Goal: Task Accomplishment & Management: Manage account settings

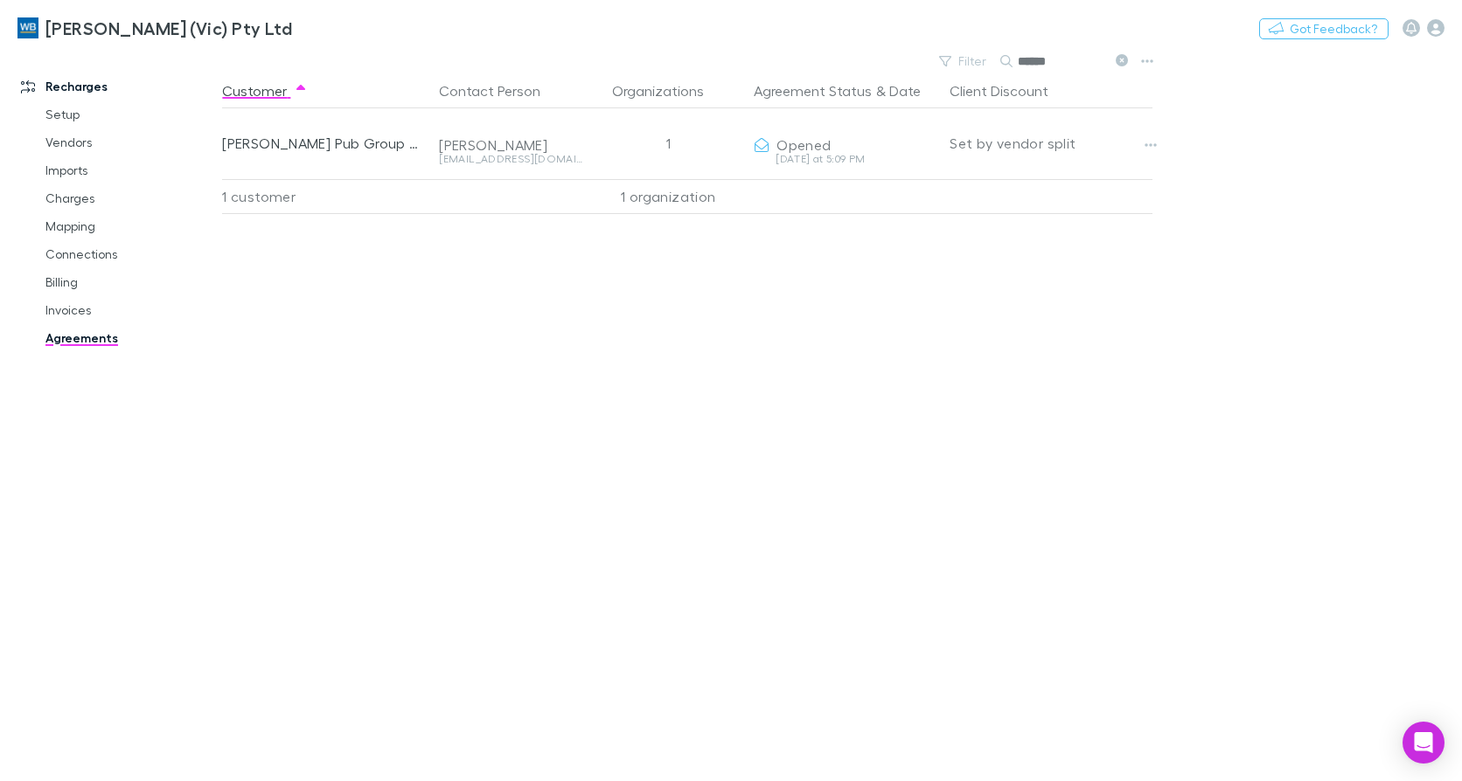
drag, startPoint x: 0, startPoint y: 0, endPoint x: 760, endPoint y: 66, distance: 762.4
click at [760, 66] on div "Filter Search ******" at bounding box center [690, 61] width 937 height 24
drag, startPoint x: 1069, startPoint y: 67, endPoint x: 1003, endPoint y: 66, distance: 66.5
click at [1003, 66] on div "*****" at bounding box center [1065, 61] width 131 height 21
click at [1073, 59] on input "*****" at bounding box center [1060, 61] width 87 height 24
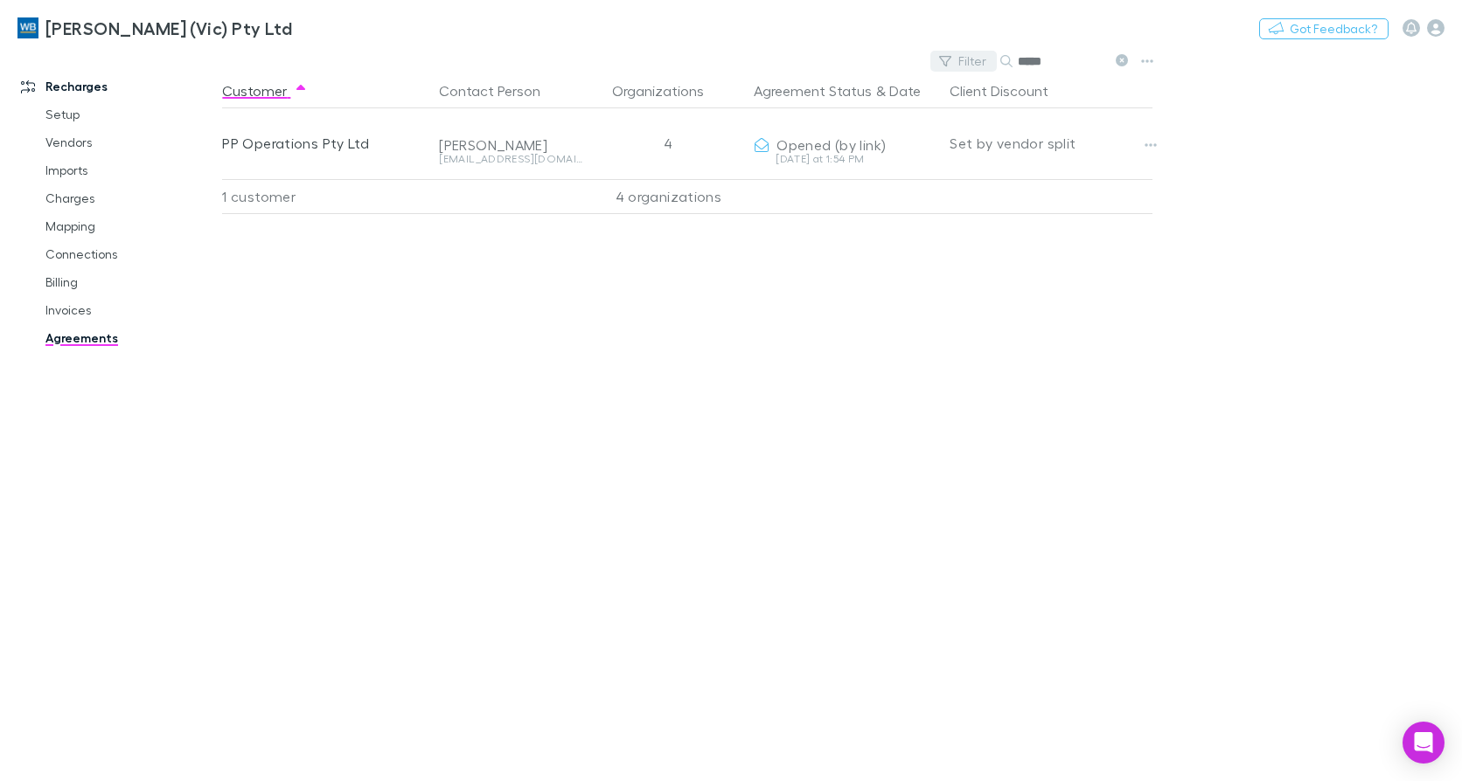
drag, startPoint x: 1067, startPoint y: 59, endPoint x: 959, endPoint y: 59, distance: 108.4
click at [959, 59] on div "Filter Search *****" at bounding box center [1032, 61] width 205 height 24
drag, startPoint x: 1122, startPoint y: 56, endPoint x: 1029, endPoint y: 60, distance: 93.6
click at [1122, 56] on icon at bounding box center [1121, 60] width 12 height 12
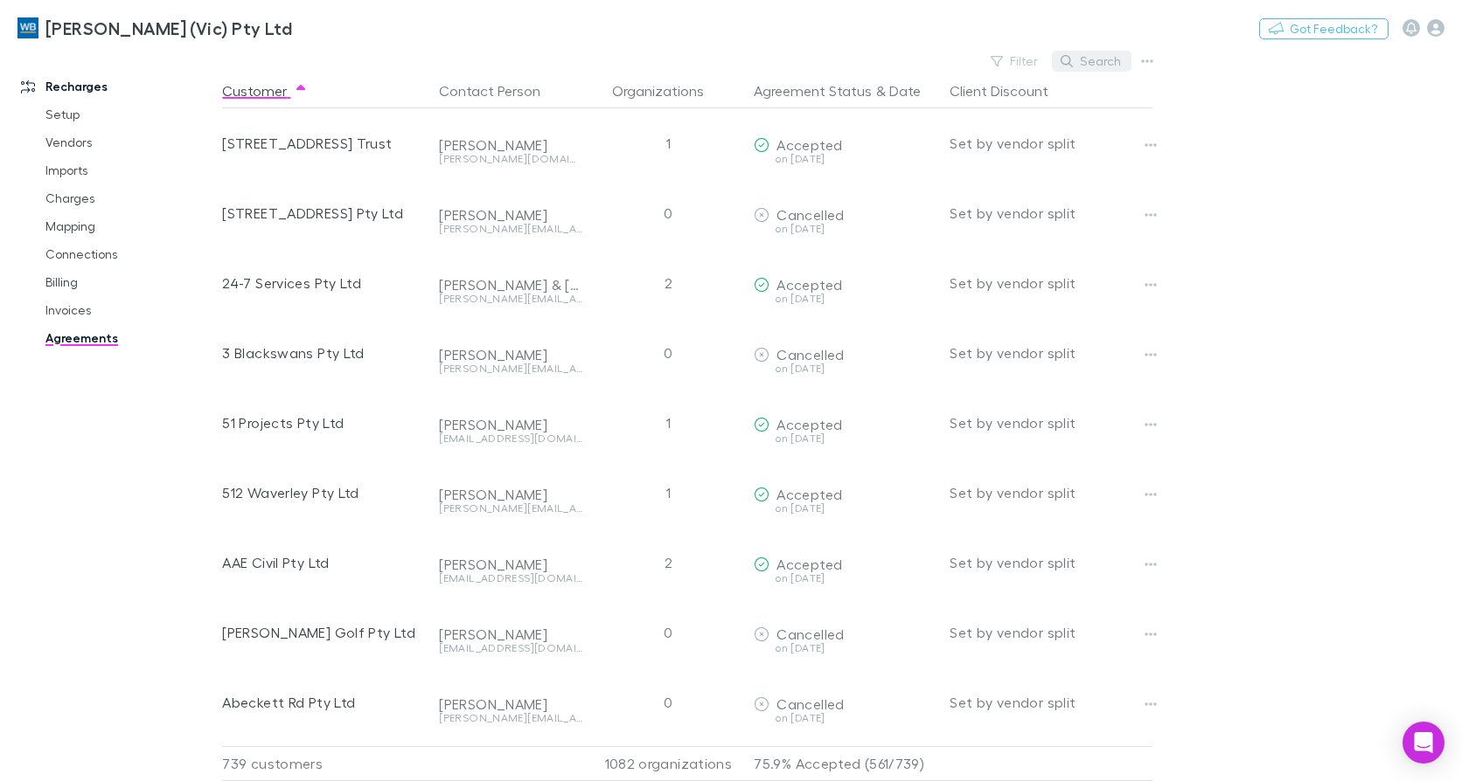
click at [1111, 61] on button "Search" at bounding box center [1092, 61] width 80 height 21
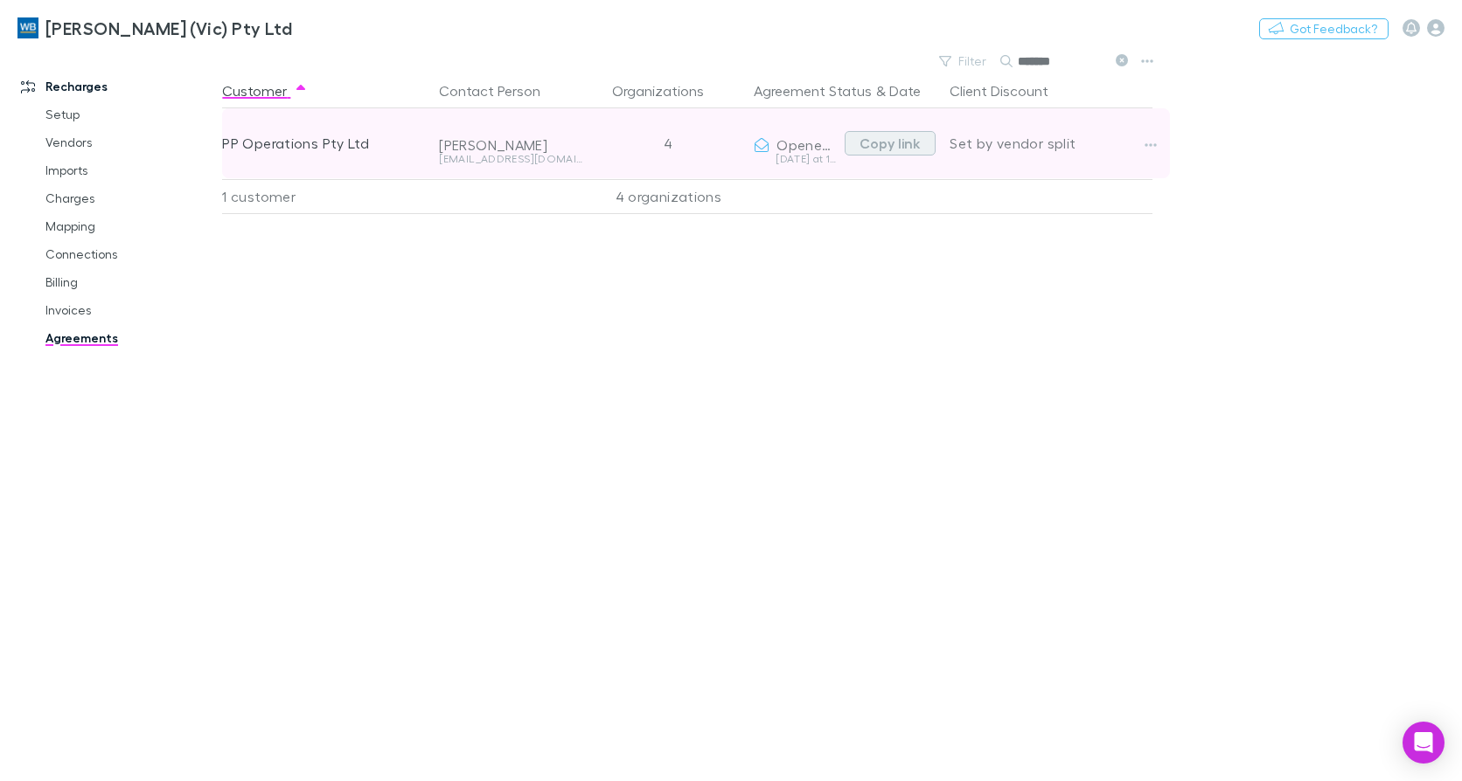
drag, startPoint x: 884, startPoint y: 142, endPoint x: 626, endPoint y: 170, distance: 259.3
click at [884, 142] on button "Copy link" at bounding box center [889, 143] width 91 height 24
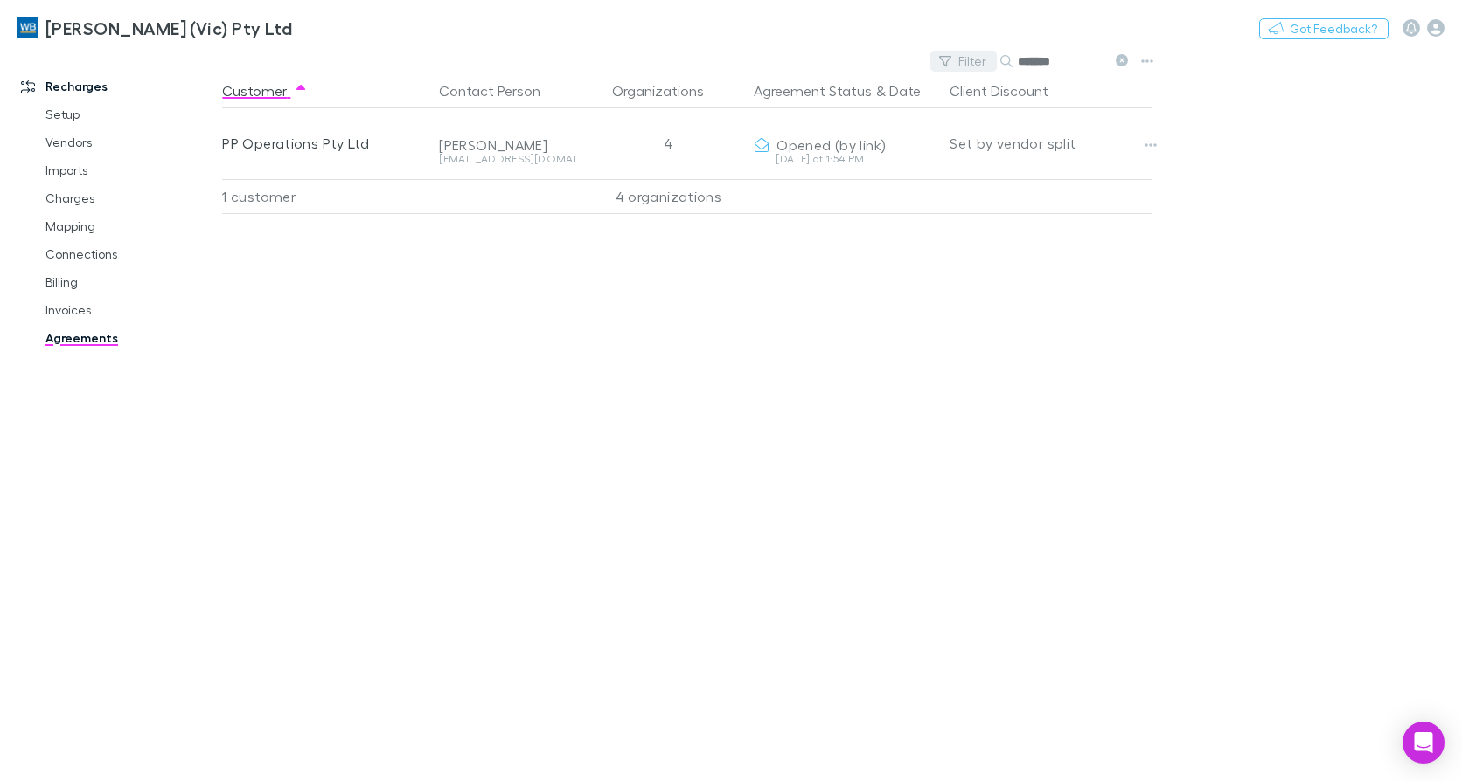
drag, startPoint x: 1084, startPoint y: 61, endPoint x: 952, endPoint y: 57, distance: 132.1
click at [952, 57] on div "Filter Search *******" at bounding box center [1032, 61] width 205 height 24
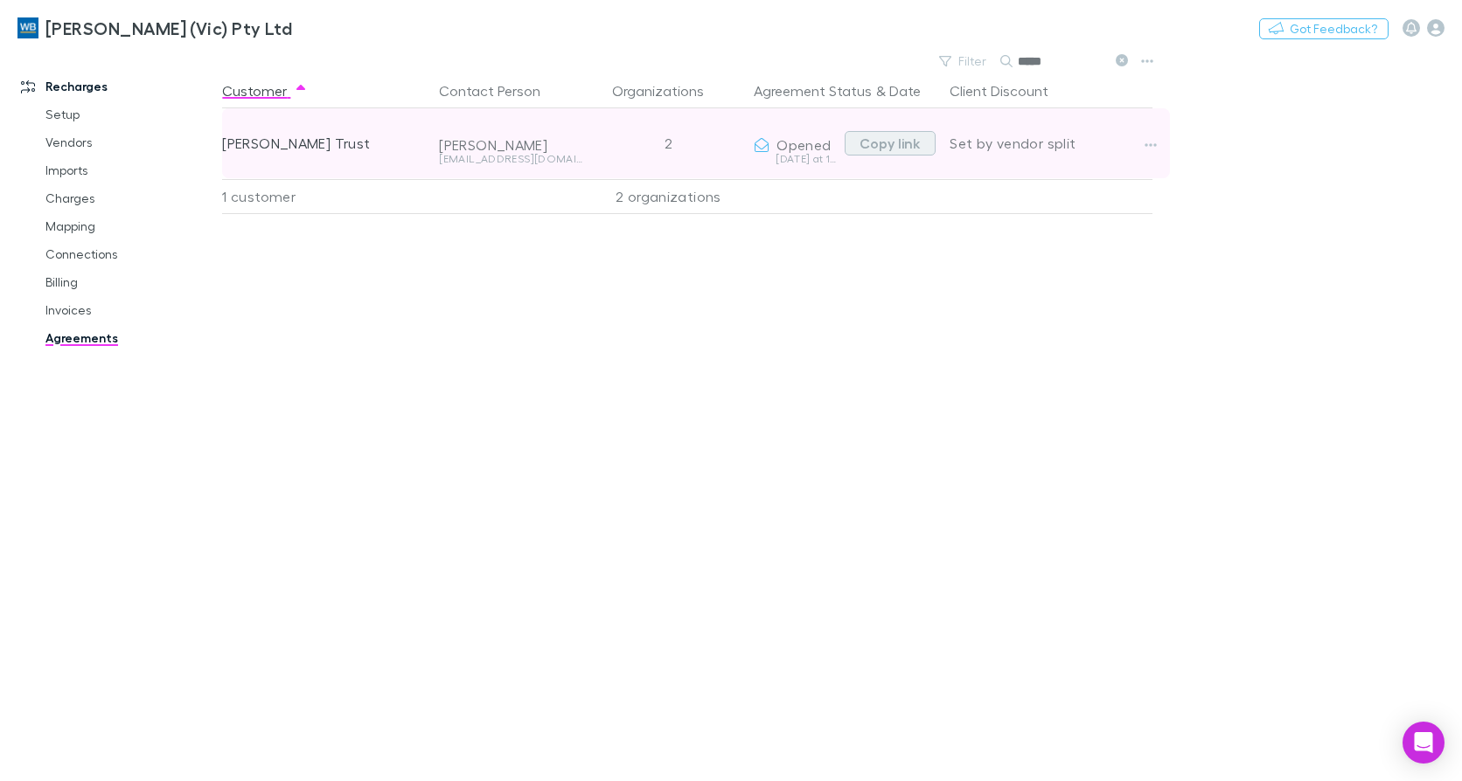
click at [896, 142] on button "Copy link" at bounding box center [889, 143] width 91 height 24
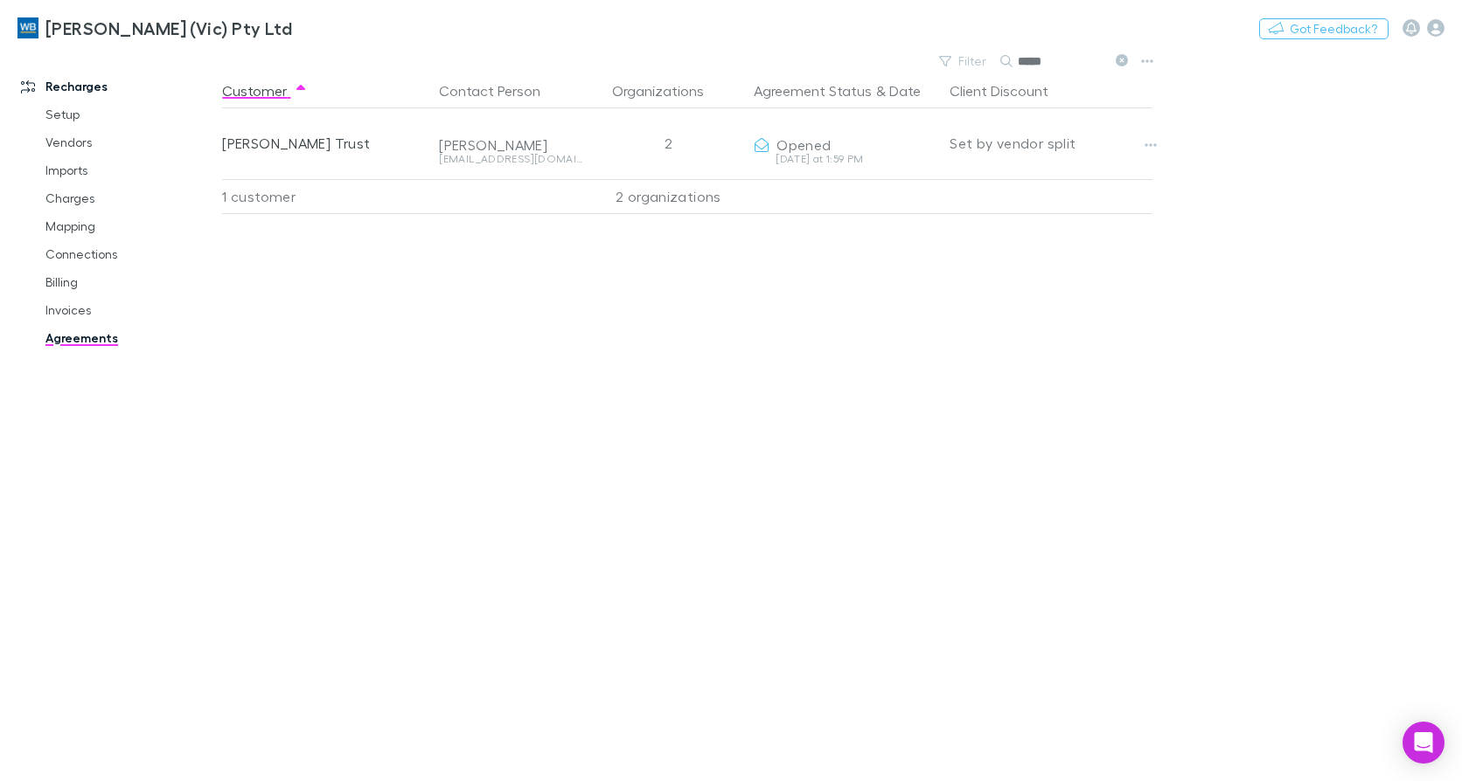
drag, startPoint x: 1073, startPoint y: 59, endPoint x: 997, endPoint y: 57, distance: 75.2
click at [997, 57] on div "Filter Search *****" at bounding box center [1032, 61] width 205 height 24
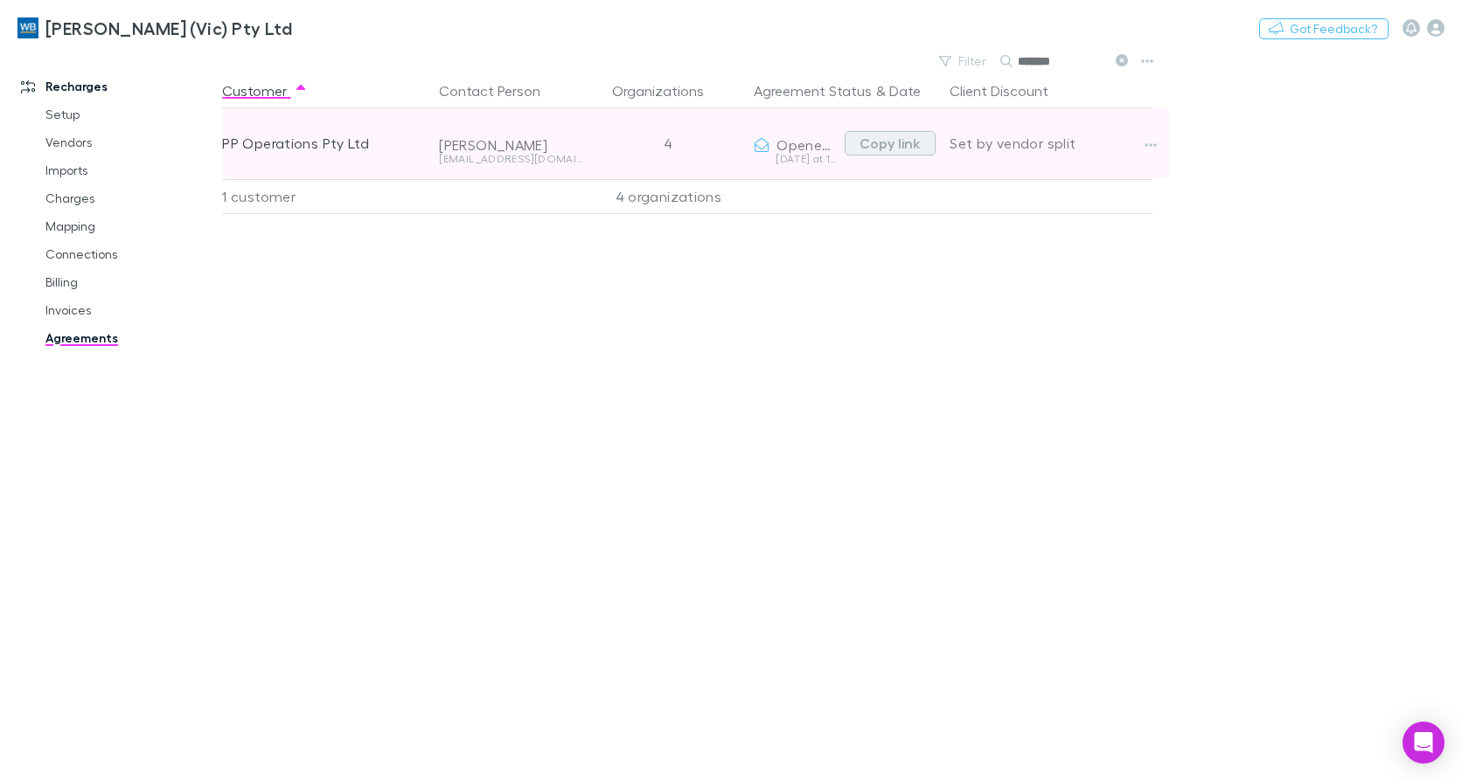
type input "*******"
click at [904, 140] on button "Copy link" at bounding box center [889, 143] width 91 height 24
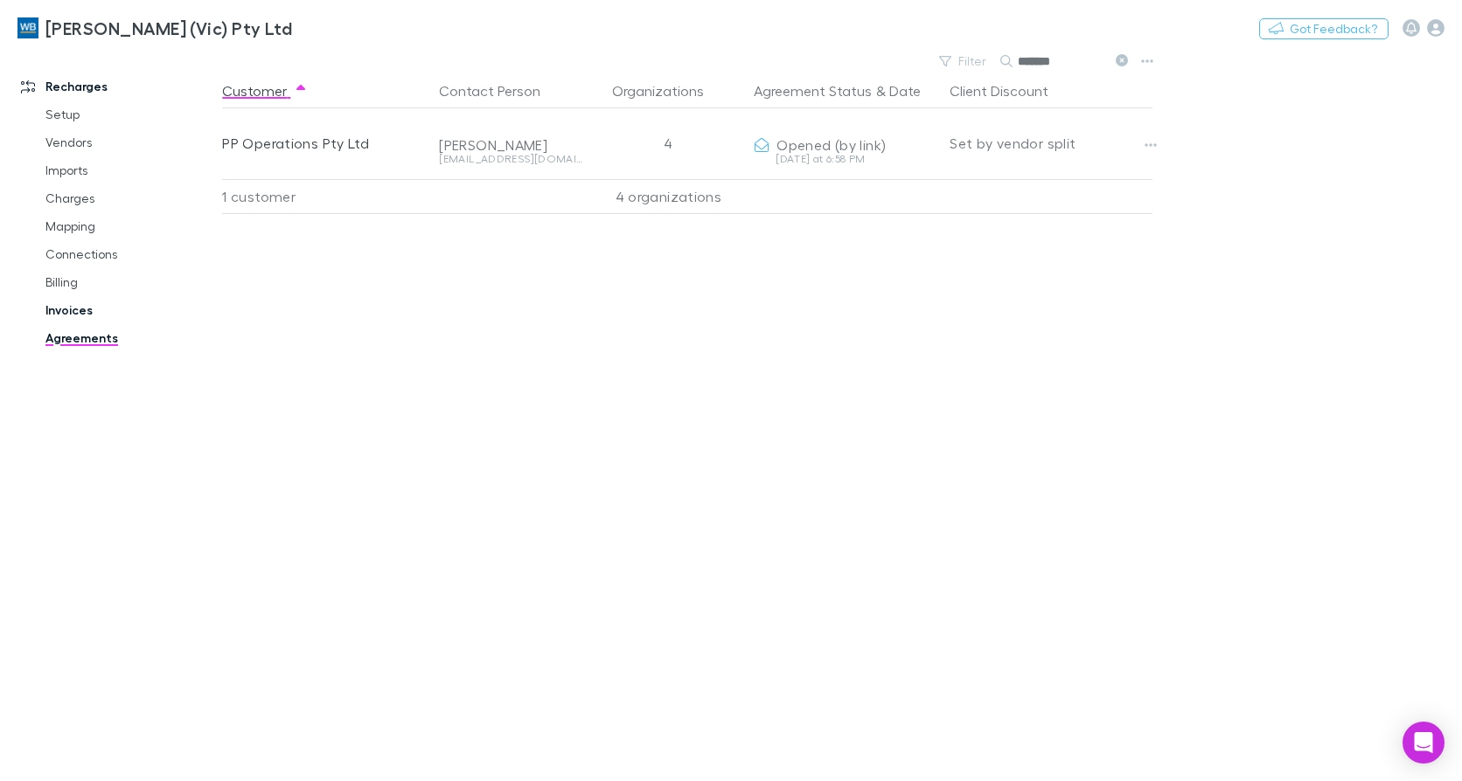
click at [60, 311] on link "Invoices" at bounding box center [130, 310] width 204 height 28
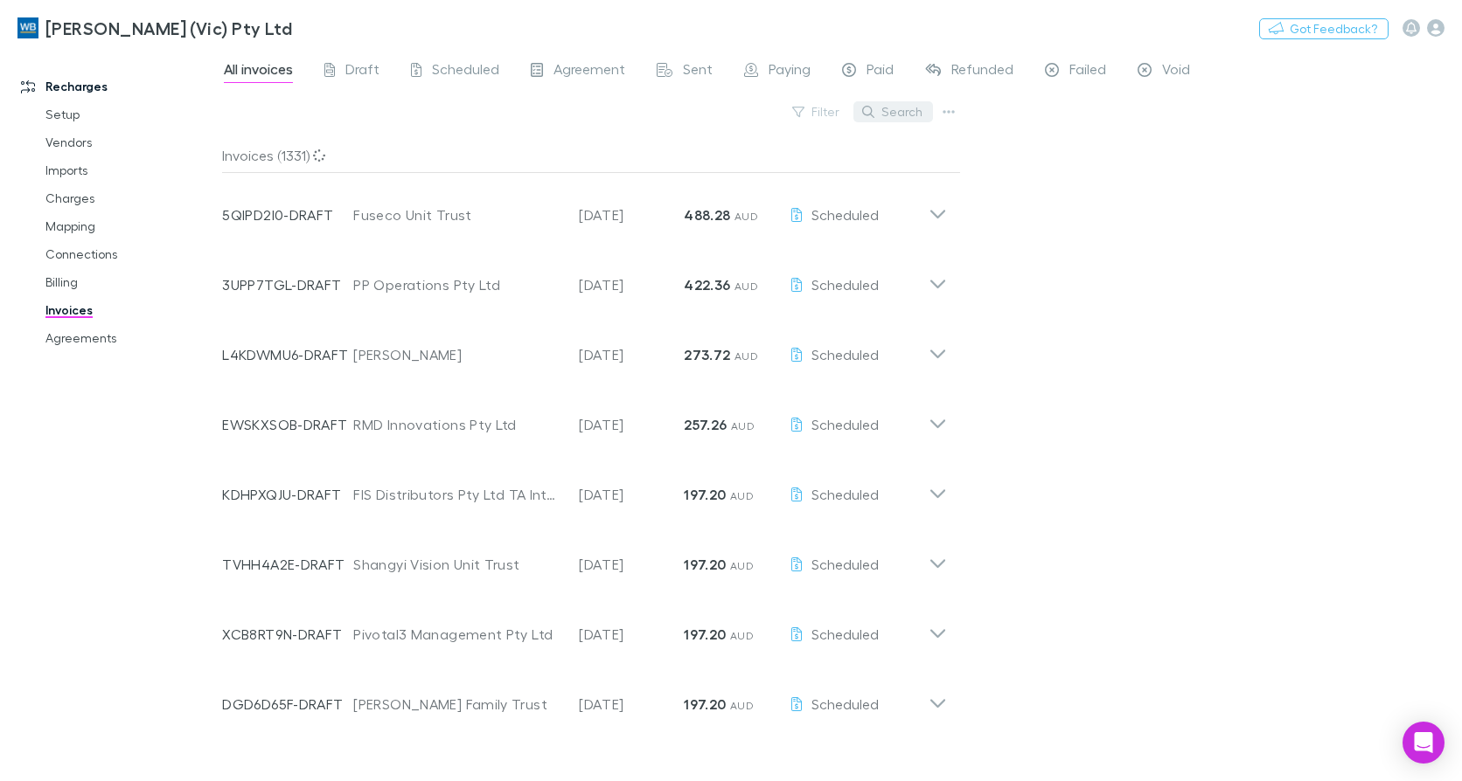
click at [899, 112] on button "Search" at bounding box center [893, 111] width 80 height 21
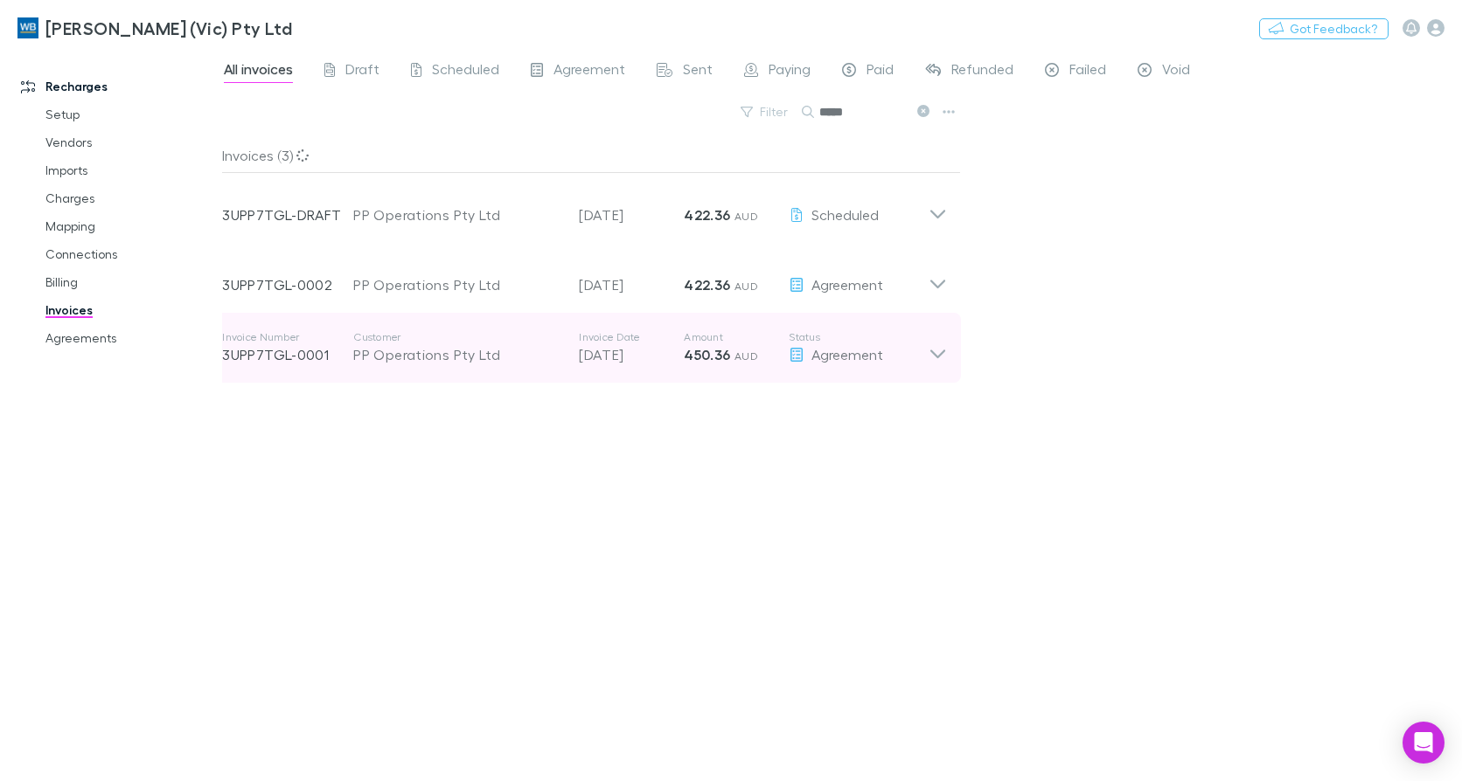
type input "*****"
click at [932, 350] on icon at bounding box center [937, 347] width 18 height 35
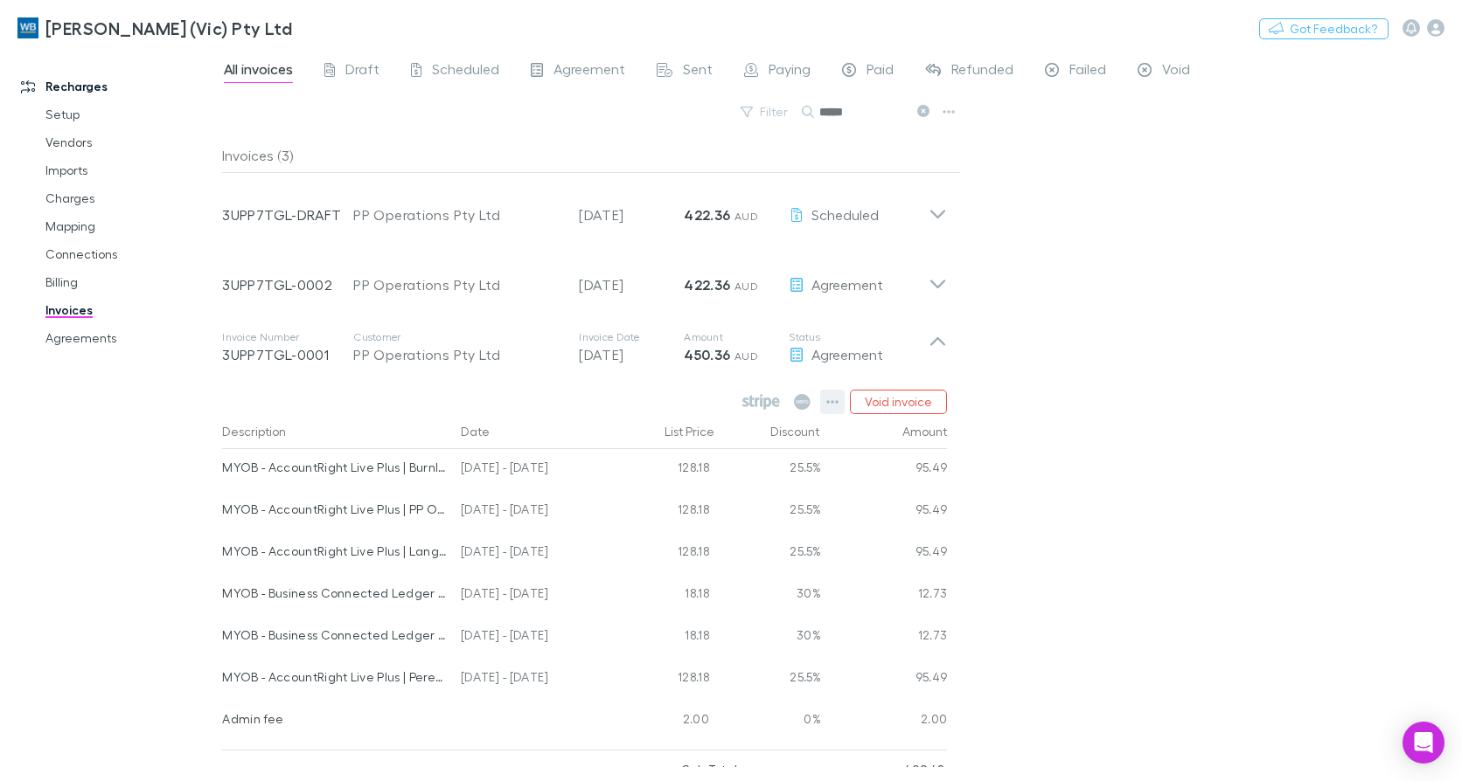
click at [831, 399] on icon "button" at bounding box center [832, 402] width 12 height 14
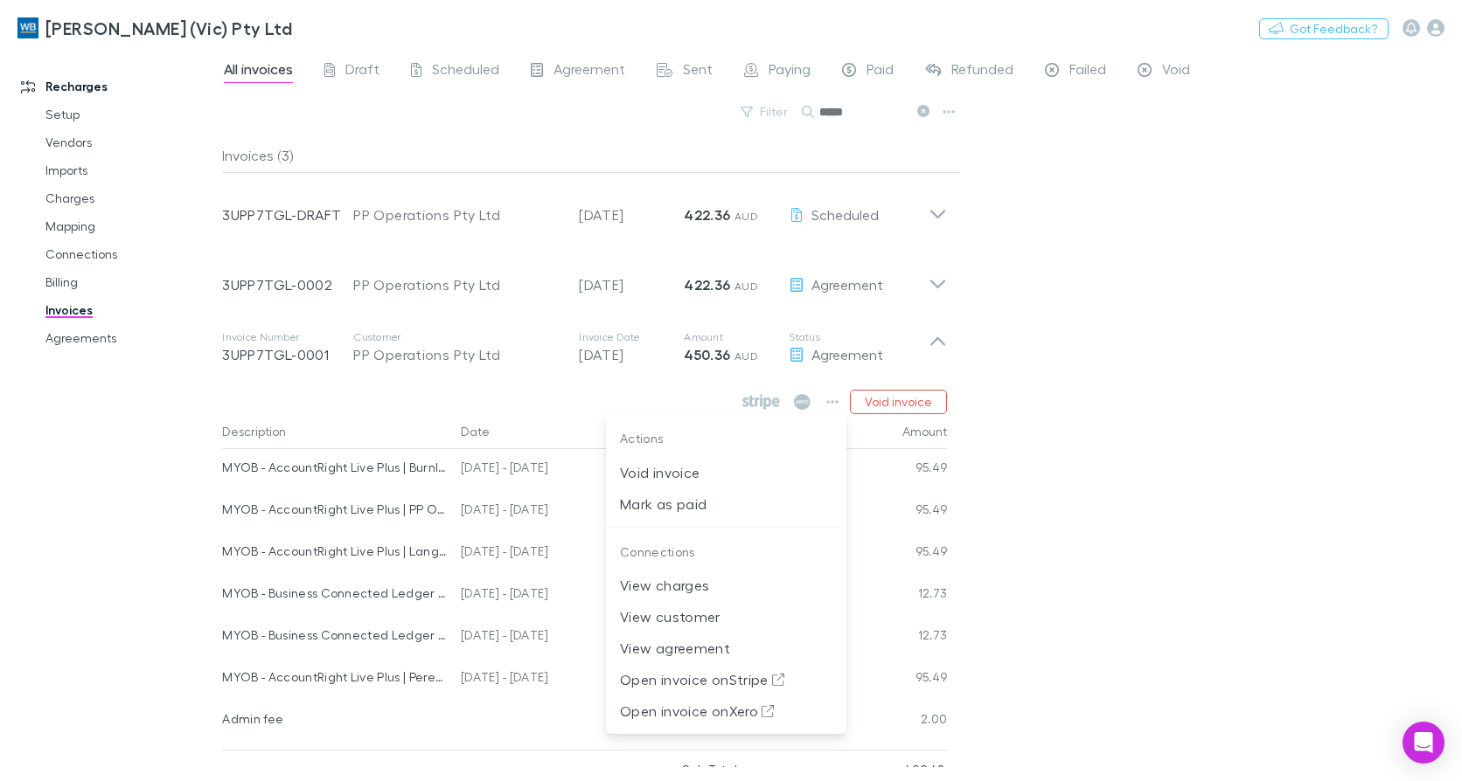
click at [459, 513] on div at bounding box center [731, 390] width 1462 height 781
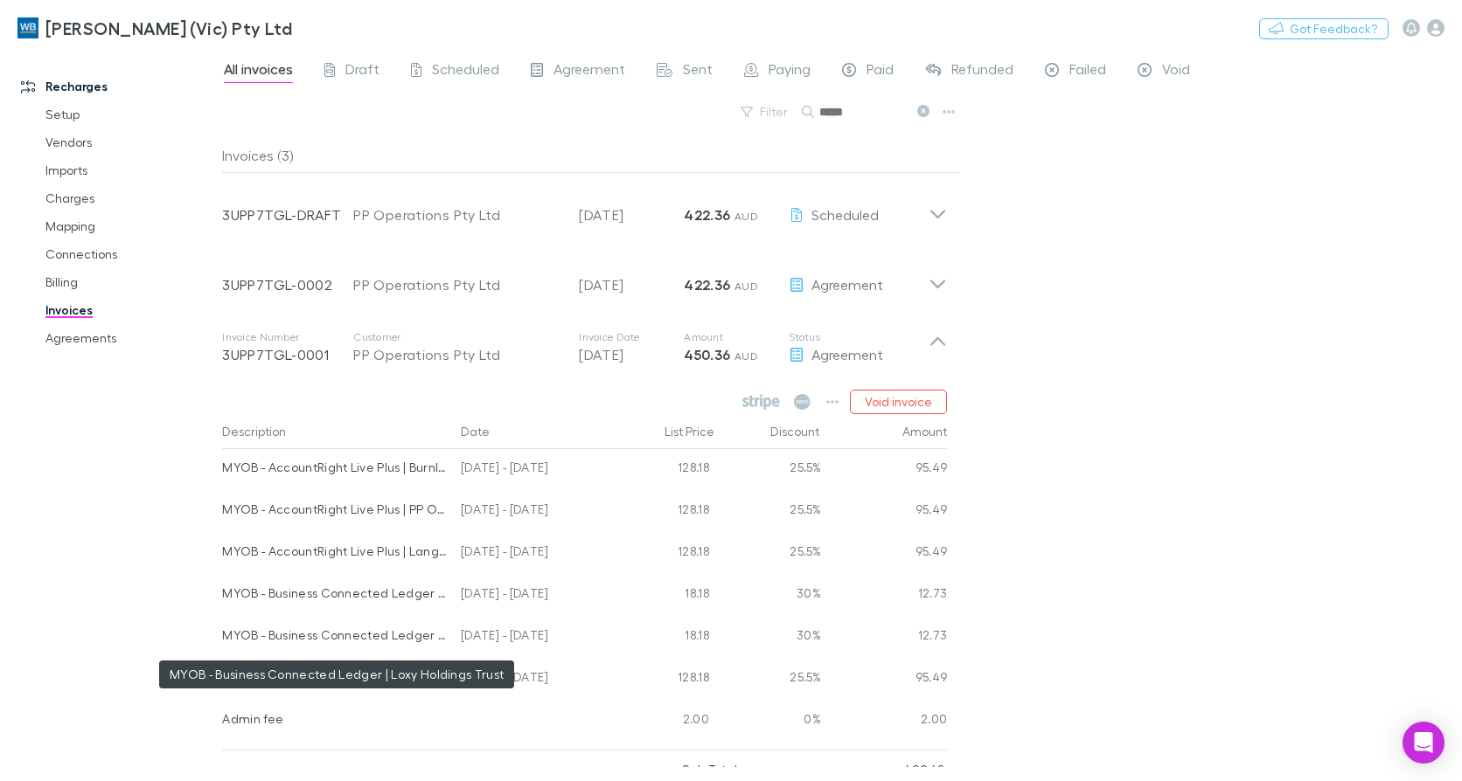
click at [419, 634] on div "MYOB - Business Connected Ledger | Loxy Holdings Trust" at bounding box center [334, 635] width 225 height 37
drag, startPoint x: 420, startPoint y: 634, endPoint x: 996, endPoint y: 592, distance: 576.7
click at [995, 592] on div "All invoices Draft Scheduled Agreement Sent Paying Paid Refunded Failed Void Fi…" at bounding box center [841, 415] width 1239 height 733
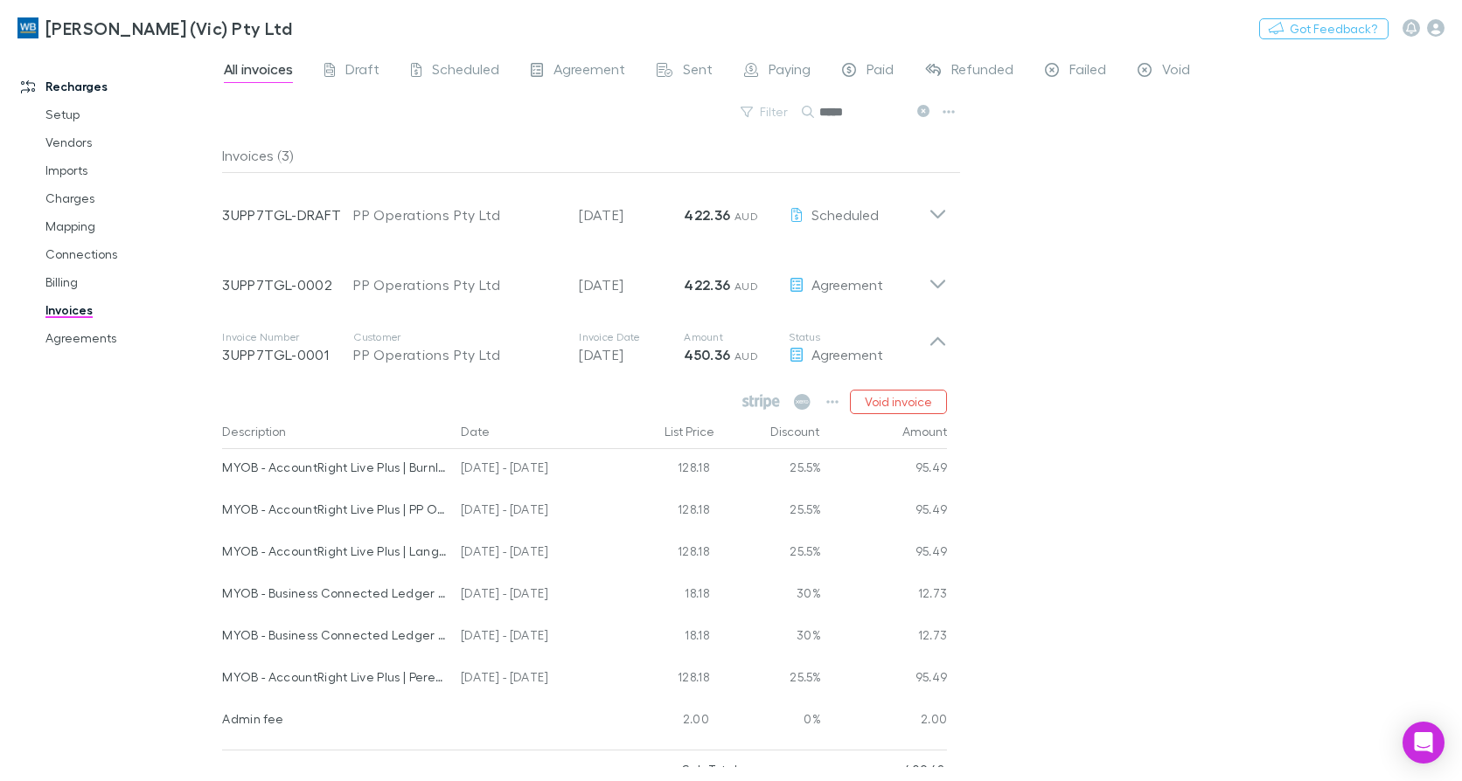
click at [946, 636] on div "12.73" at bounding box center [884, 638] width 127 height 42
click at [836, 403] on icon "button" at bounding box center [832, 402] width 12 height 14
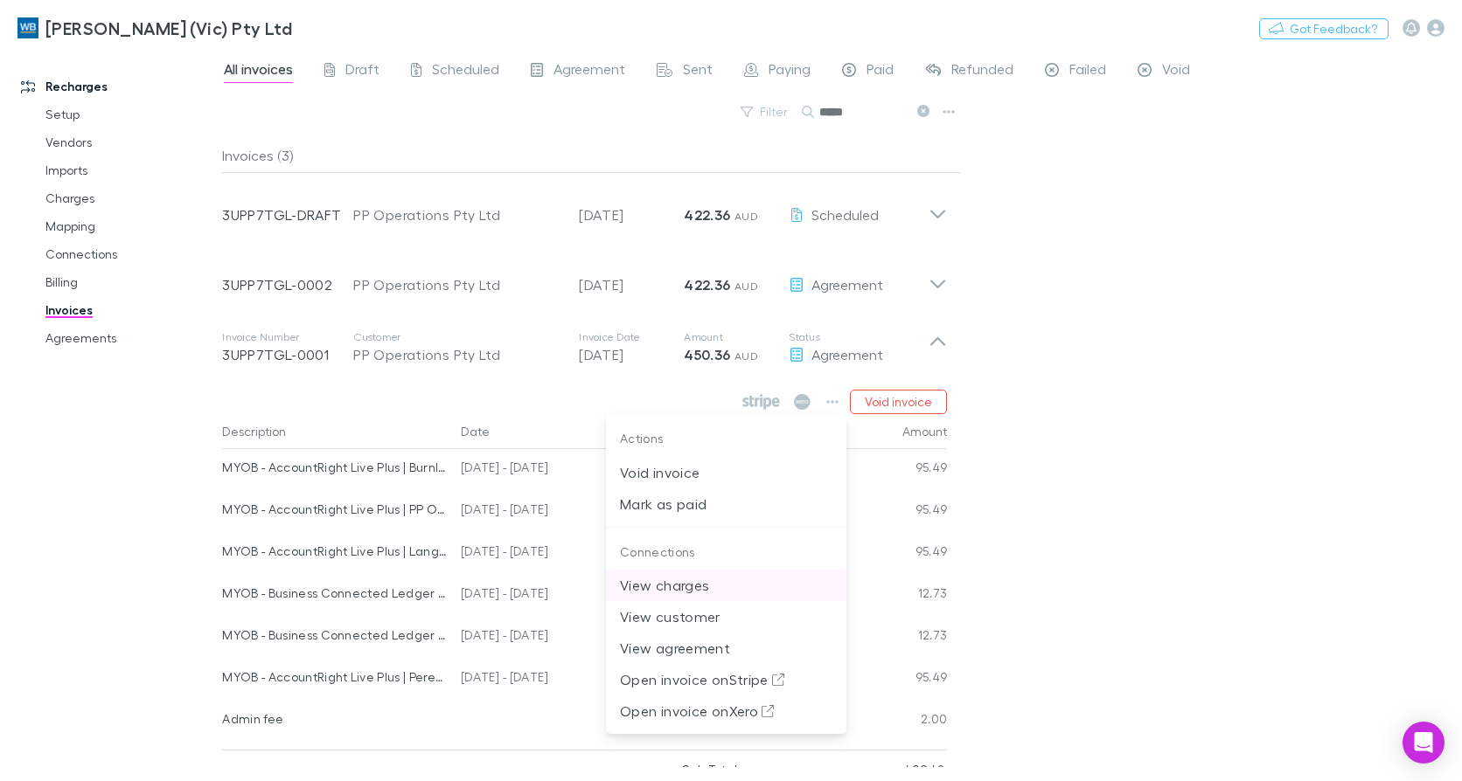
click at [674, 580] on p "View charges" at bounding box center [726, 585] width 212 height 21
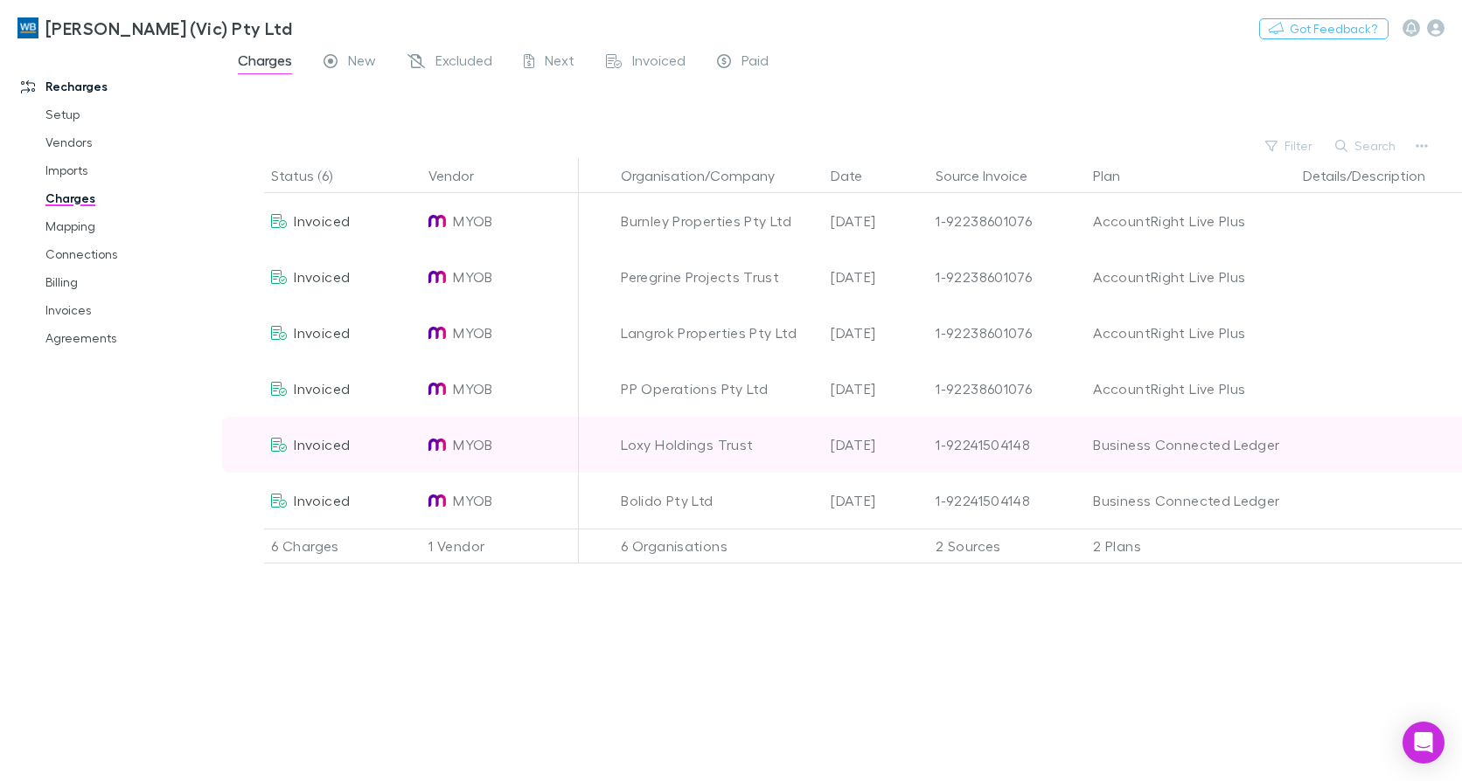
click at [671, 446] on div "Loxy Holdings Trust" at bounding box center [719, 445] width 196 height 56
click at [282, 448] on icon at bounding box center [279, 445] width 16 height 14
click at [648, 441] on div "Loxy Holdings Trust" at bounding box center [719, 445] width 196 height 56
click at [680, 446] on div "Loxy Holdings Trust" at bounding box center [719, 445] width 196 height 56
click at [465, 444] on span "MYOB" at bounding box center [472, 445] width 39 height 56
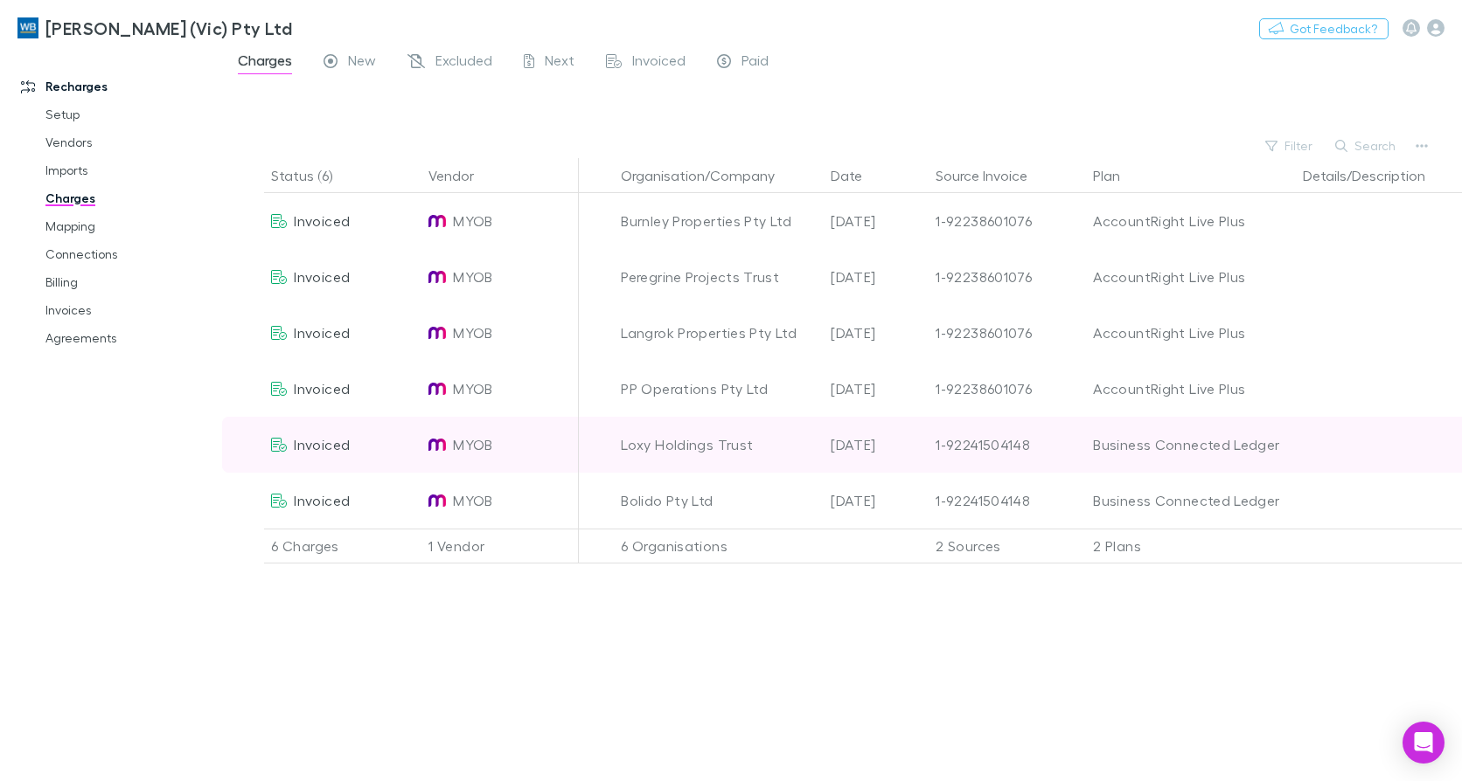
click at [305, 441] on span "Invoiced" at bounding box center [322, 444] width 56 height 17
click at [274, 445] on icon at bounding box center [279, 445] width 16 height 14
click at [714, 448] on div "Loxy Holdings Trust" at bounding box center [719, 445] width 196 height 56
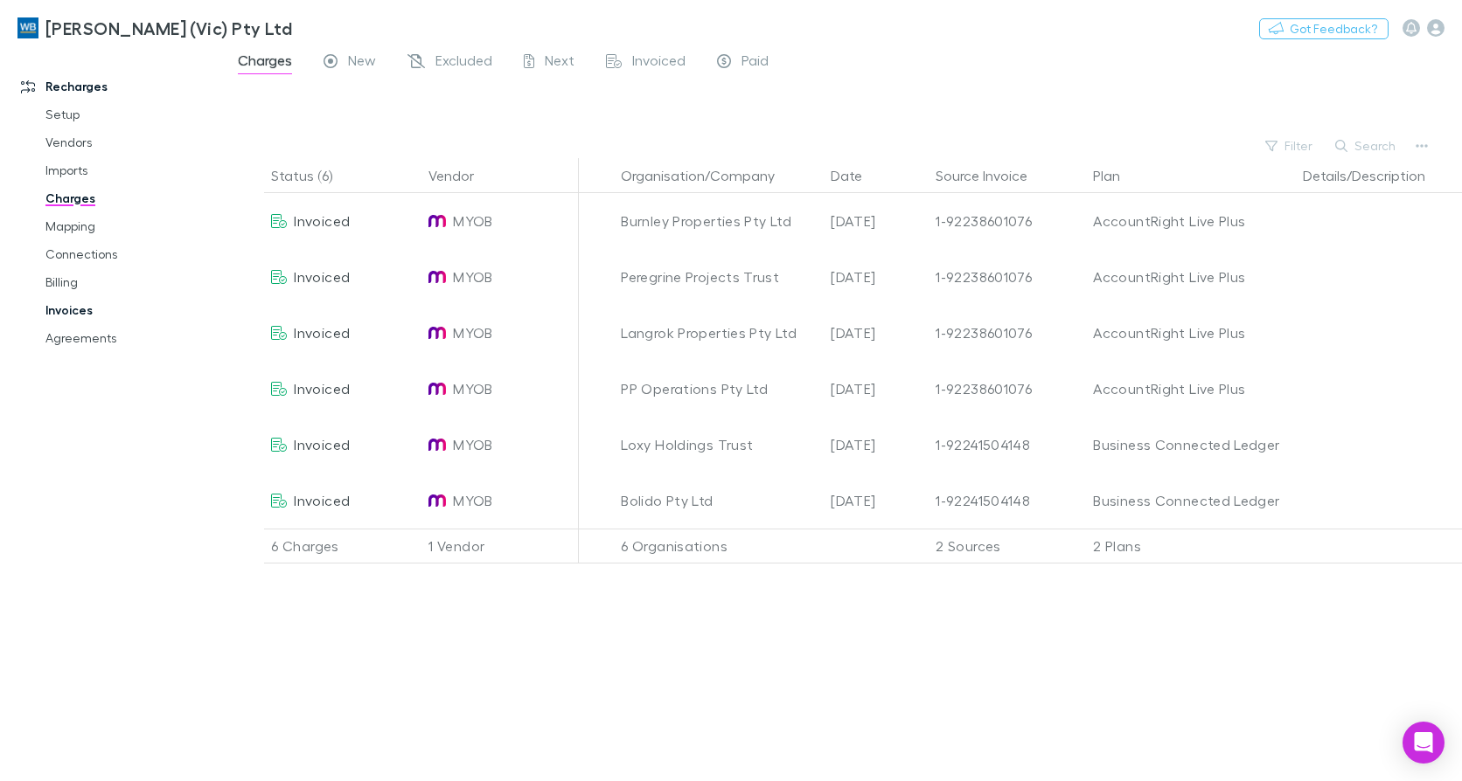
click at [62, 300] on link "Invoices" at bounding box center [130, 310] width 204 height 28
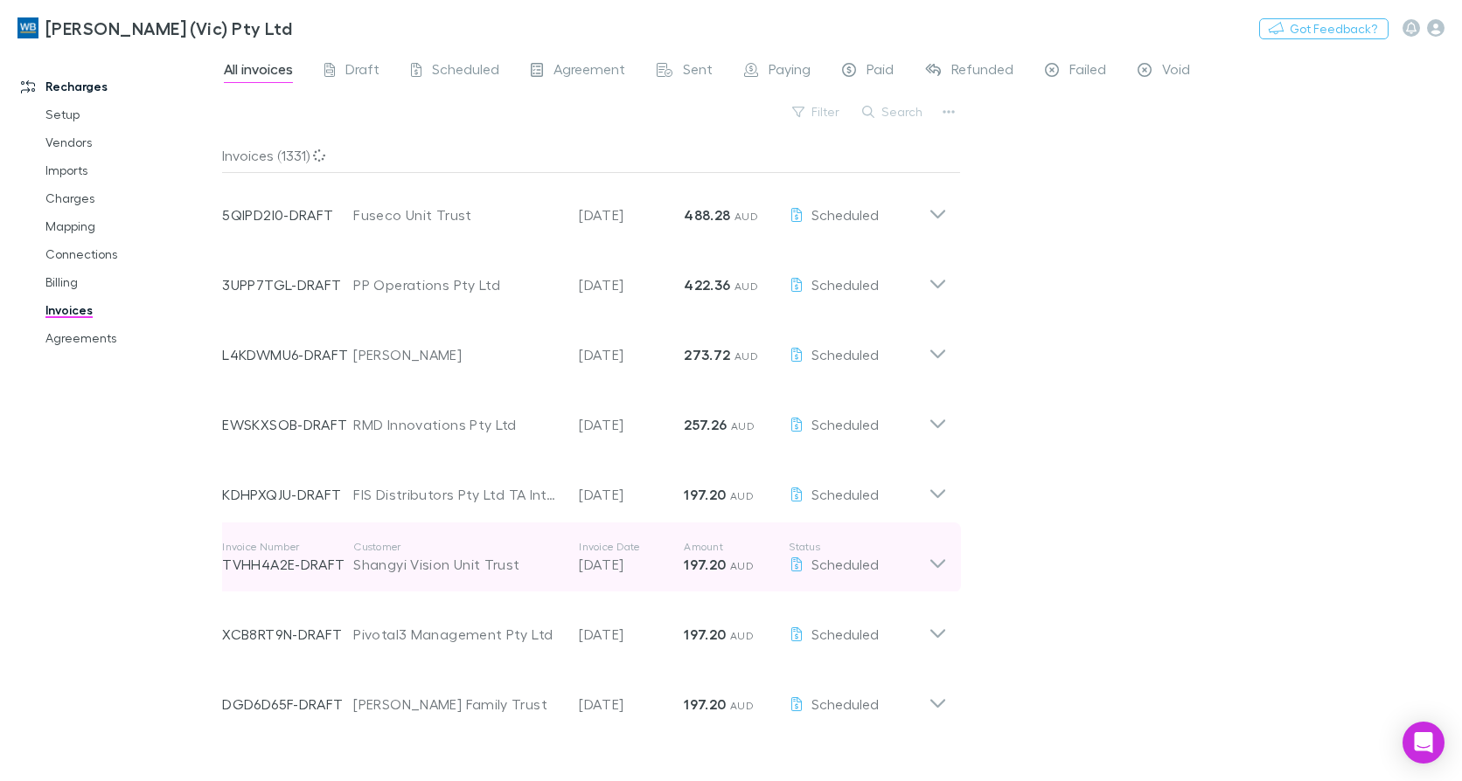
scroll to position [437, 0]
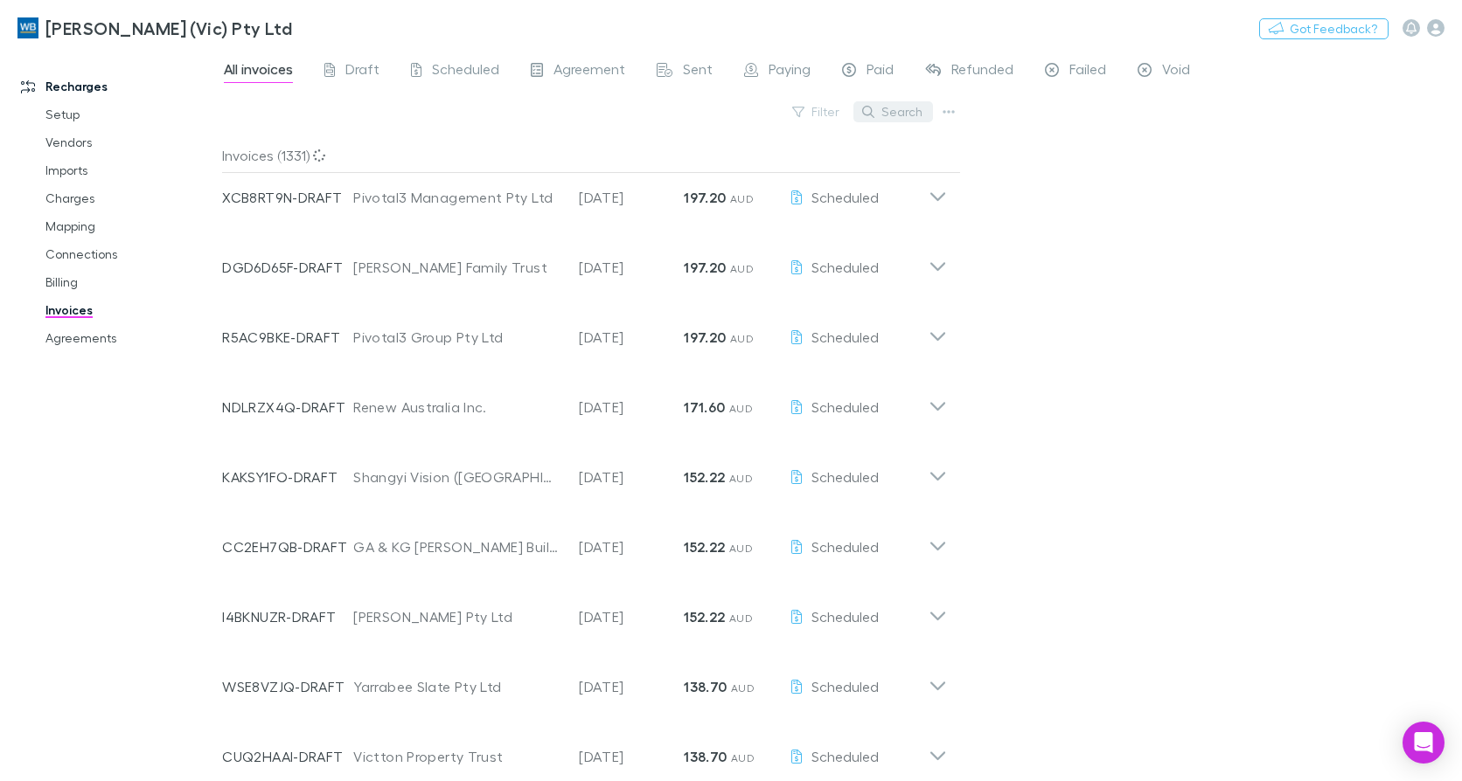
click at [888, 115] on button "Search" at bounding box center [893, 111] width 80 height 21
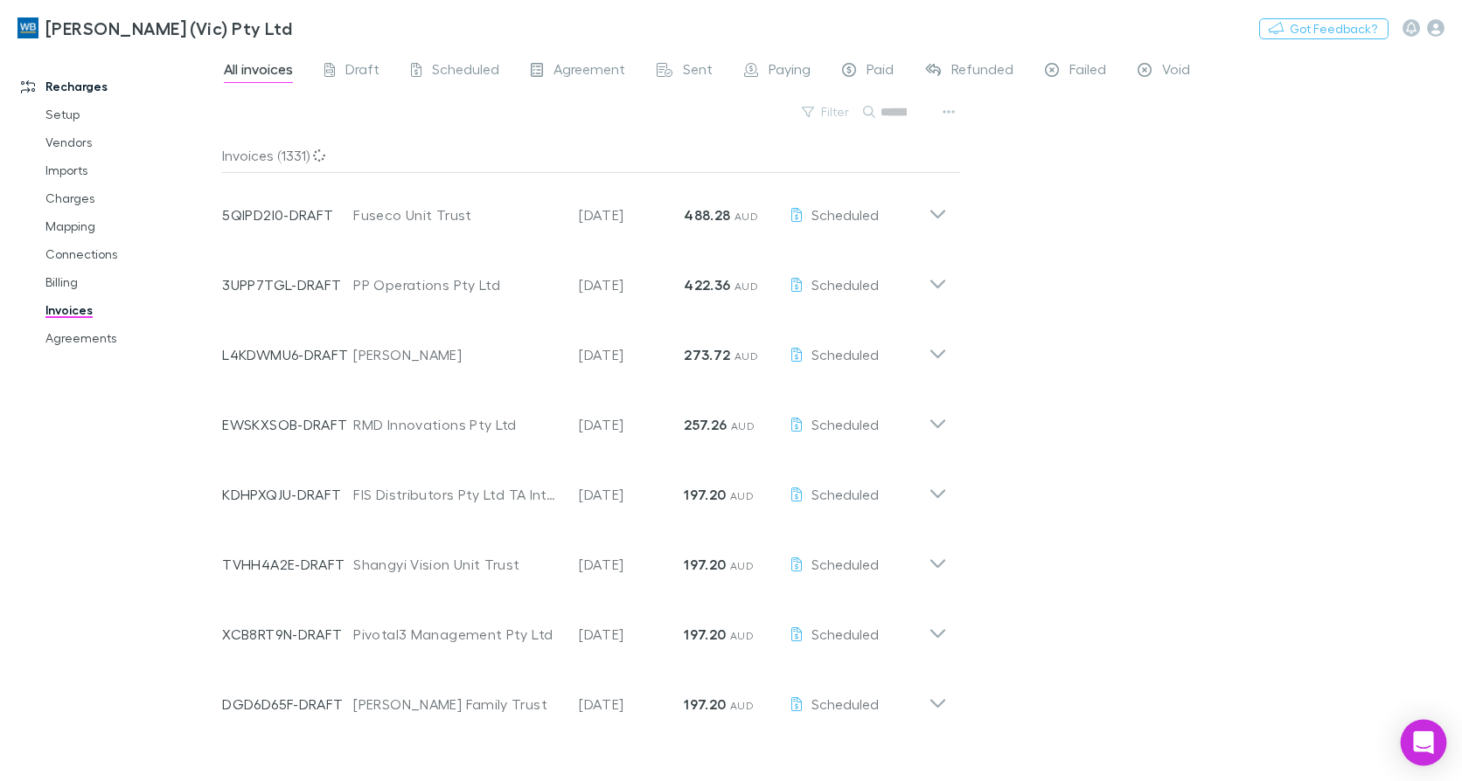
click at [1425, 746] on icon "Open Intercom Messenger" at bounding box center [1423, 743] width 20 height 23
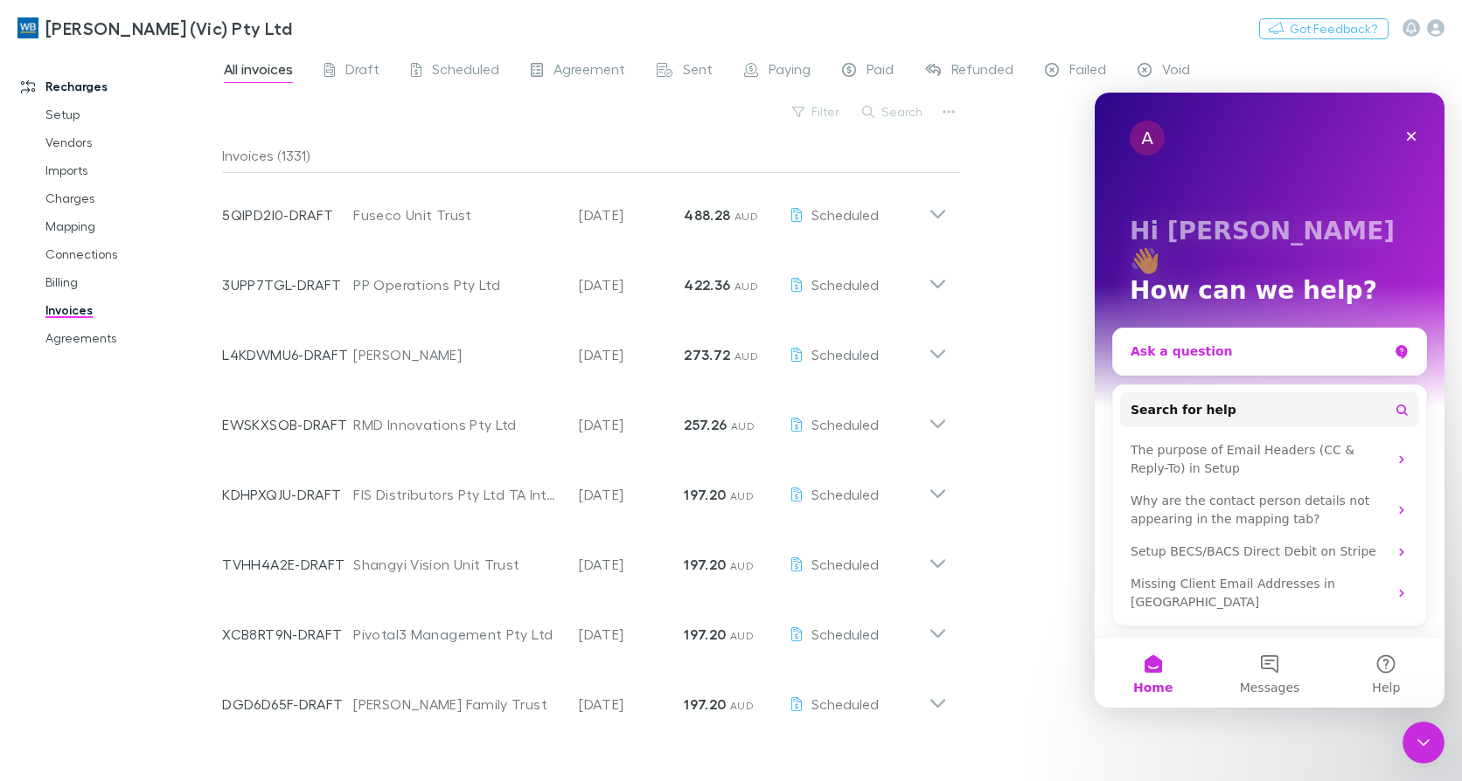
click at [1174, 329] on div "Ask a question" at bounding box center [1269, 352] width 313 height 46
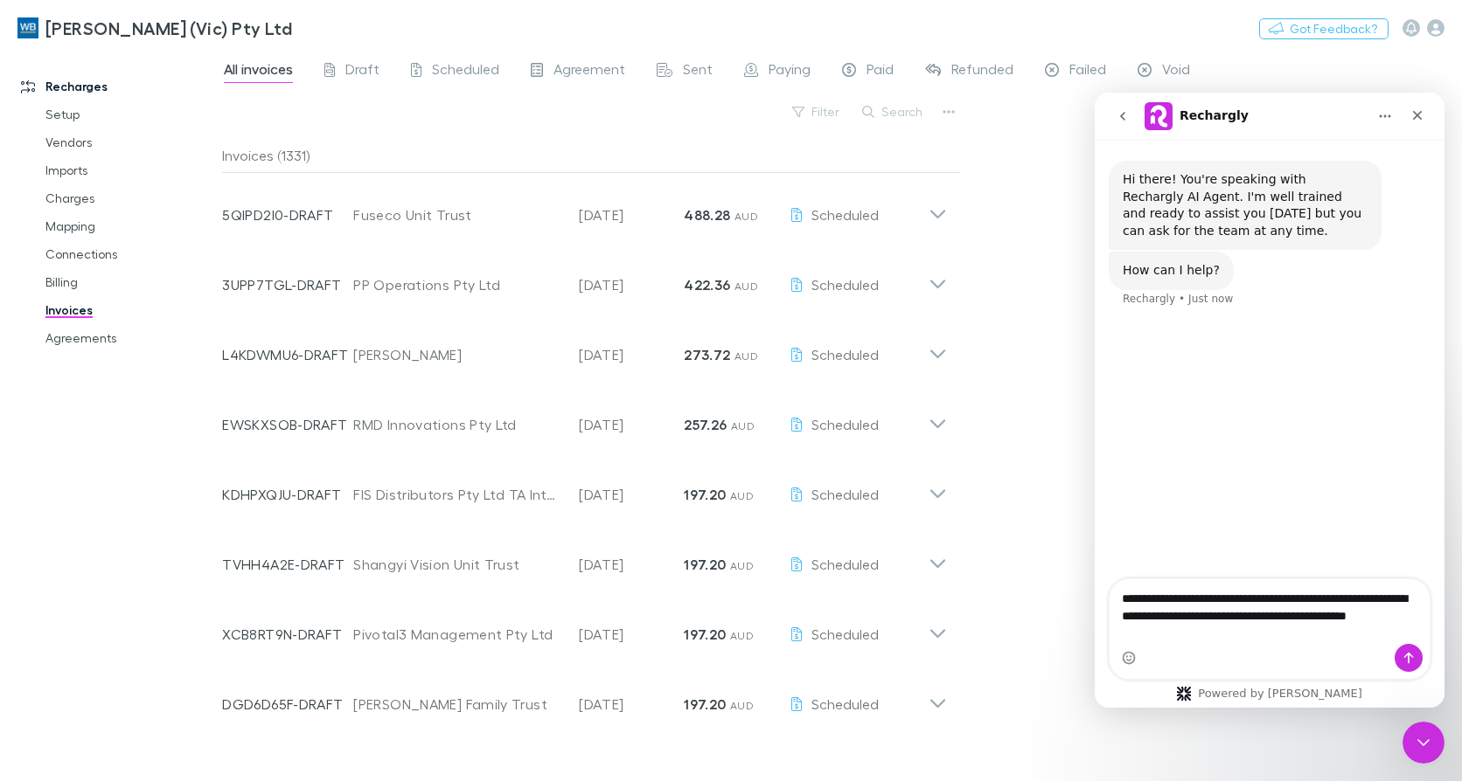
type textarea "**********"
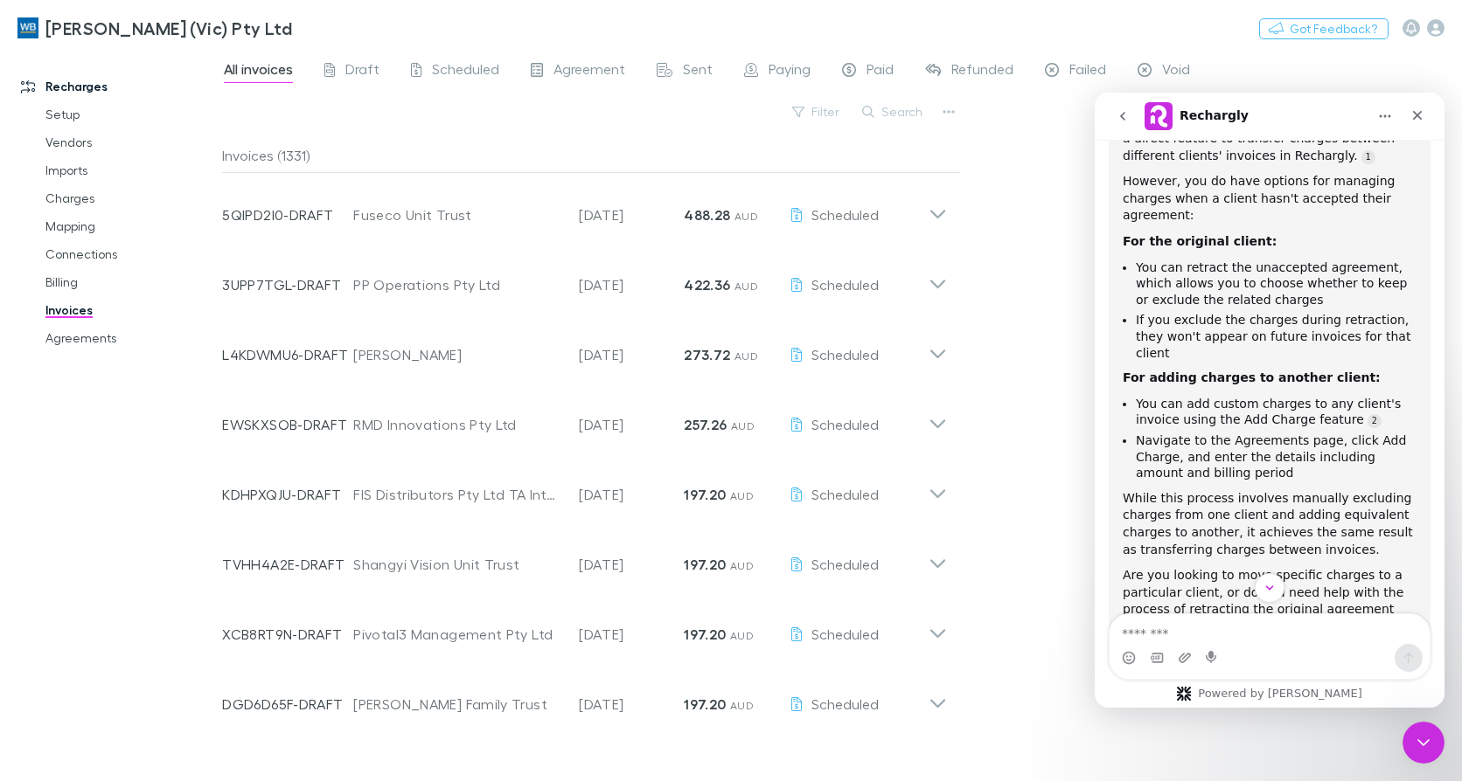
scroll to position [323, 0]
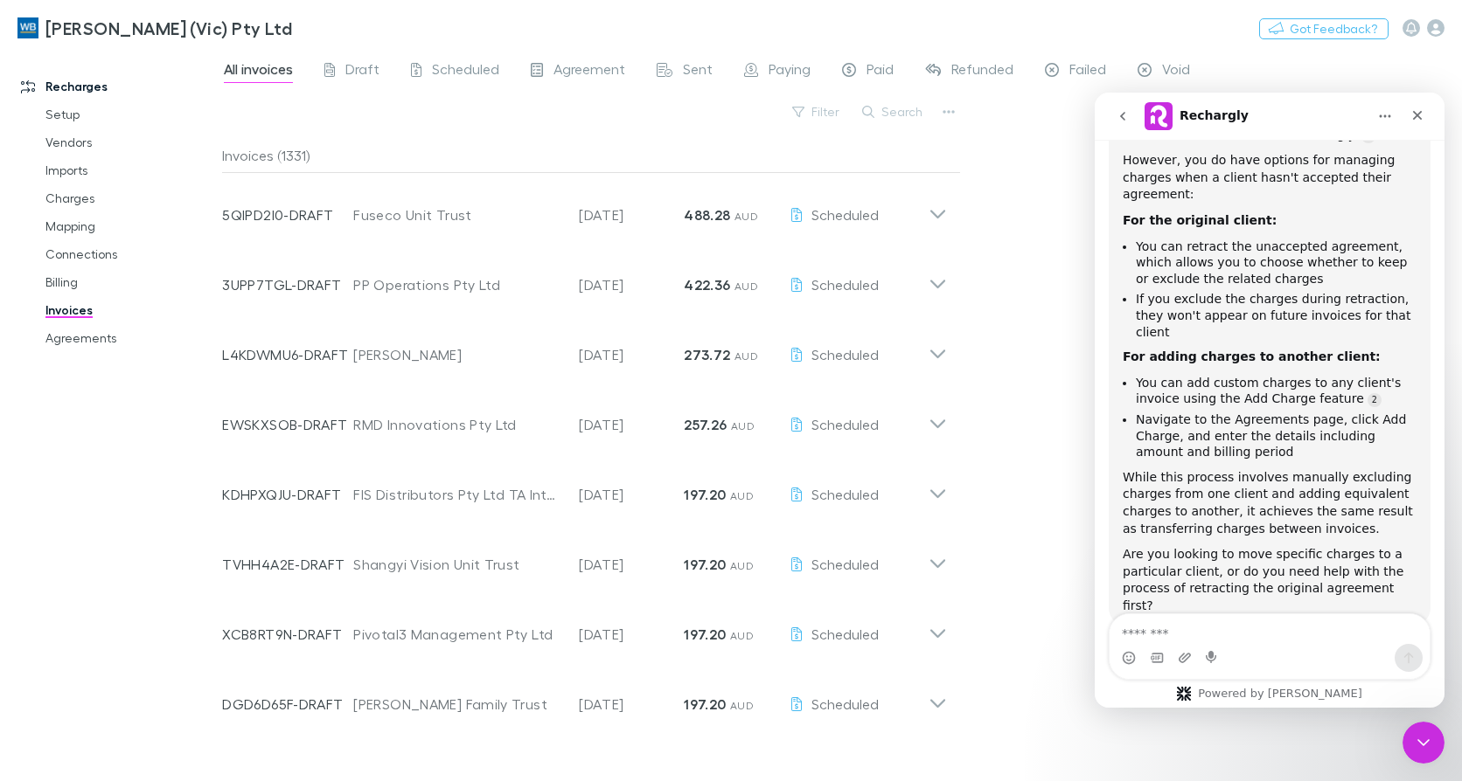
click at [1177, 627] on textarea "Message…" at bounding box center [1269, 629] width 320 height 30
click at [906, 111] on button "Search" at bounding box center [893, 111] width 80 height 21
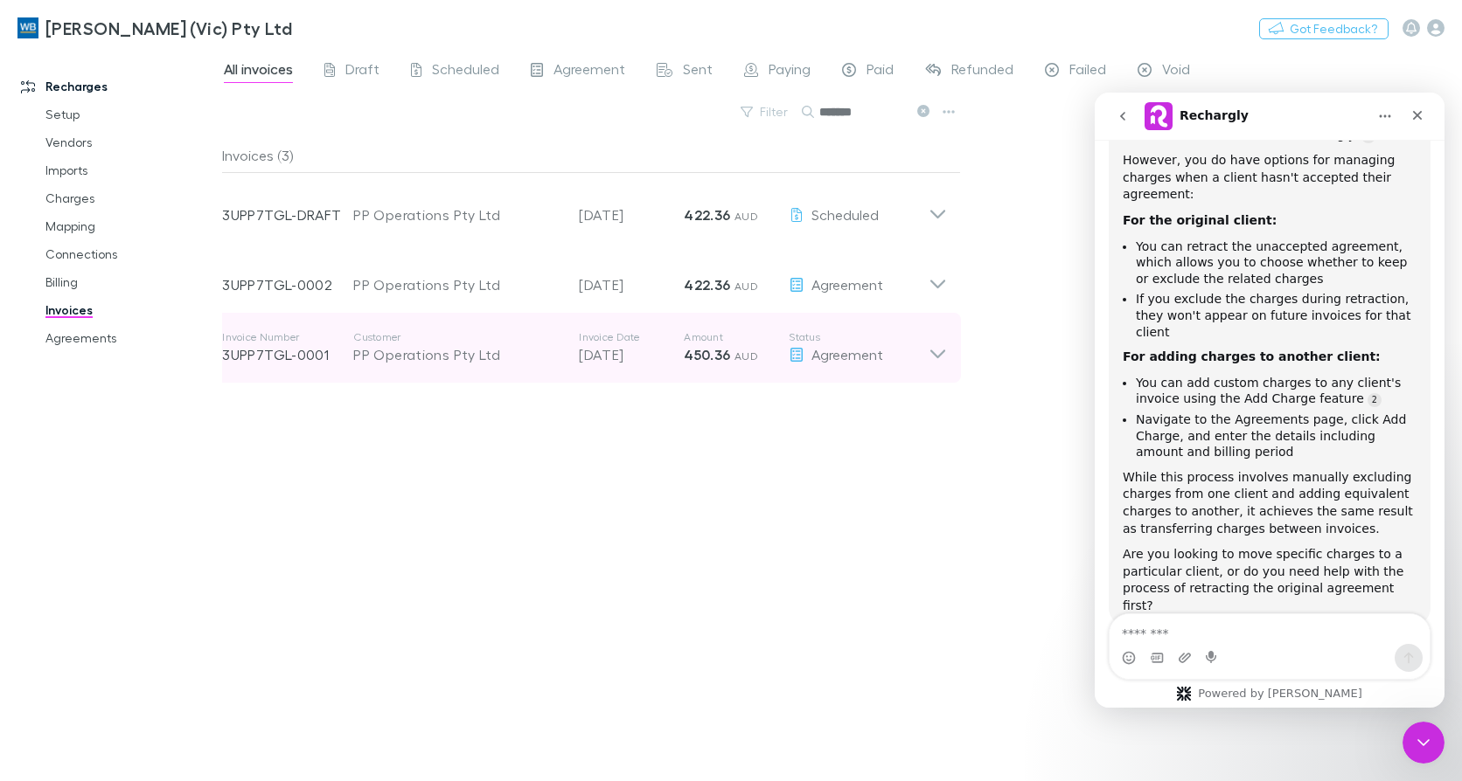
type input "*******"
click at [935, 350] on icon at bounding box center [937, 347] width 18 height 35
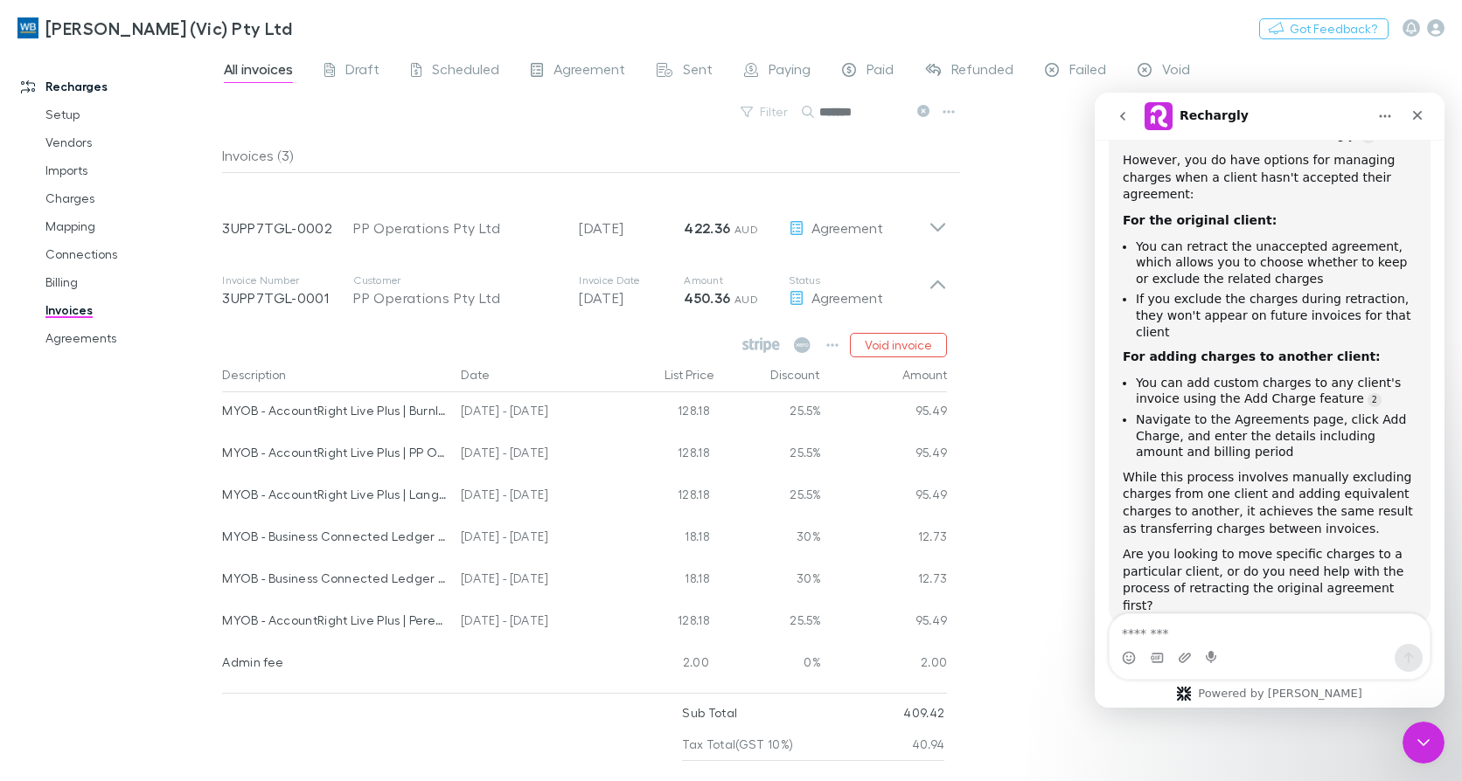
scroll to position [82, 0]
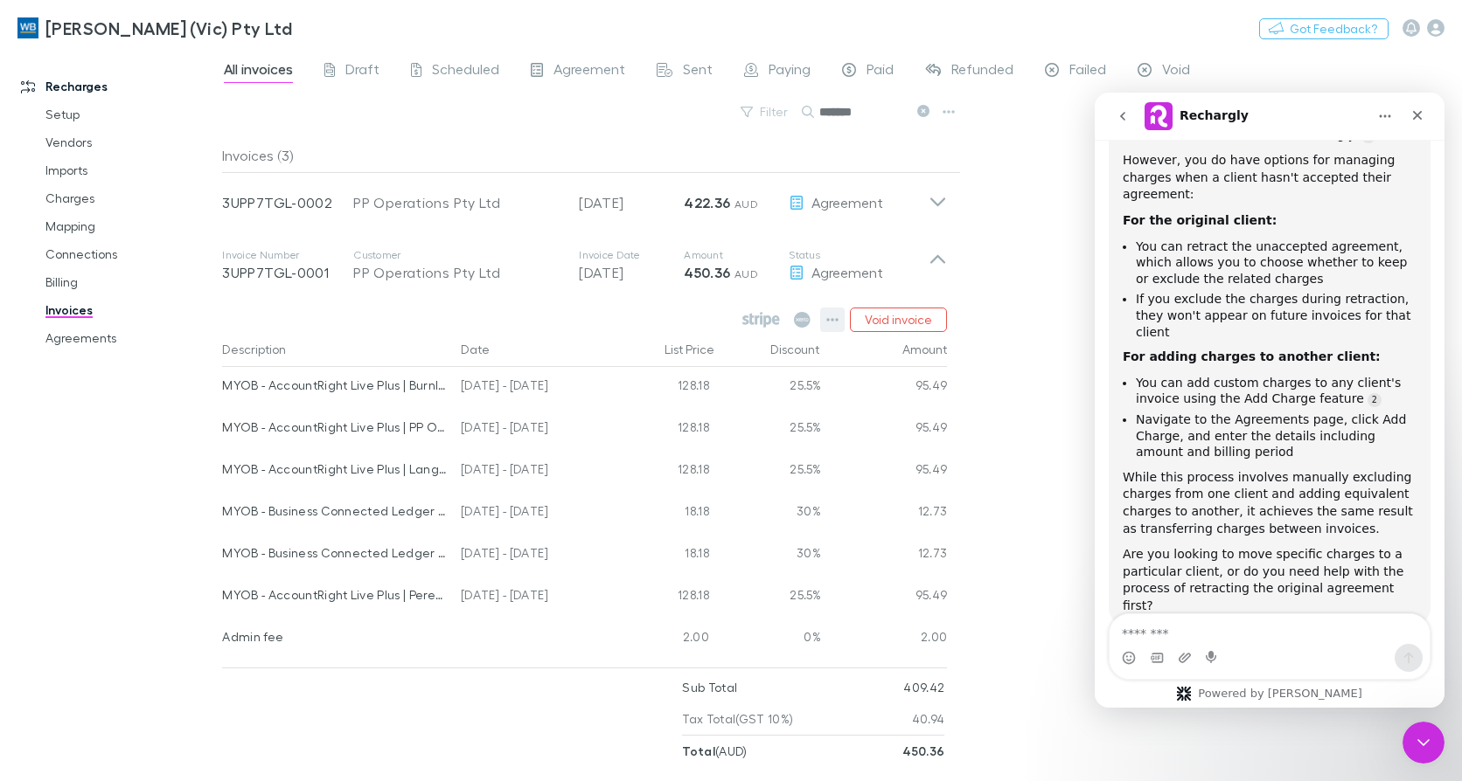
click at [832, 323] on icon "button" at bounding box center [832, 320] width 12 height 14
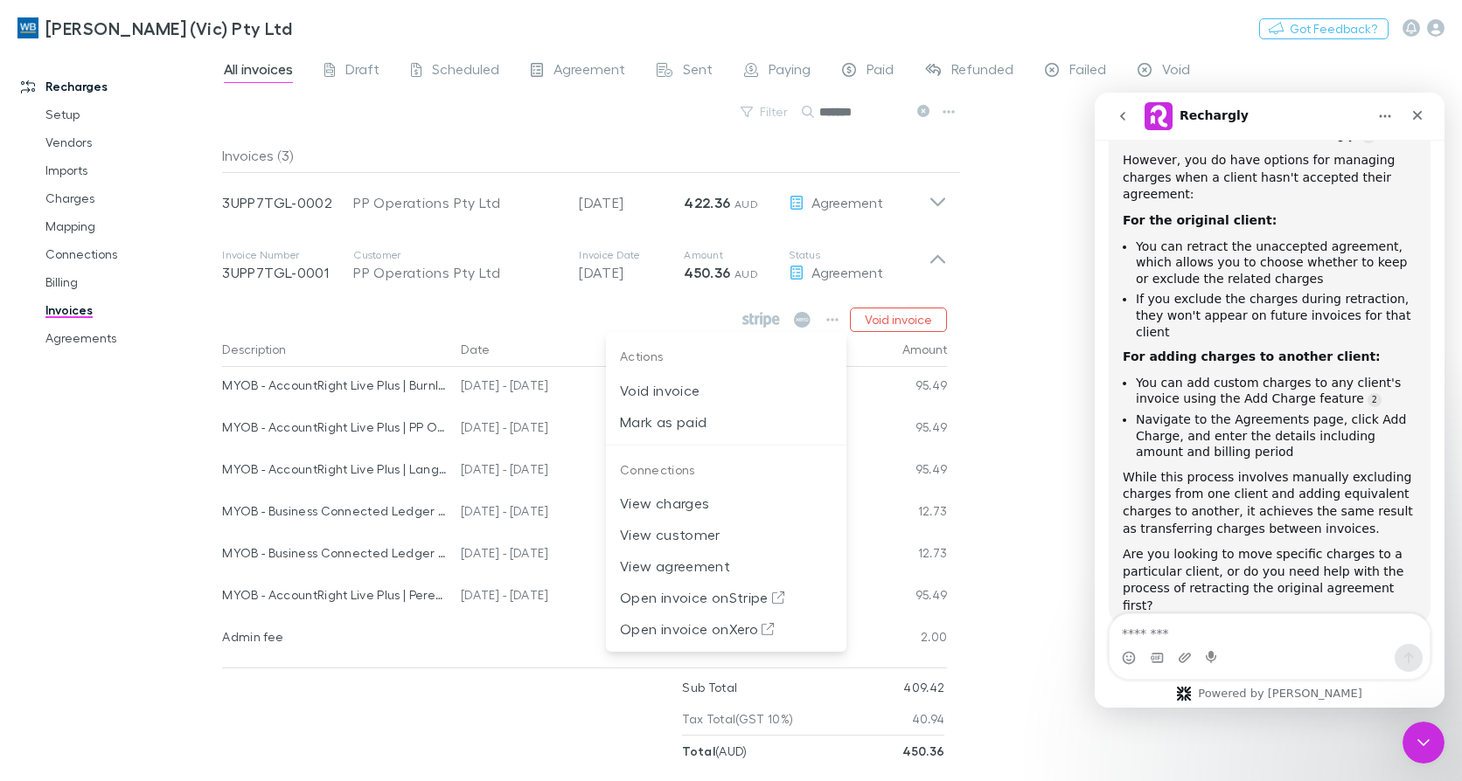
click at [66, 334] on div at bounding box center [731, 390] width 1462 height 781
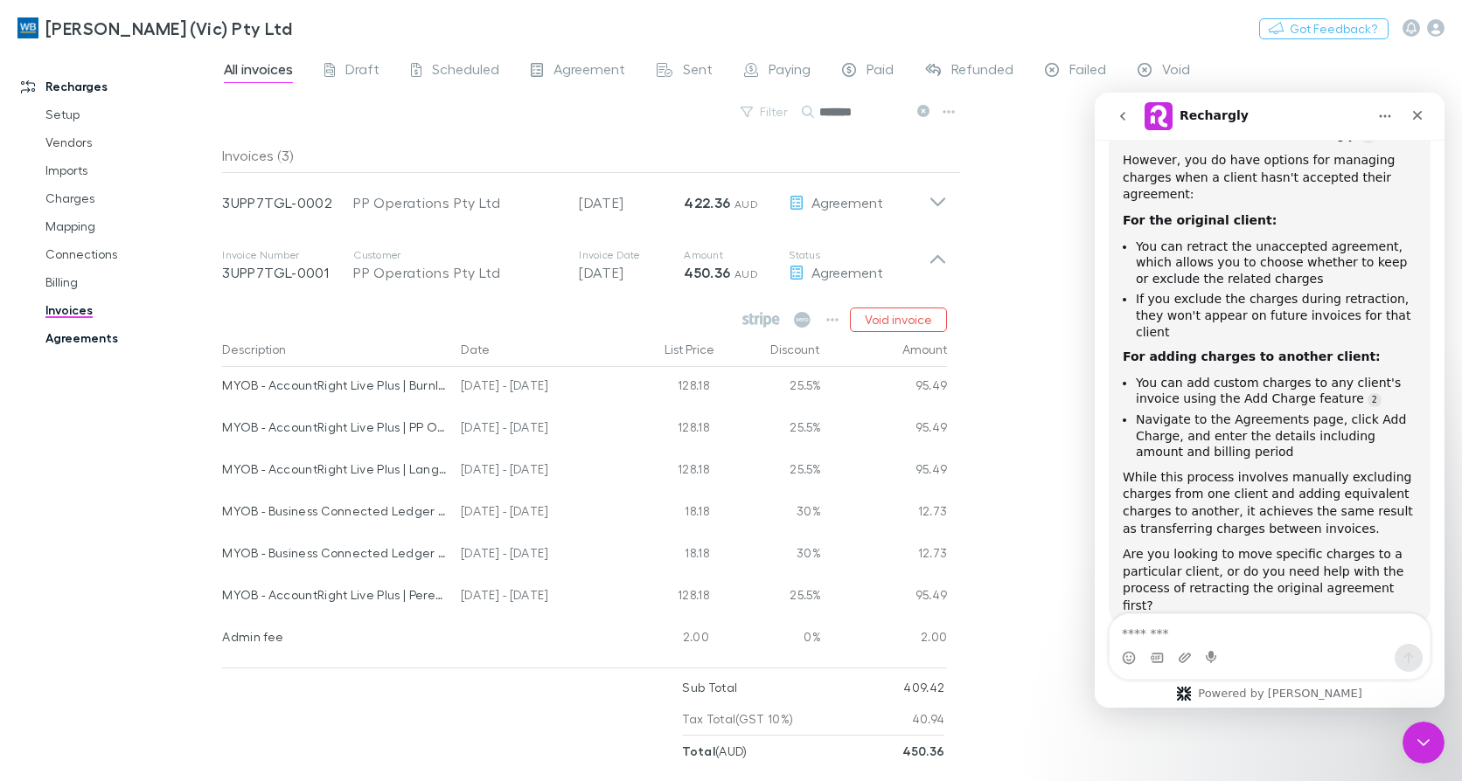
click at [73, 339] on link "Agreements" at bounding box center [130, 338] width 204 height 28
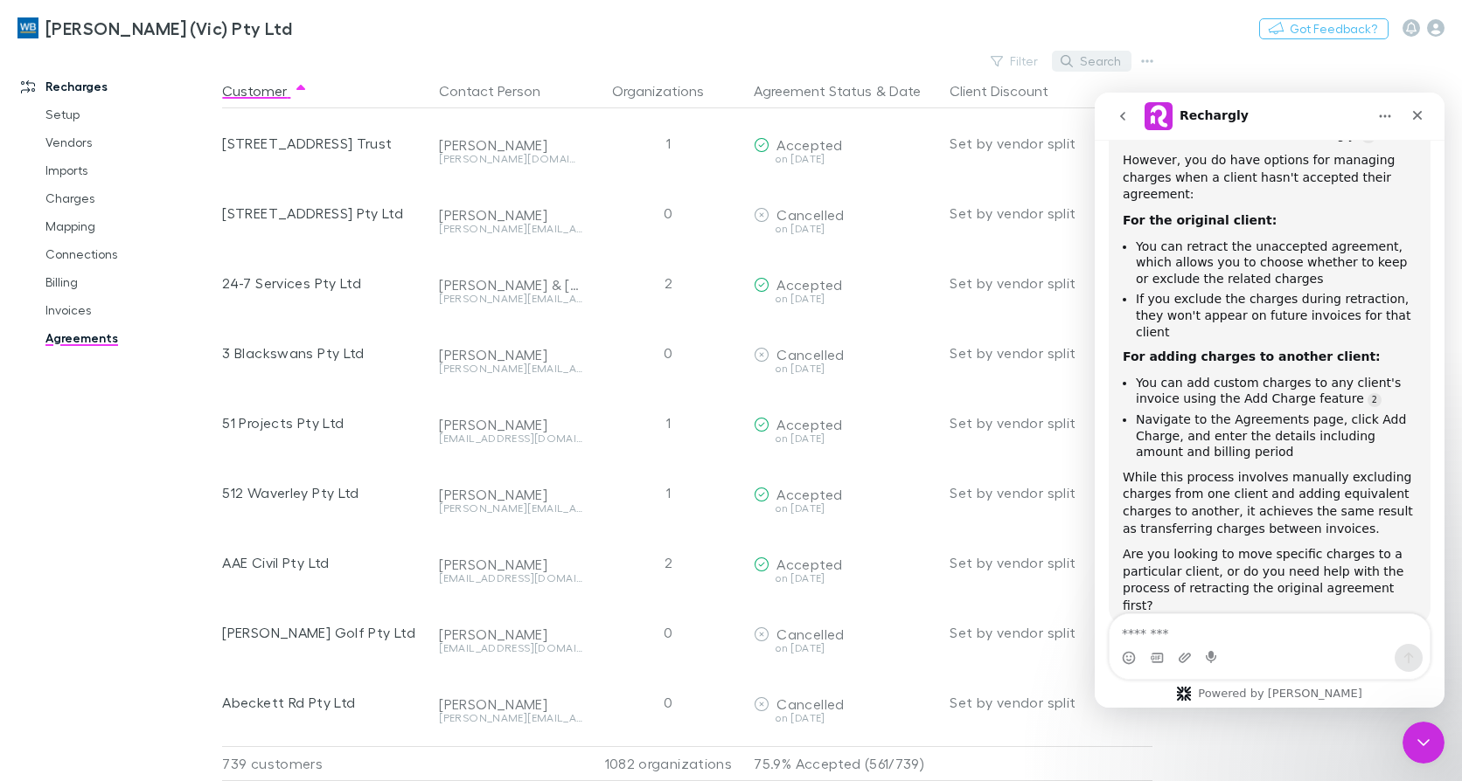
click at [1086, 59] on button "Search" at bounding box center [1092, 61] width 80 height 21
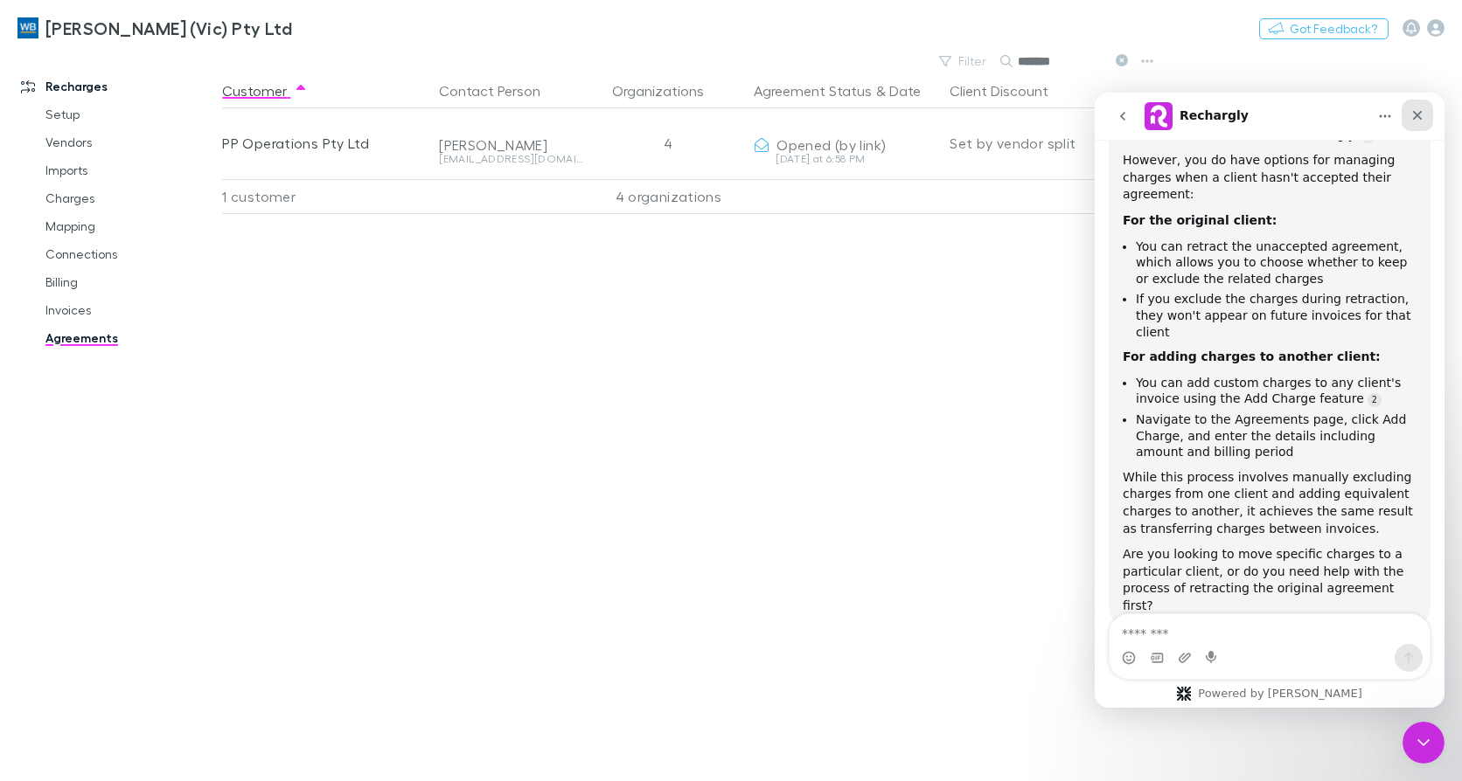
type input "*******"
click at [1419, 109] on icon "Close" at bounding box center [1417, 115] width 14 height 14
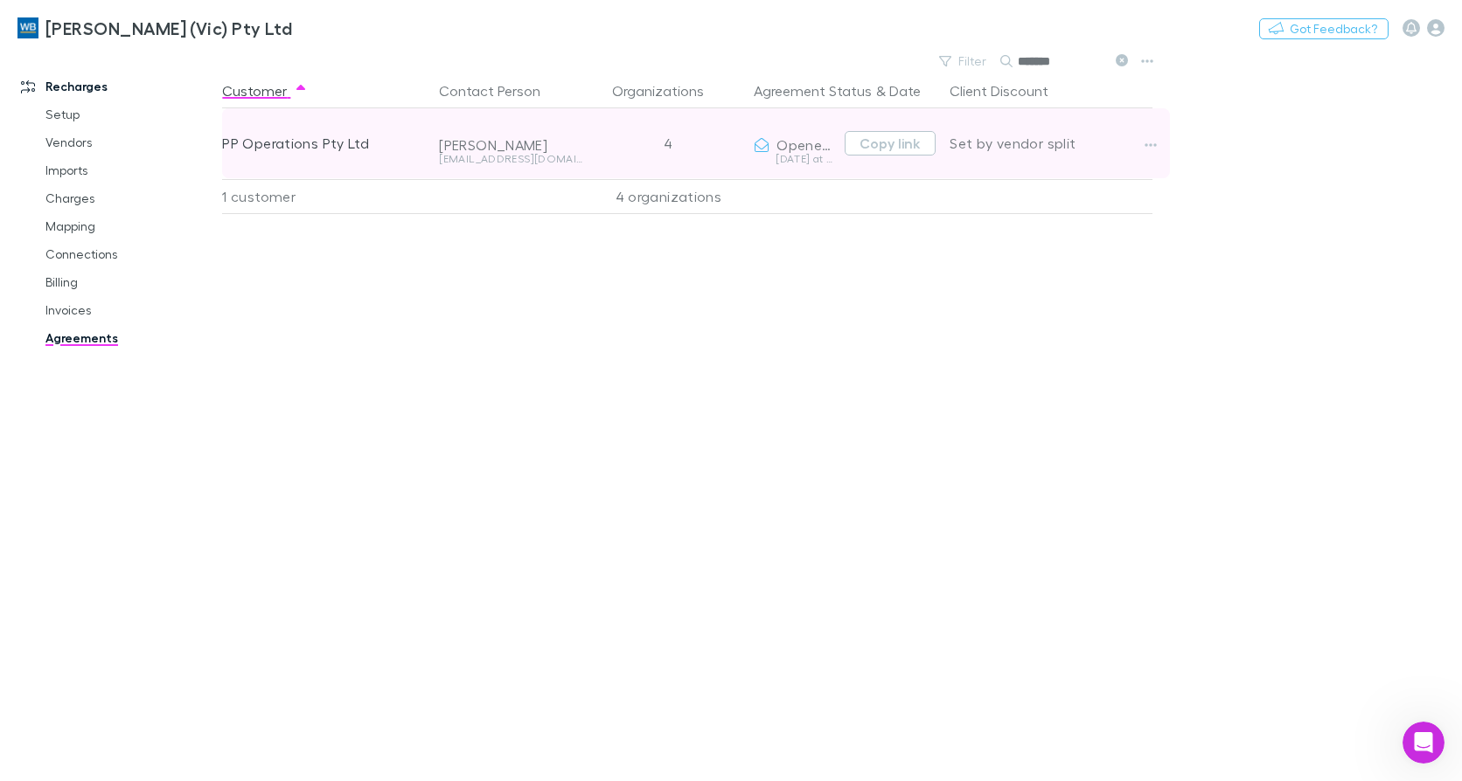
scroll to position [323, 0]
click at [1156, 146] on icon "button" at bounding box center [1151, 144] width 12 height 3
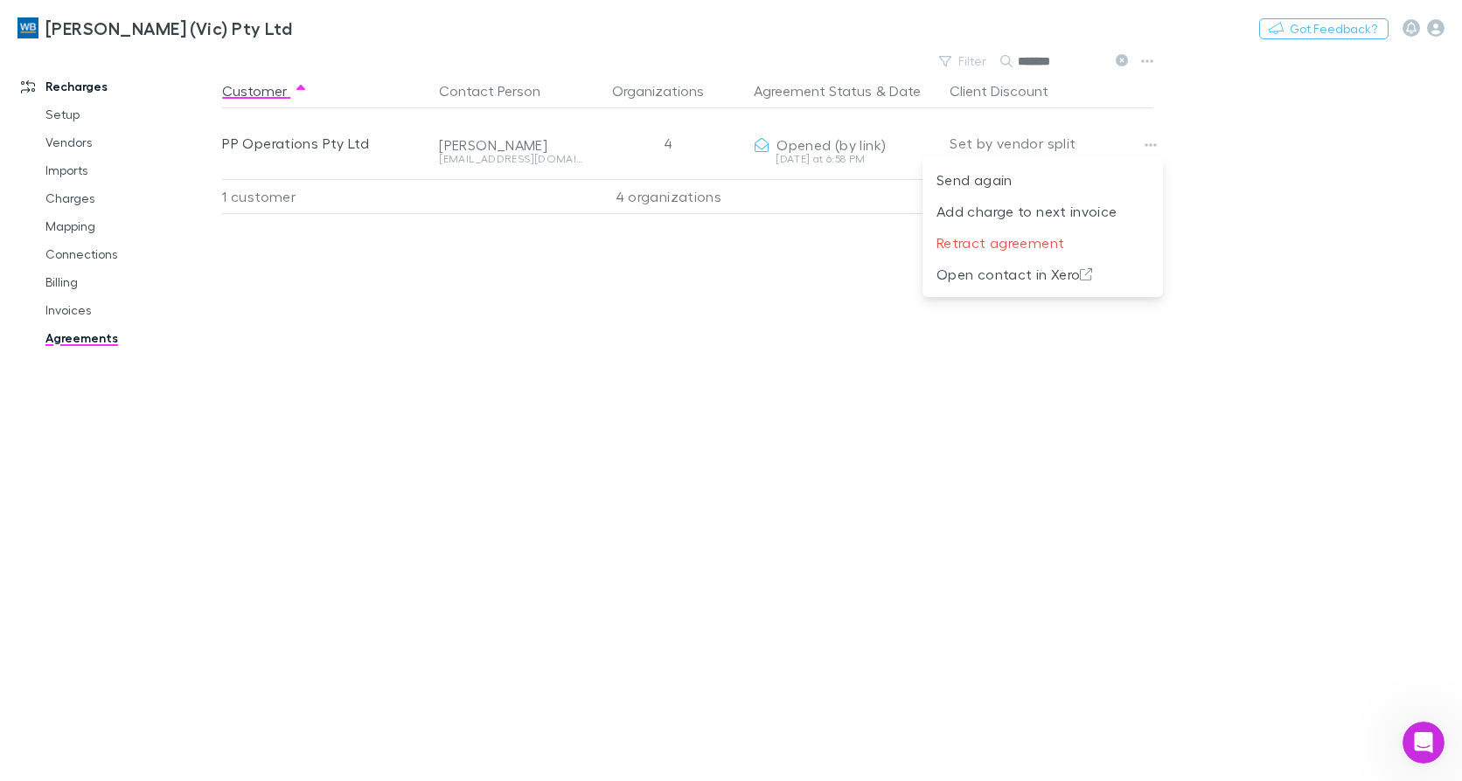
click at [275, 600] on div at bounding box center [731, 390] width 1462 height 781
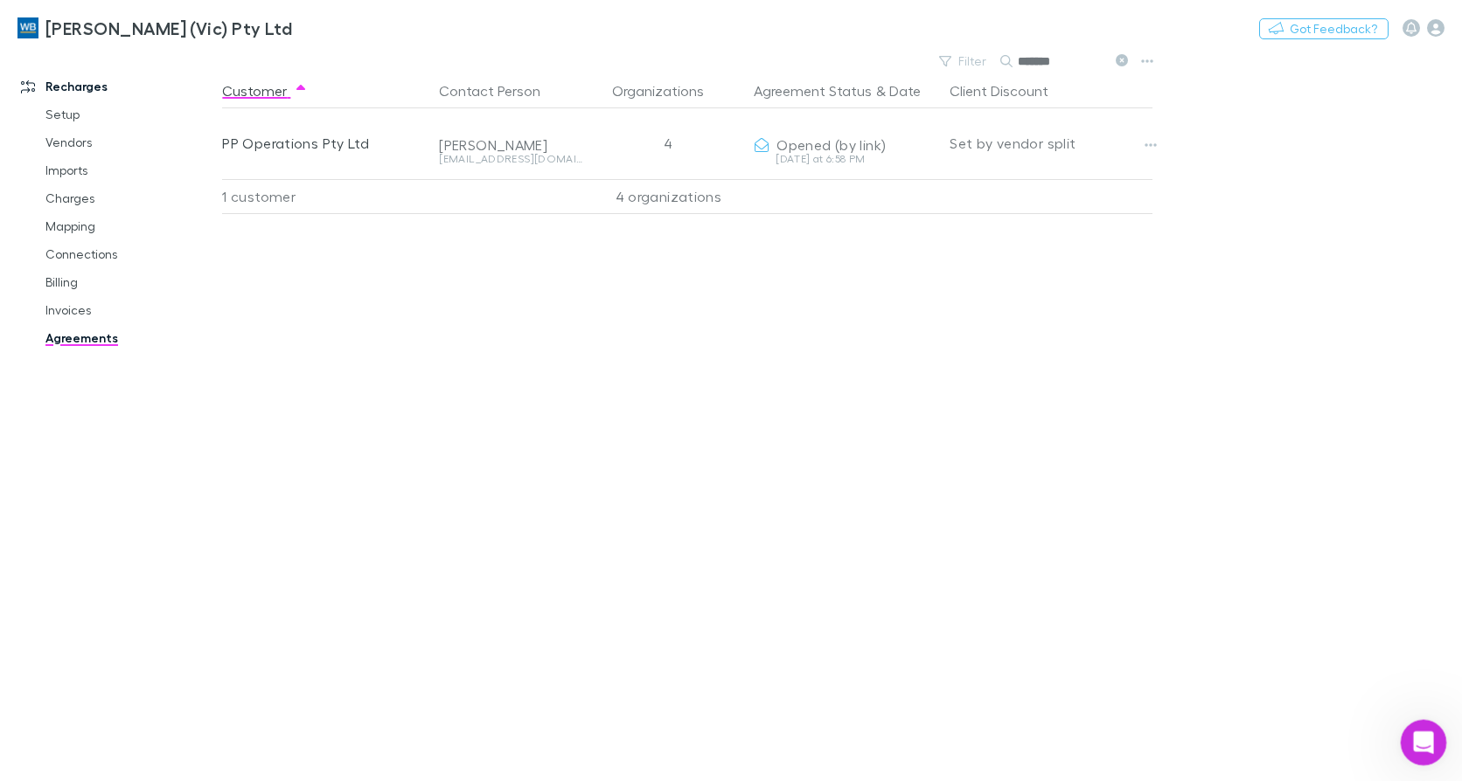
click at [1422, 726] on div "Open Intercom Messenger" at bounding box center [1421, 741] width 58 height 58
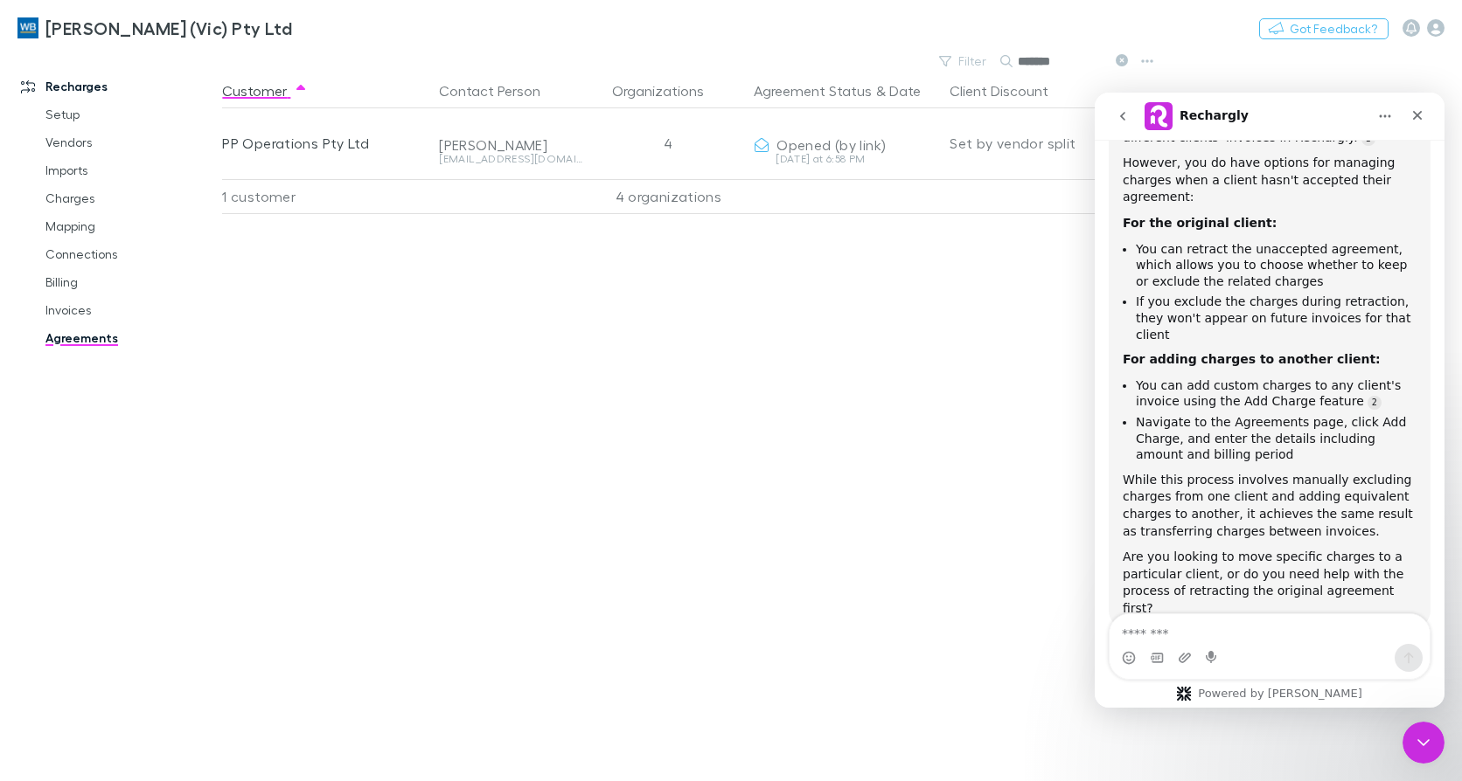
click at [1206, 629] on textarea "Message…" at bounding box center [1269, 629] width 320 height 30
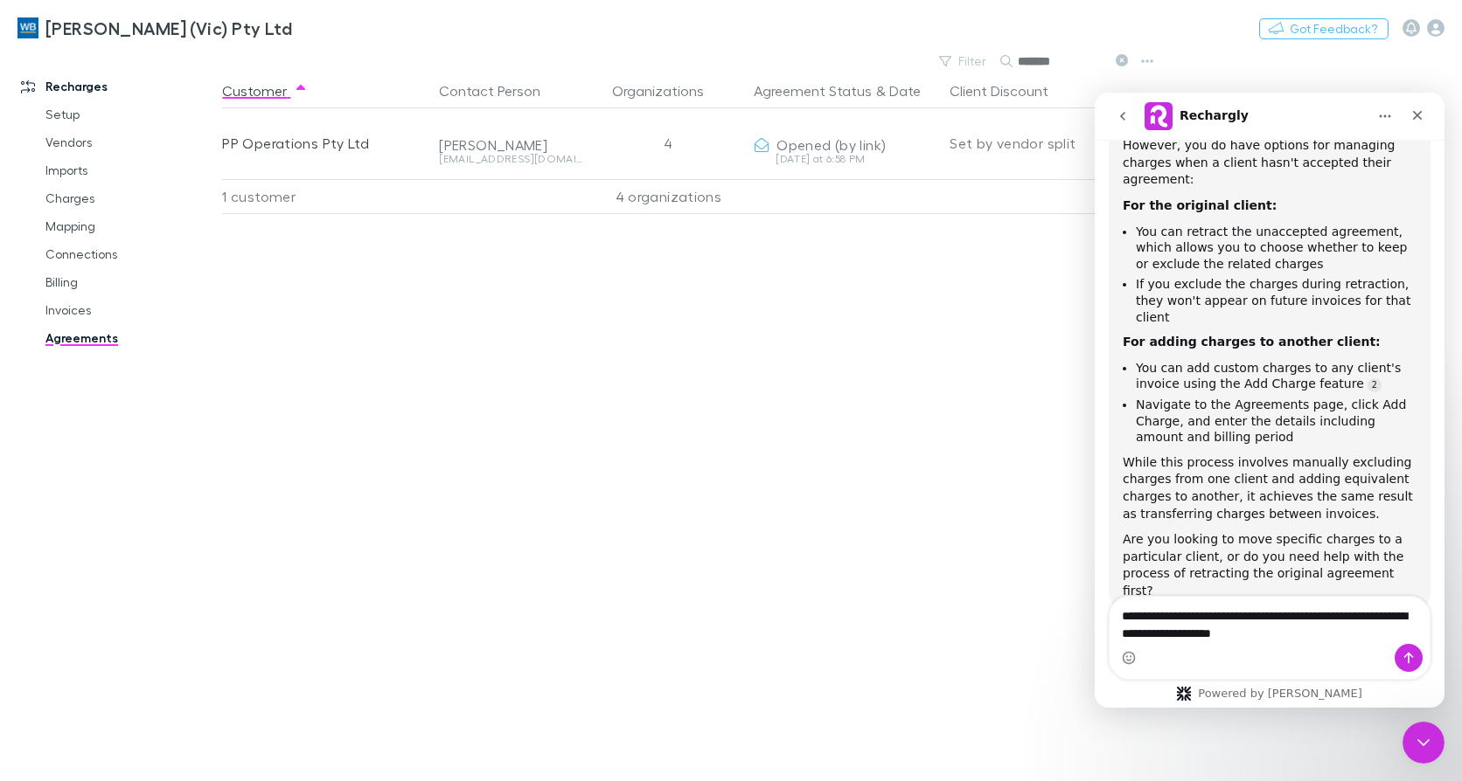
type textarea "**********"
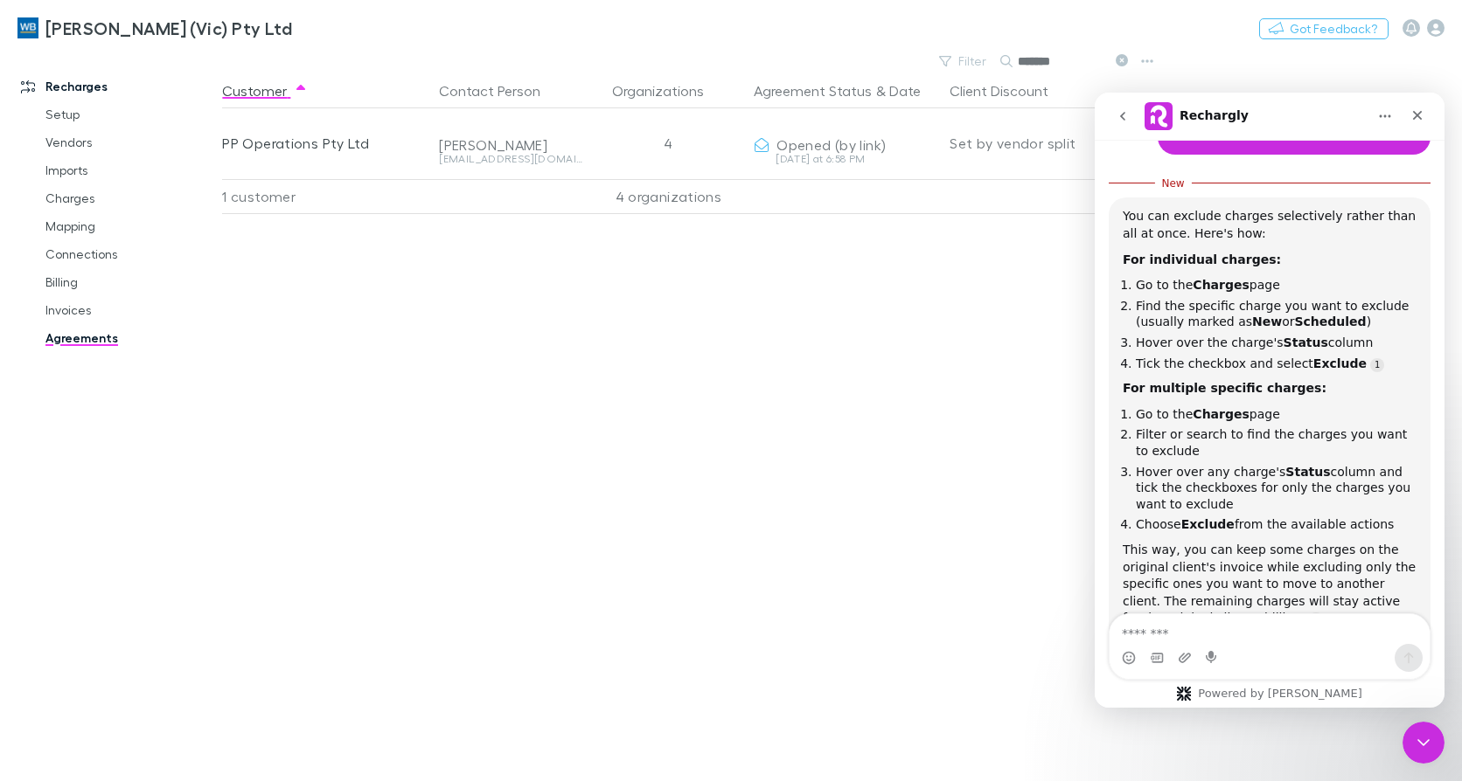
scroll to position [801, 0]
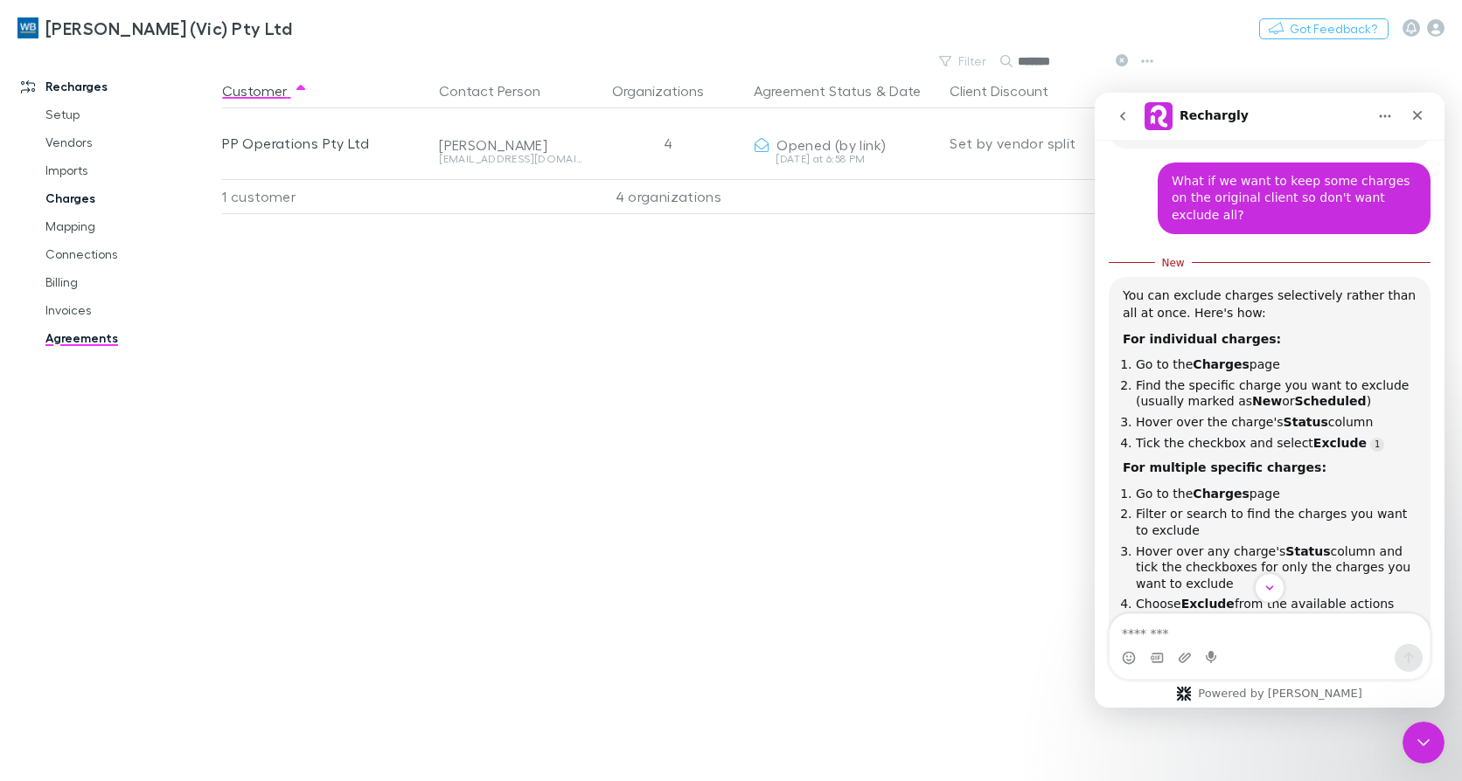
click at [71, 185] on link "Charges" at bounding box center [130, 198] width 204 height 28
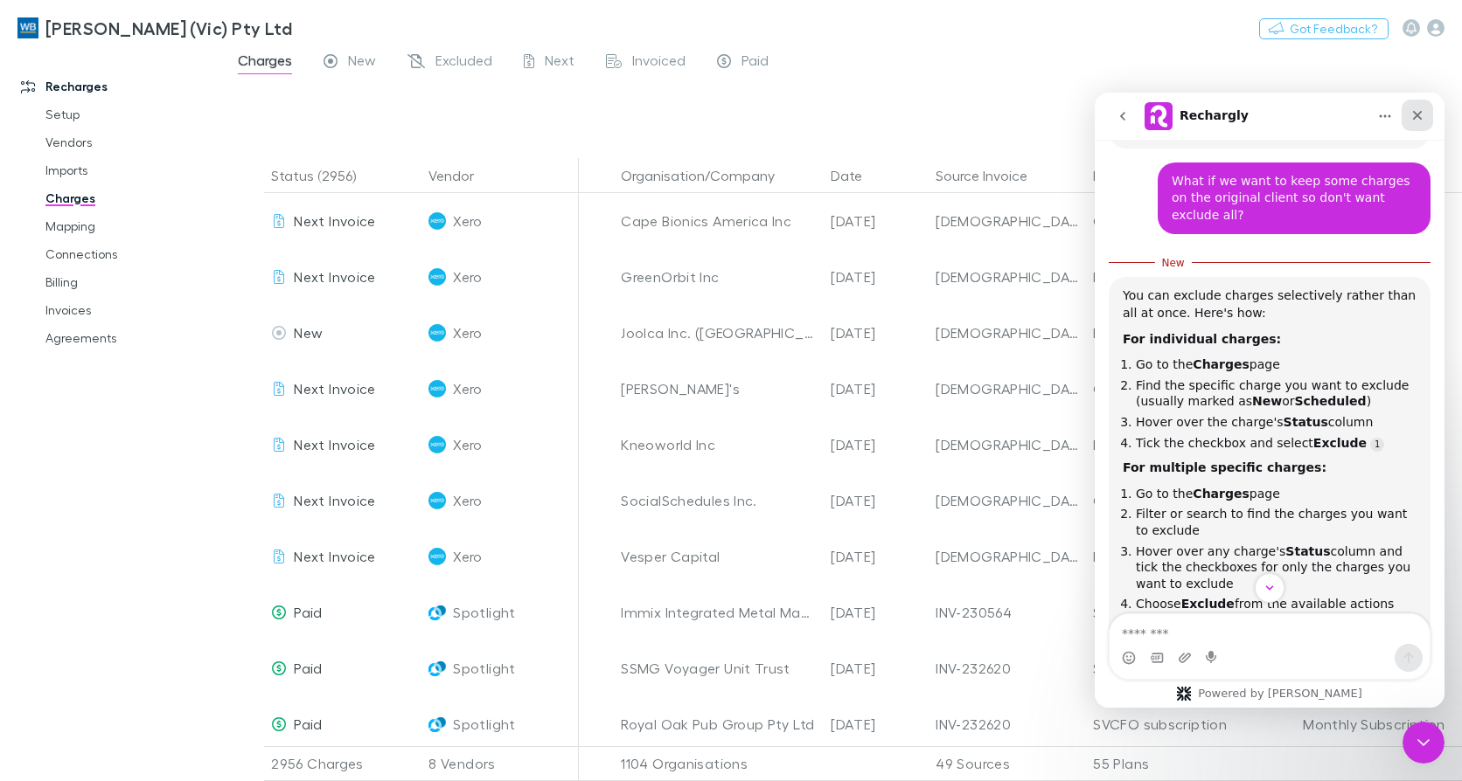
drag, startPoint x: 1418, startPoint y: 115, endPoint x: 2514, endPoint y: 207, distance: 1100.0
click at [1418, 115] on icon "Close" at bounding box center [1418, 116] width 10 height 10
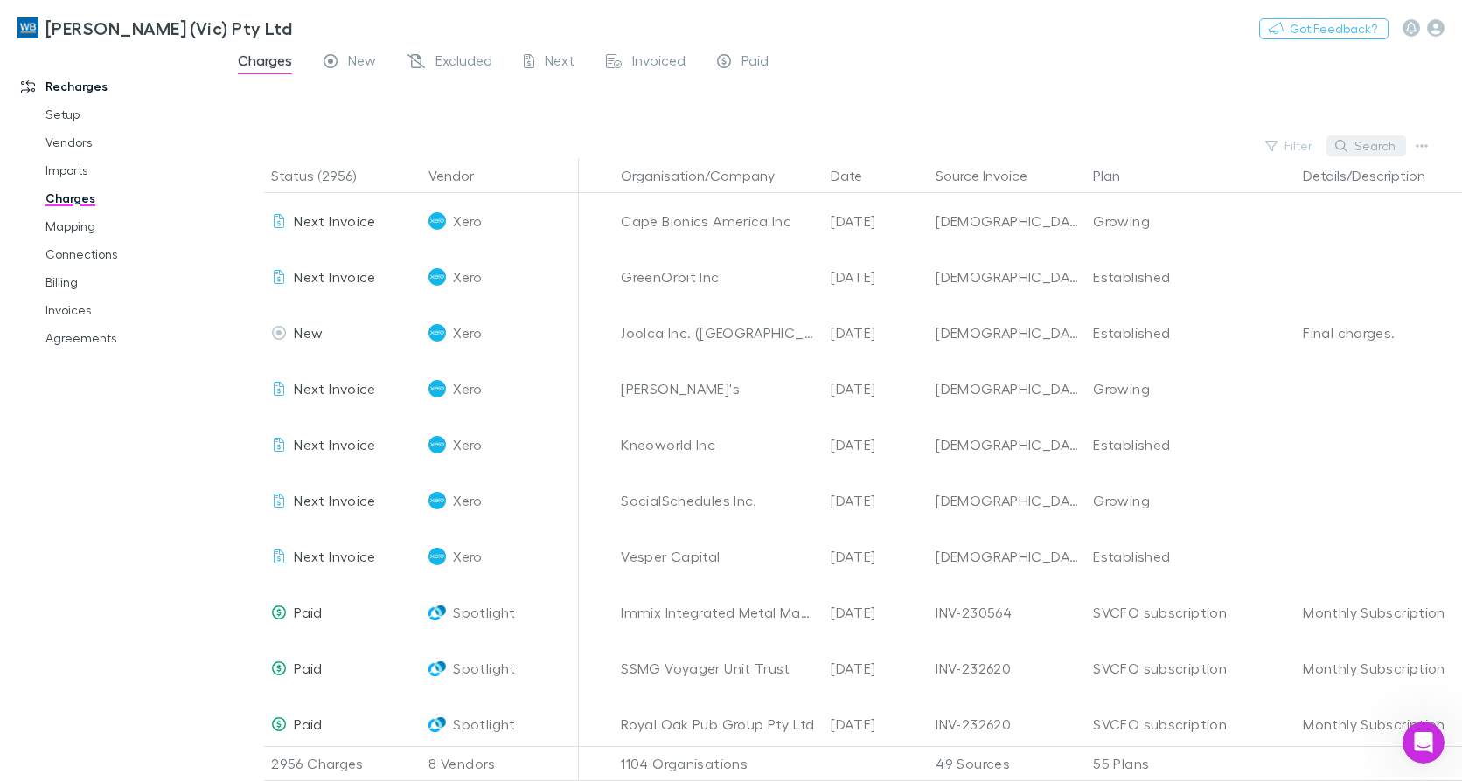
click at [1374, 148] on button "Search" at bounding box center [1366, 145] width 80 height 21
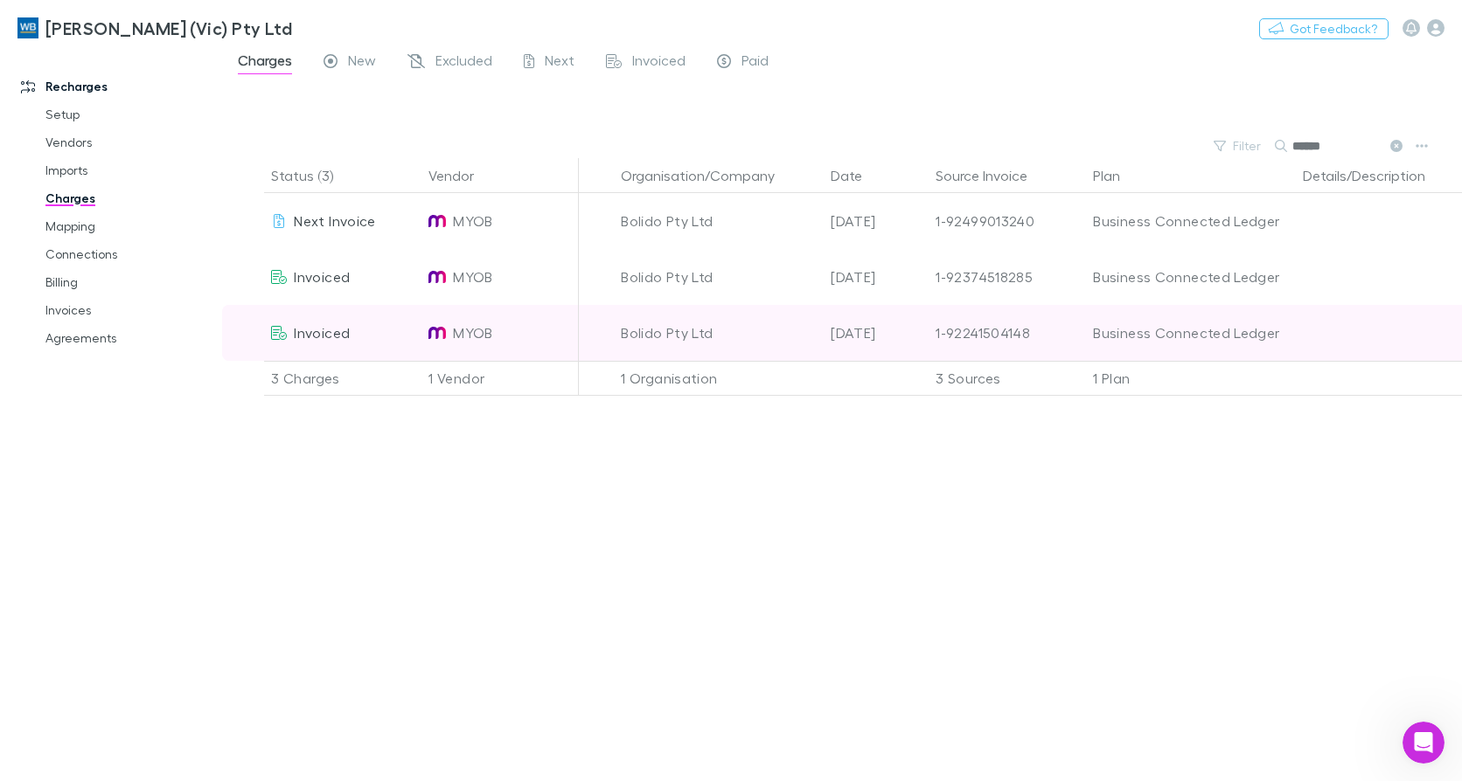
type input "******"
click at [611, 342] on div at bounding box center [596, 333] width 35 height 56
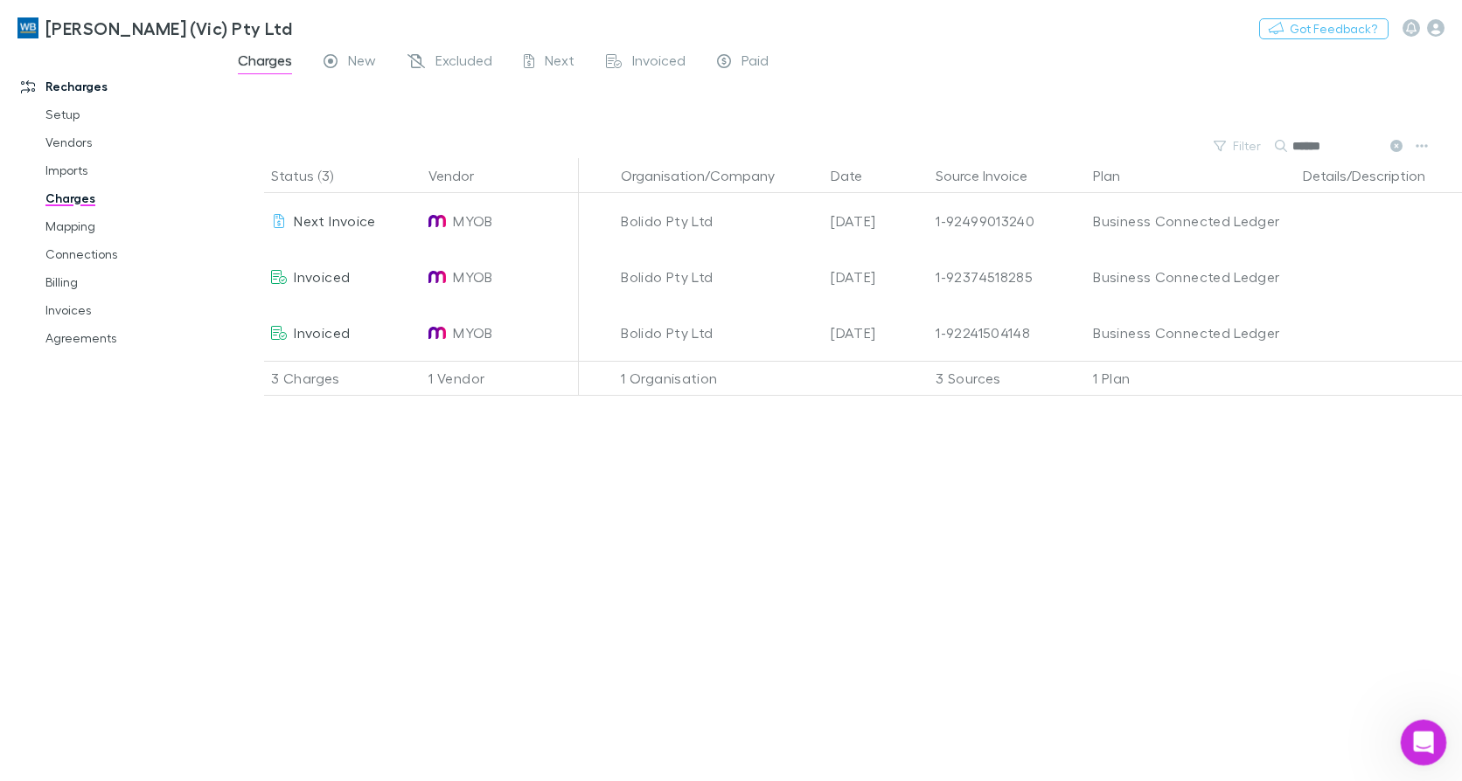
click at [1429, 742] on icon "Open Intercom Messenger" at bounding box center [1420, 740] width 29 height 29
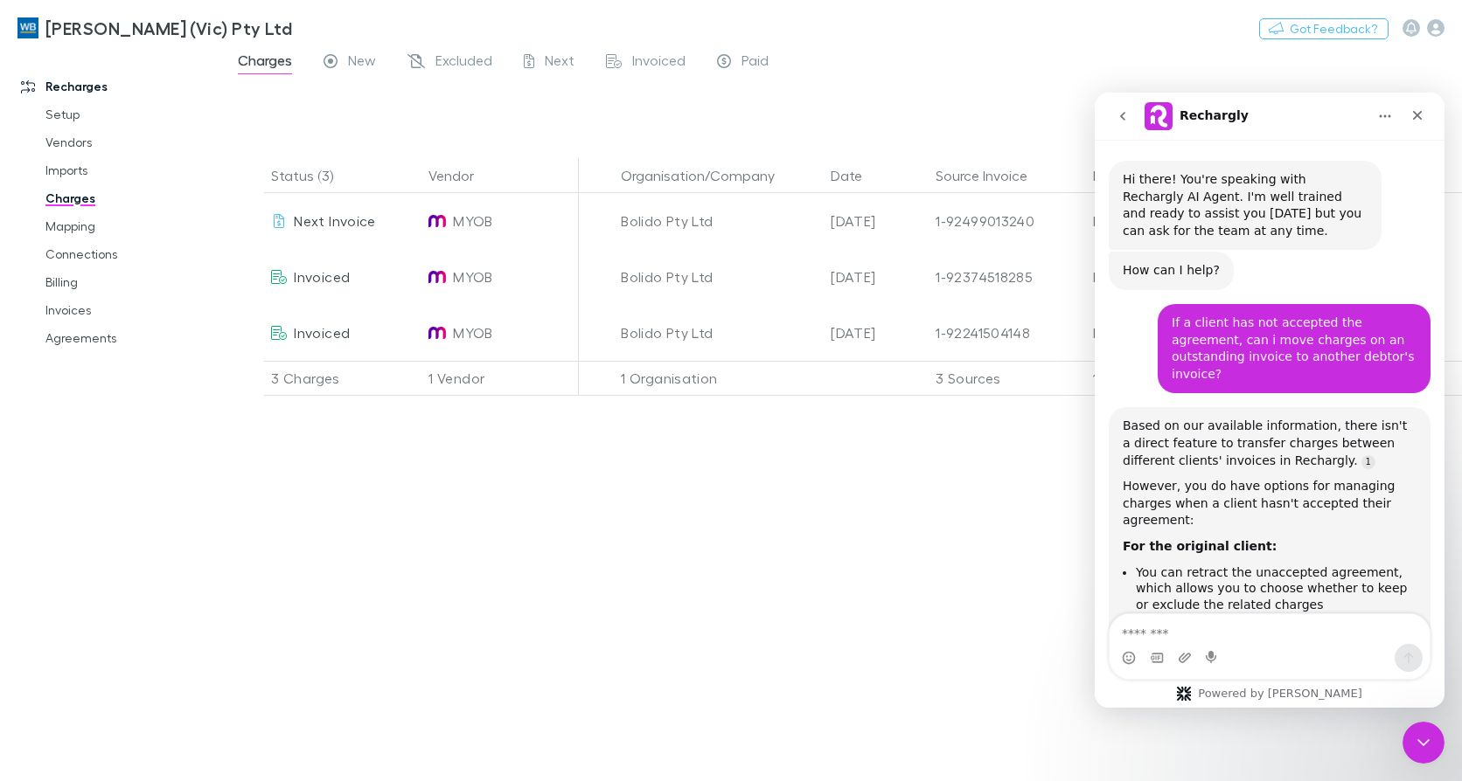
scroll to position [947, 0]
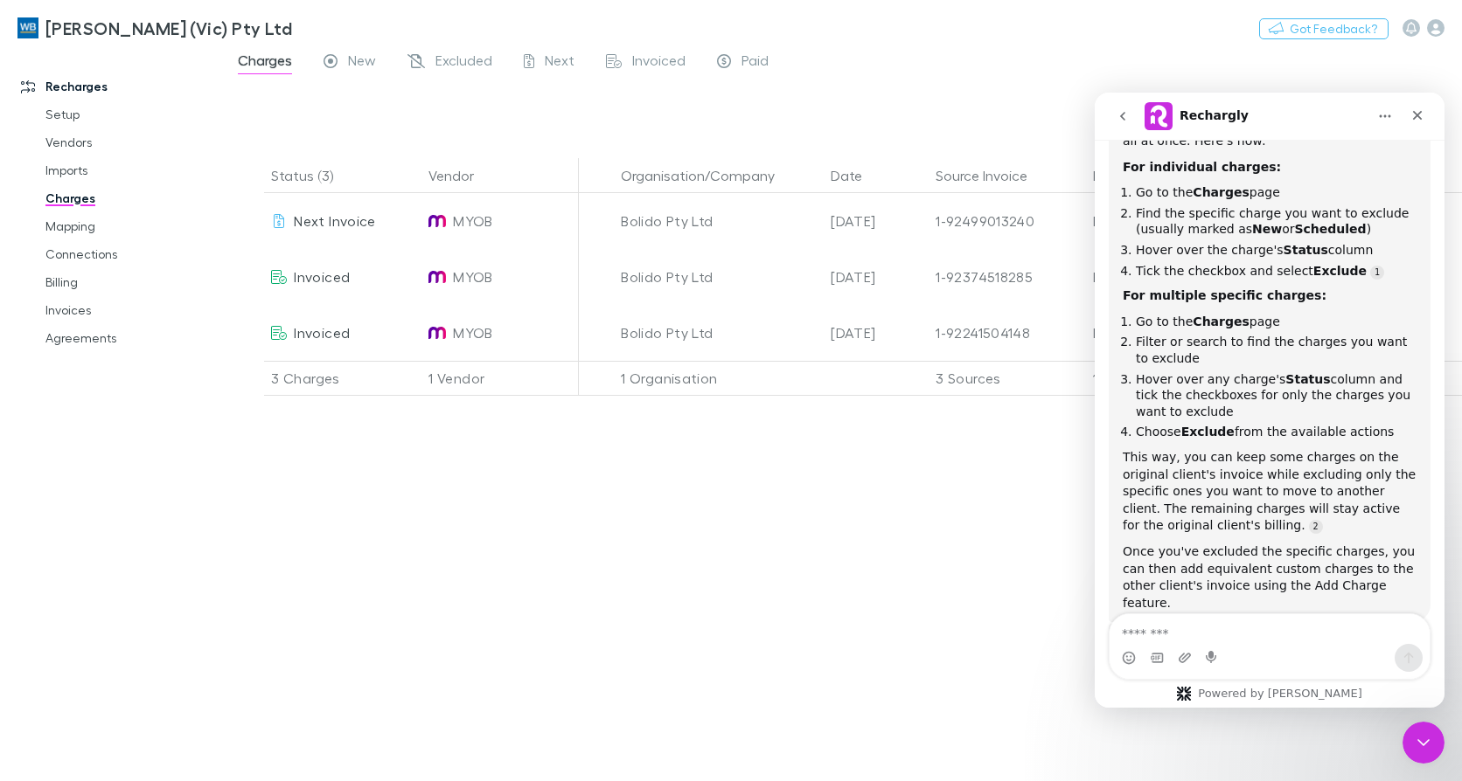
click at [643, 524] on div "Status (3) Vendor Organisation/Company Date Source Invoice Plan Details/Descrip…" at bounding box center [841, 469] width 1239 height 623
click at [1426, 115] on div "Close" at bounding box center [1416, 115] width 31 height 31
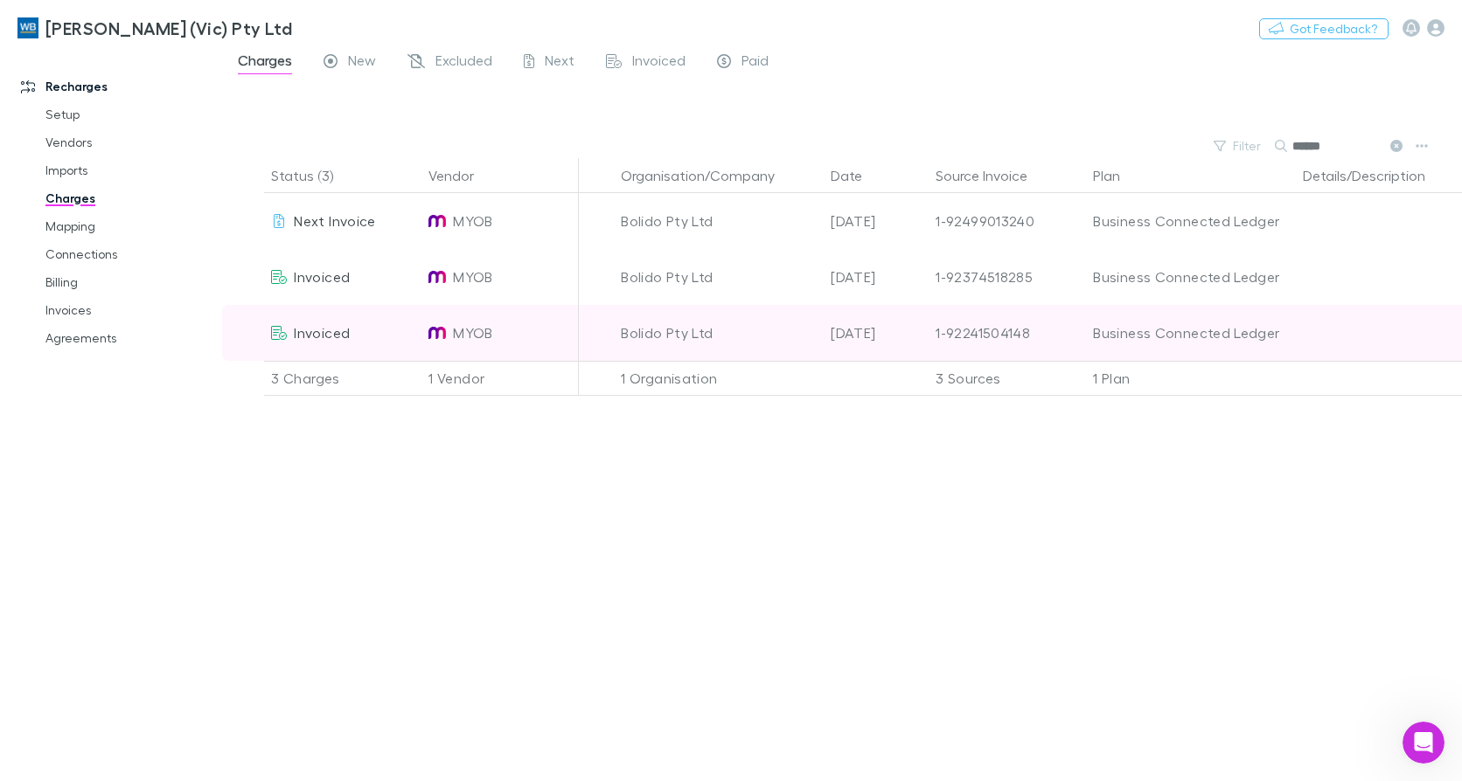
click at [279, 327] on icon at bounding box center [279, 333] width 16 height 14
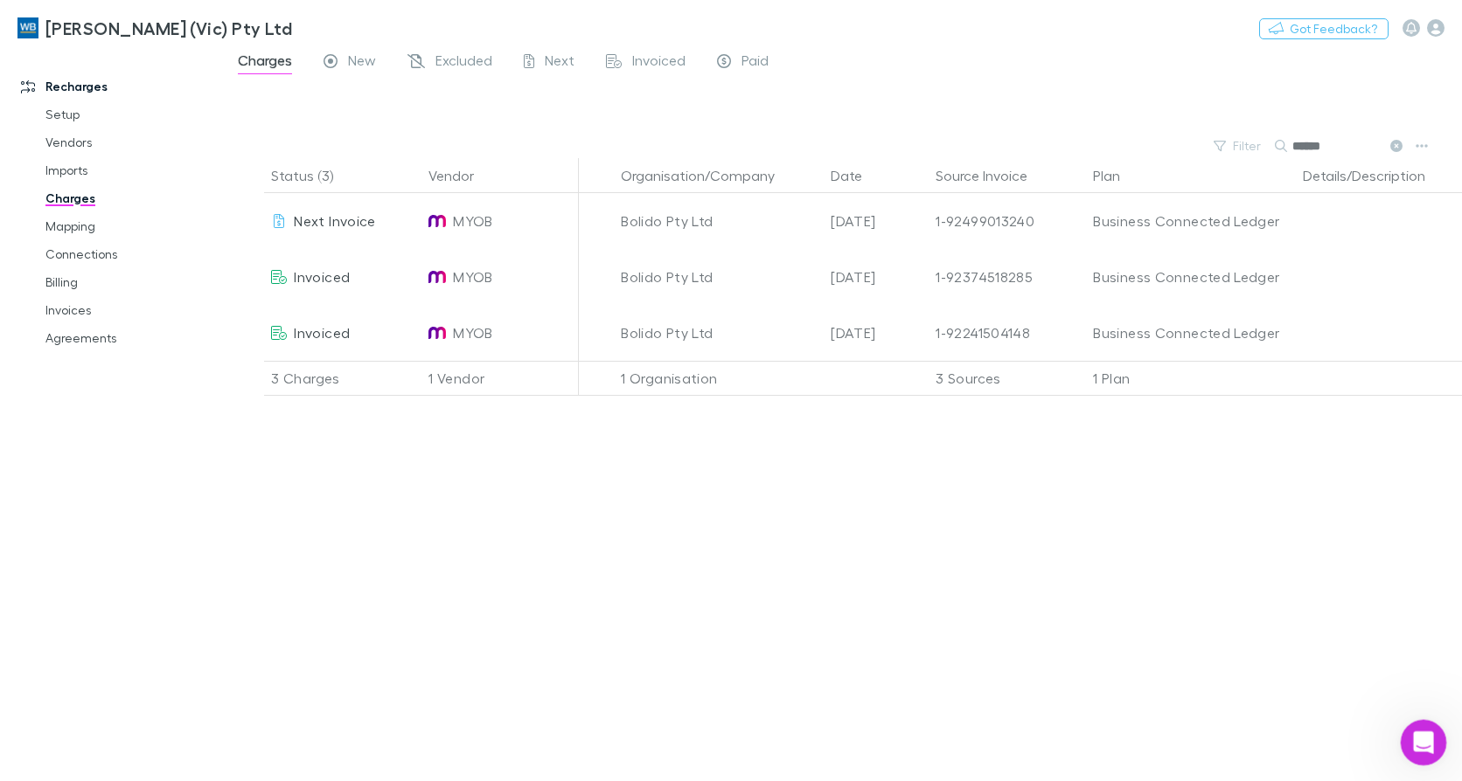
click at [1417, 733] on icon "Open Intercom Messenger" at bounding box center [1420, 740] width 29 height 29
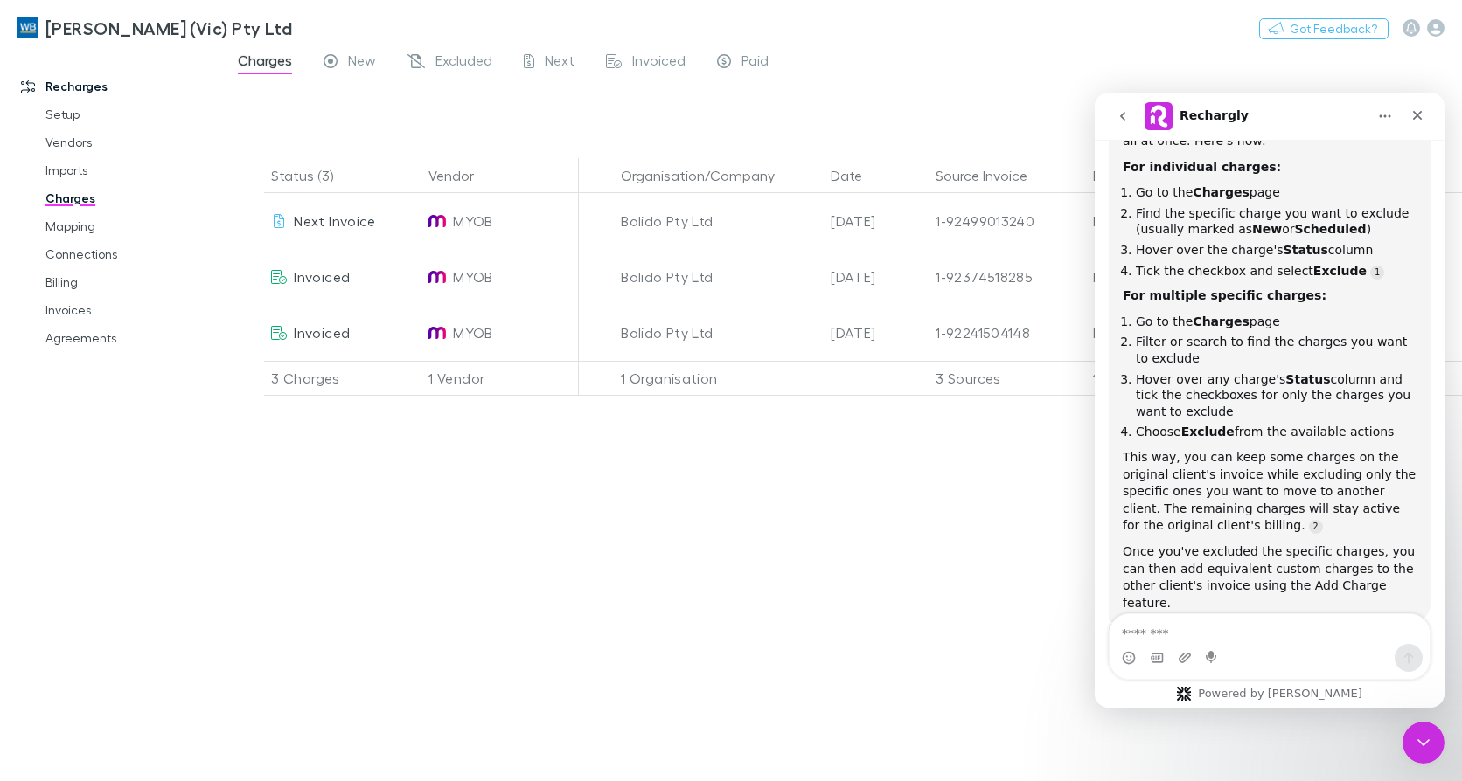
click at [1212, 628] on textarea "Message…" at bounding box center [1269, 629] width 320 height 30
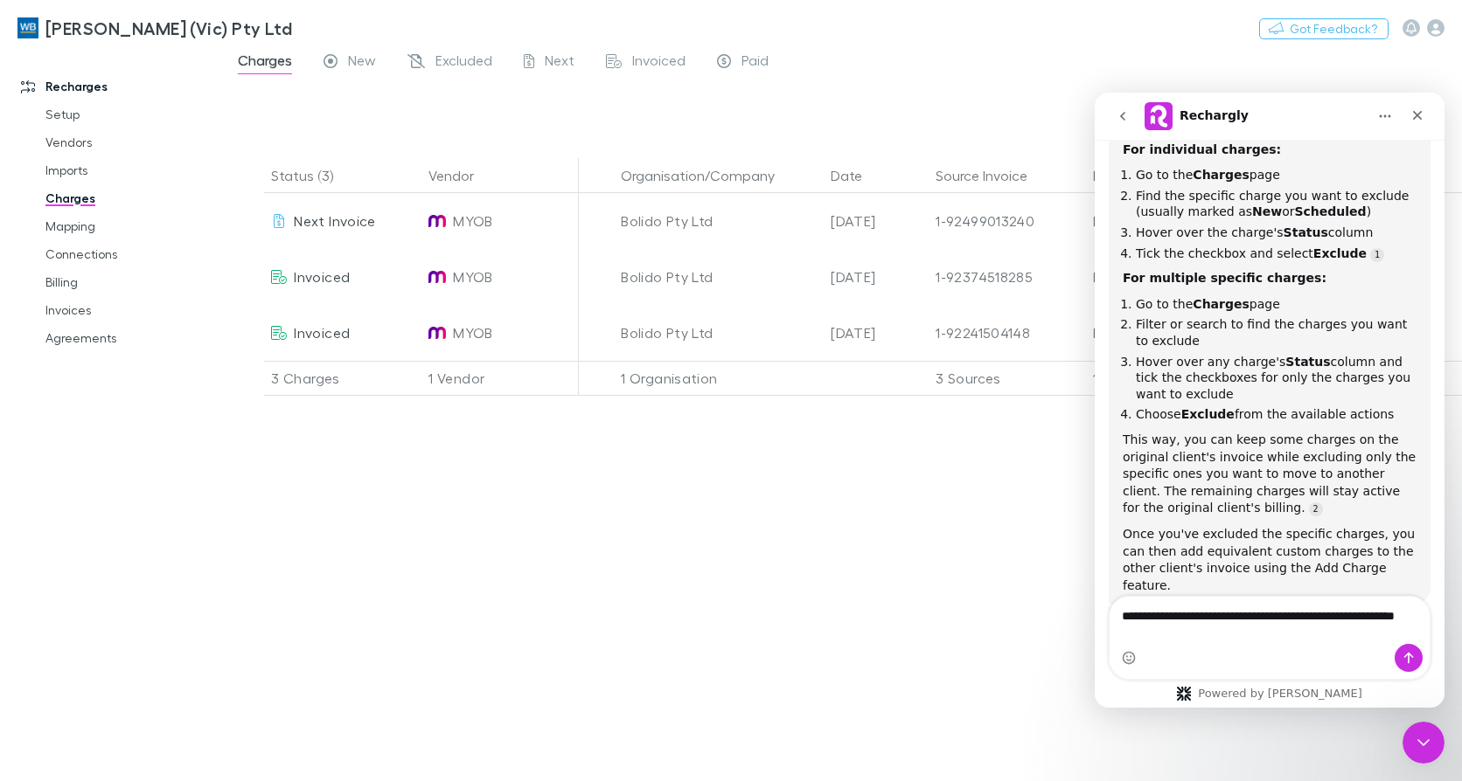
type textarea "**********"
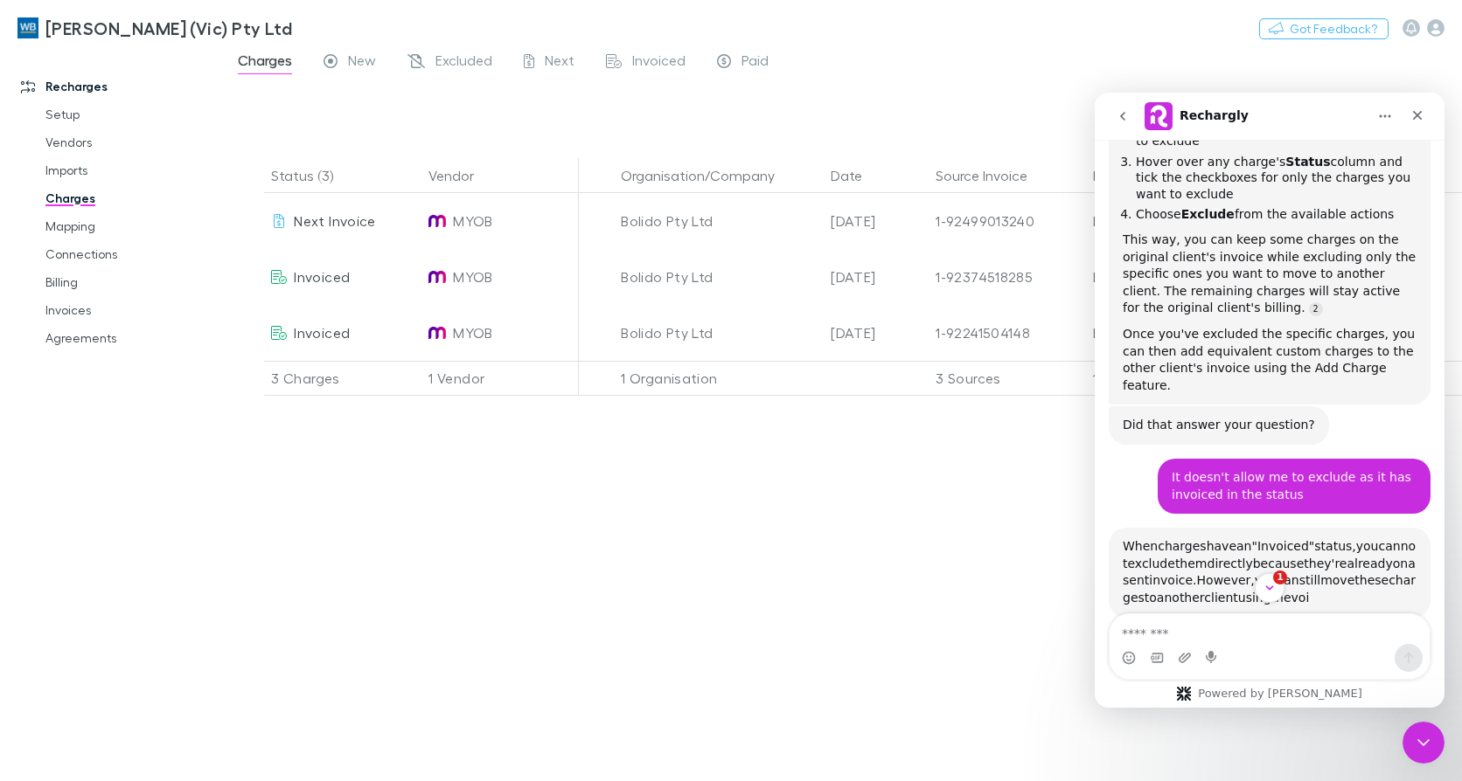
scroll to position [1403, 0]
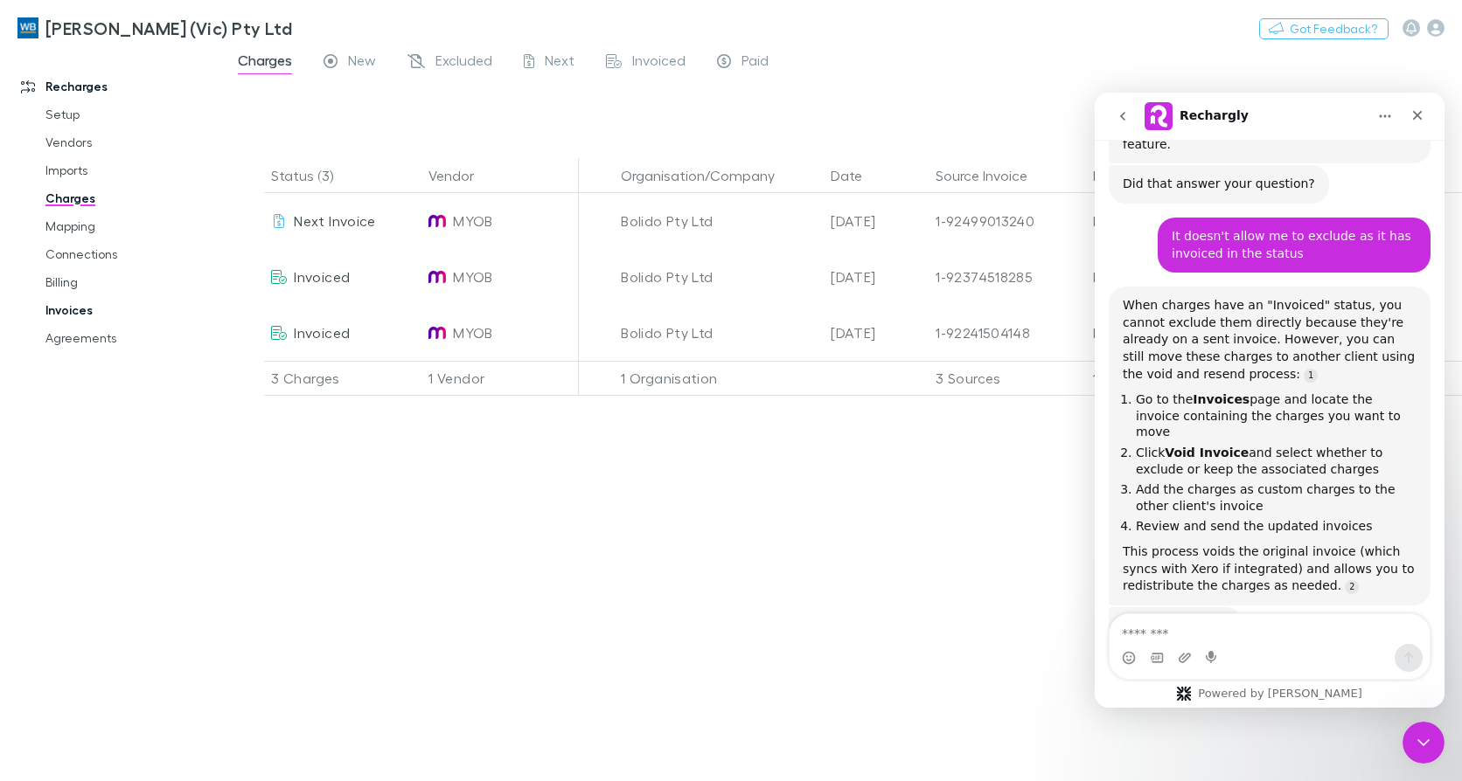
click at [69, 304] on link "Invoices" at bounding box center [130, 310] width 204 height 28
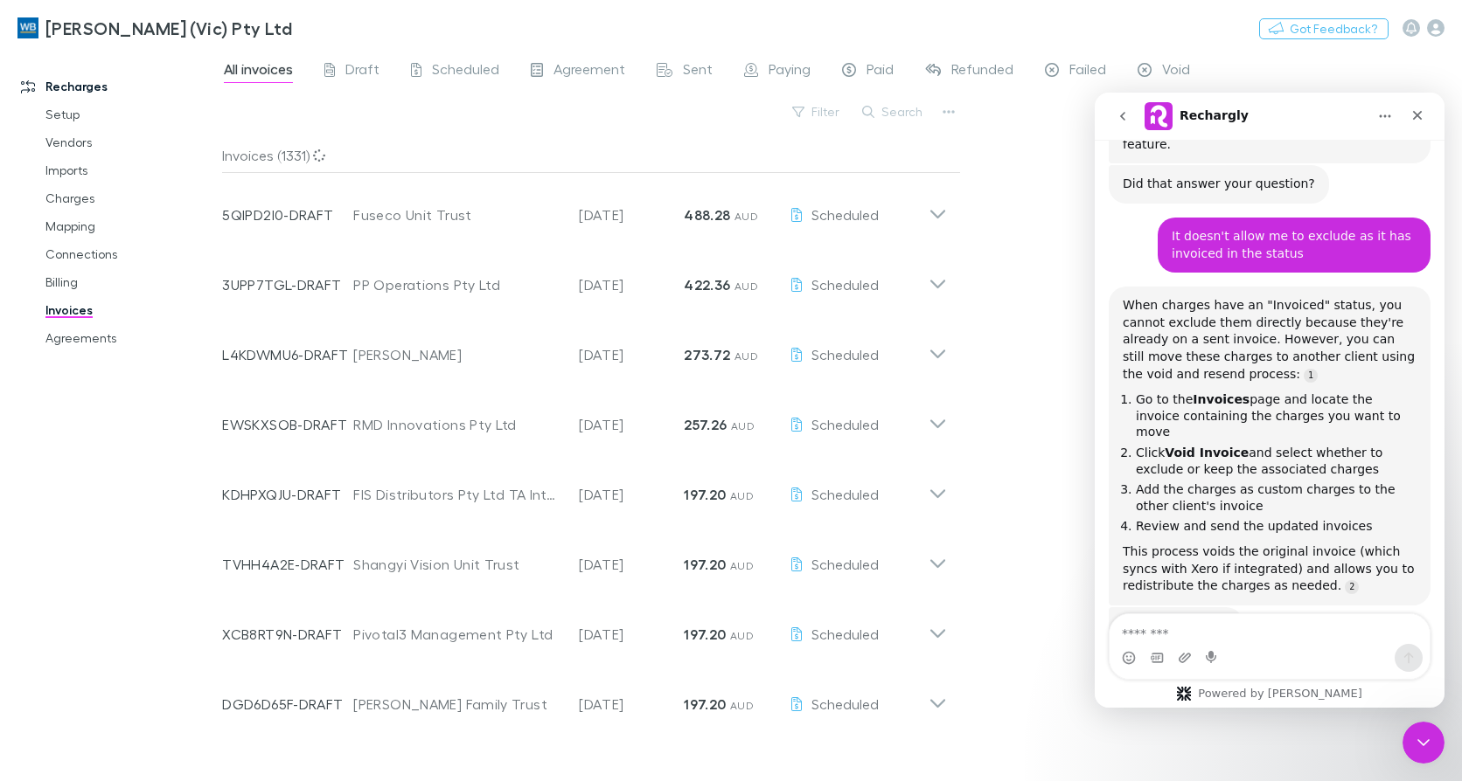
click at [893, 106] on button "Search" at bounding box center [893, 111] width 80 height 21
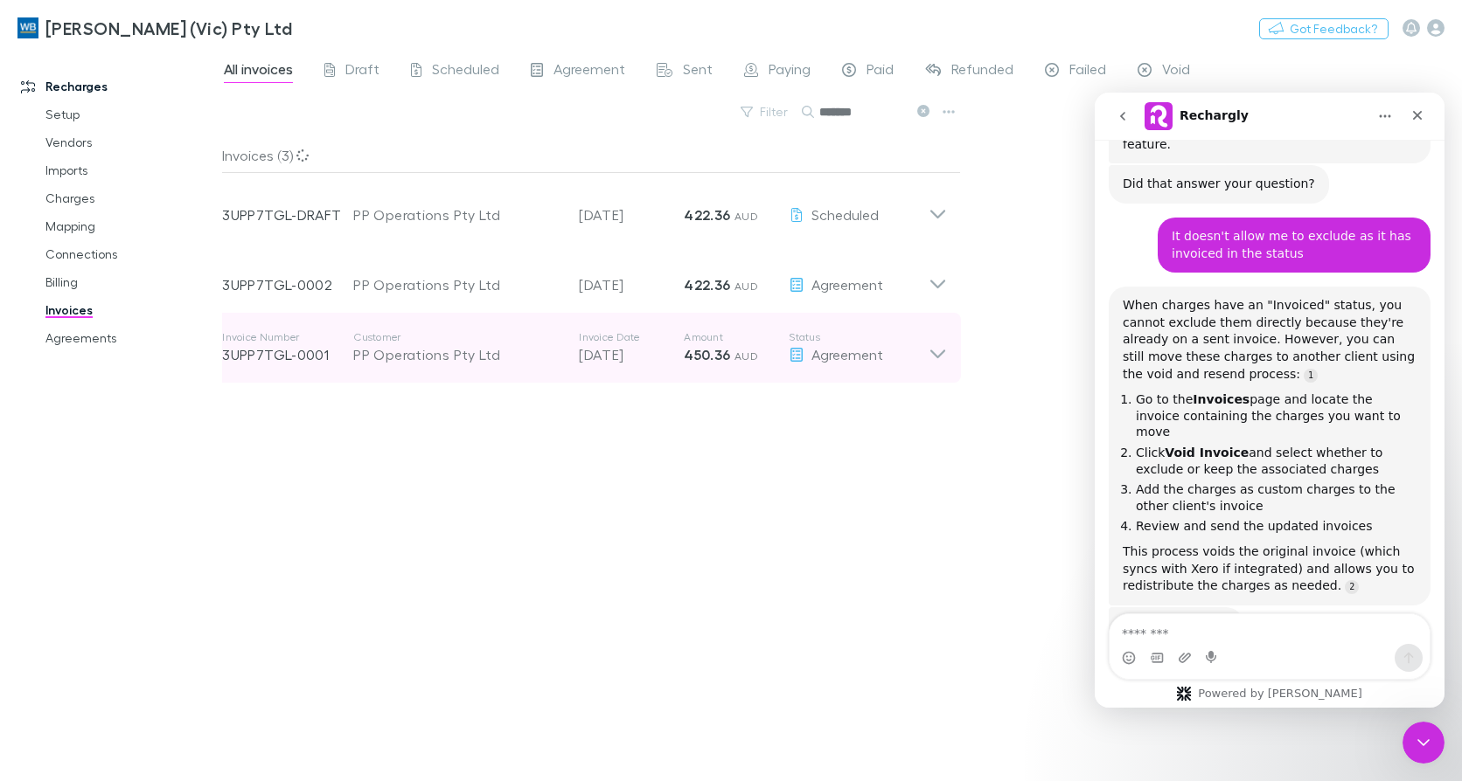
type input "*******"
click at [933, 350] on icon at bounding box center [937, 347] width 18 height 35
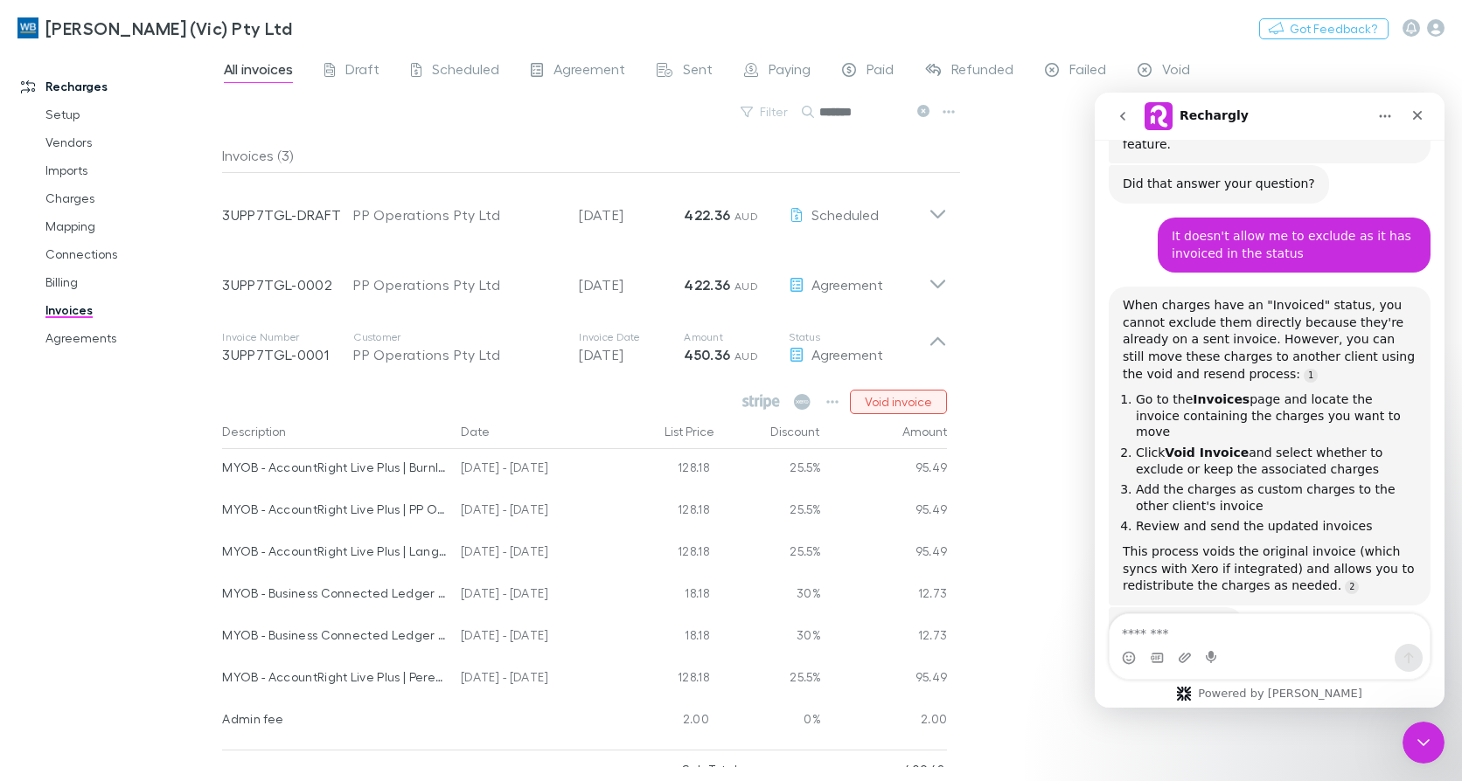
click at [887, 404] on button "Void invoice" at bounding box center [898, 402] width 97 height 24
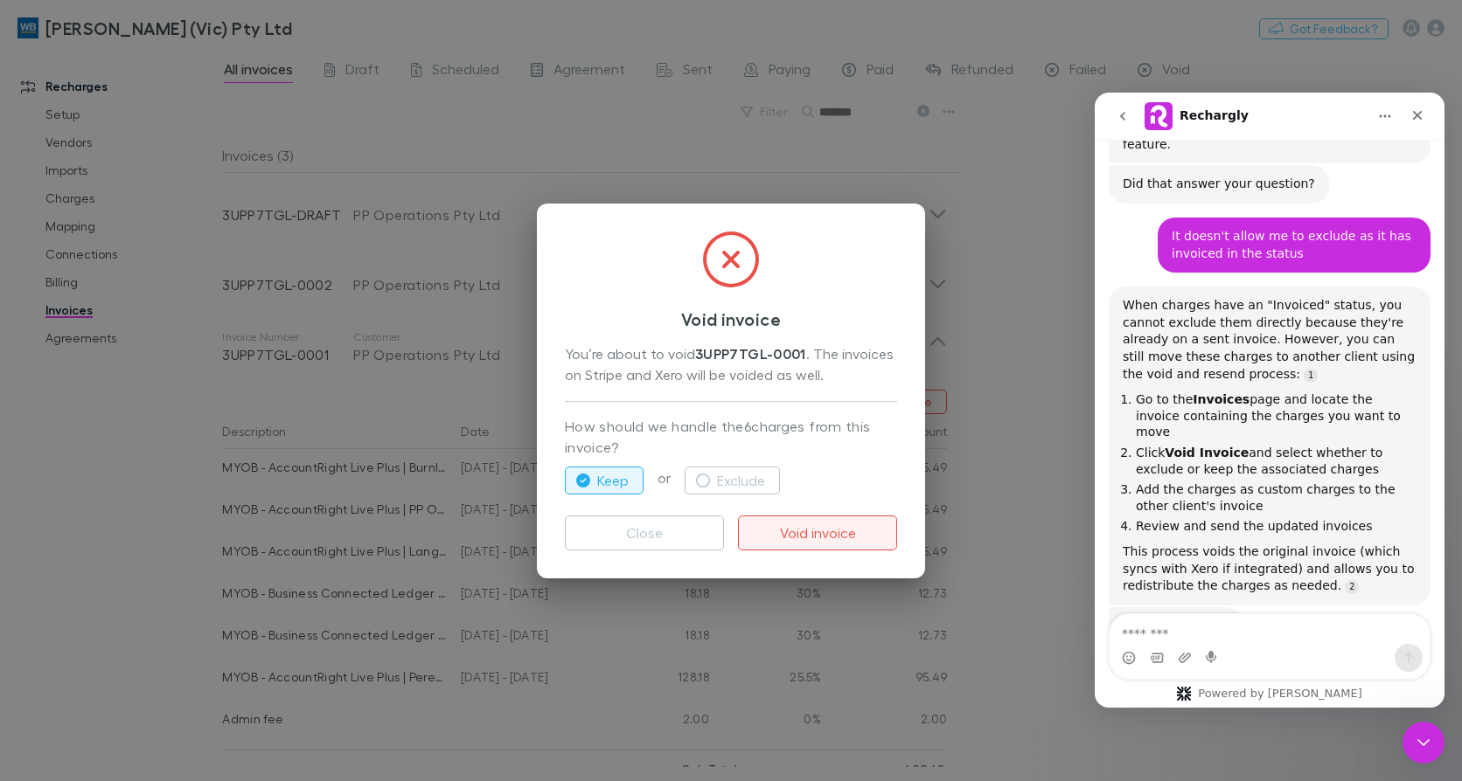
click at [846, 532] on button "Void invoice" at bounding box center [817, 533] width 159 height 35
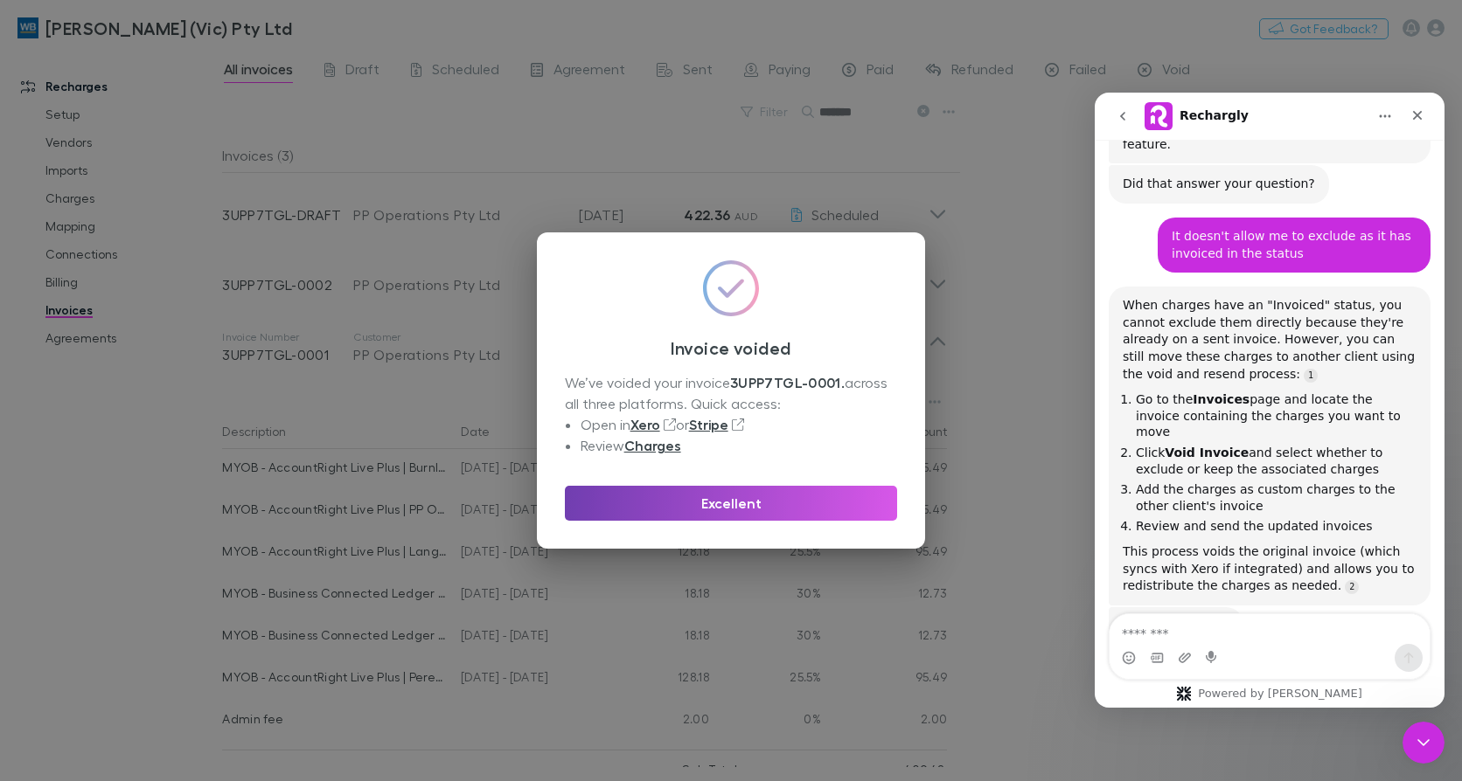
click at [757, 498] on button "Excellent" at bounding box center [731, 503] width 332 height 35
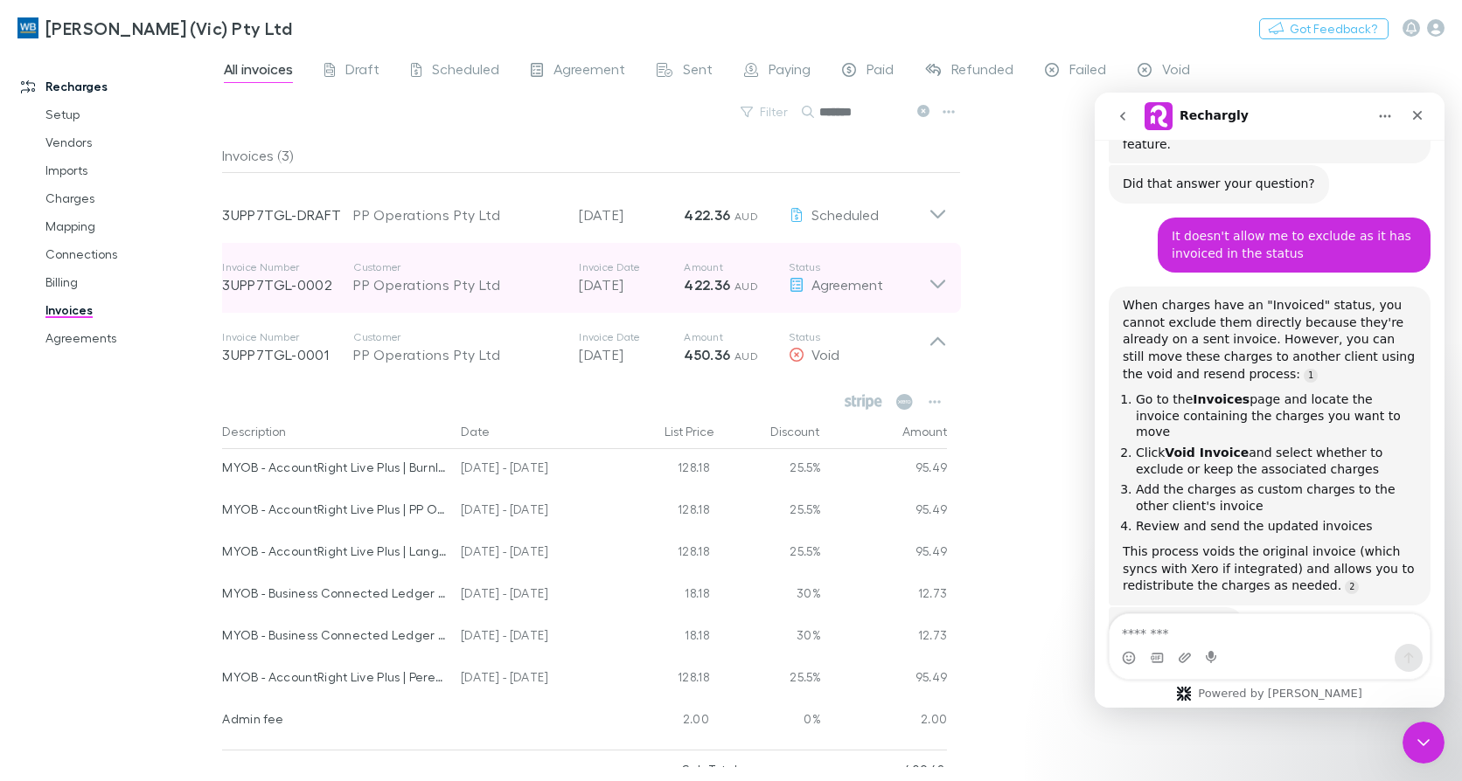
click at [932, 286] on icon at bounding box center [937, 277] width 18 height 35
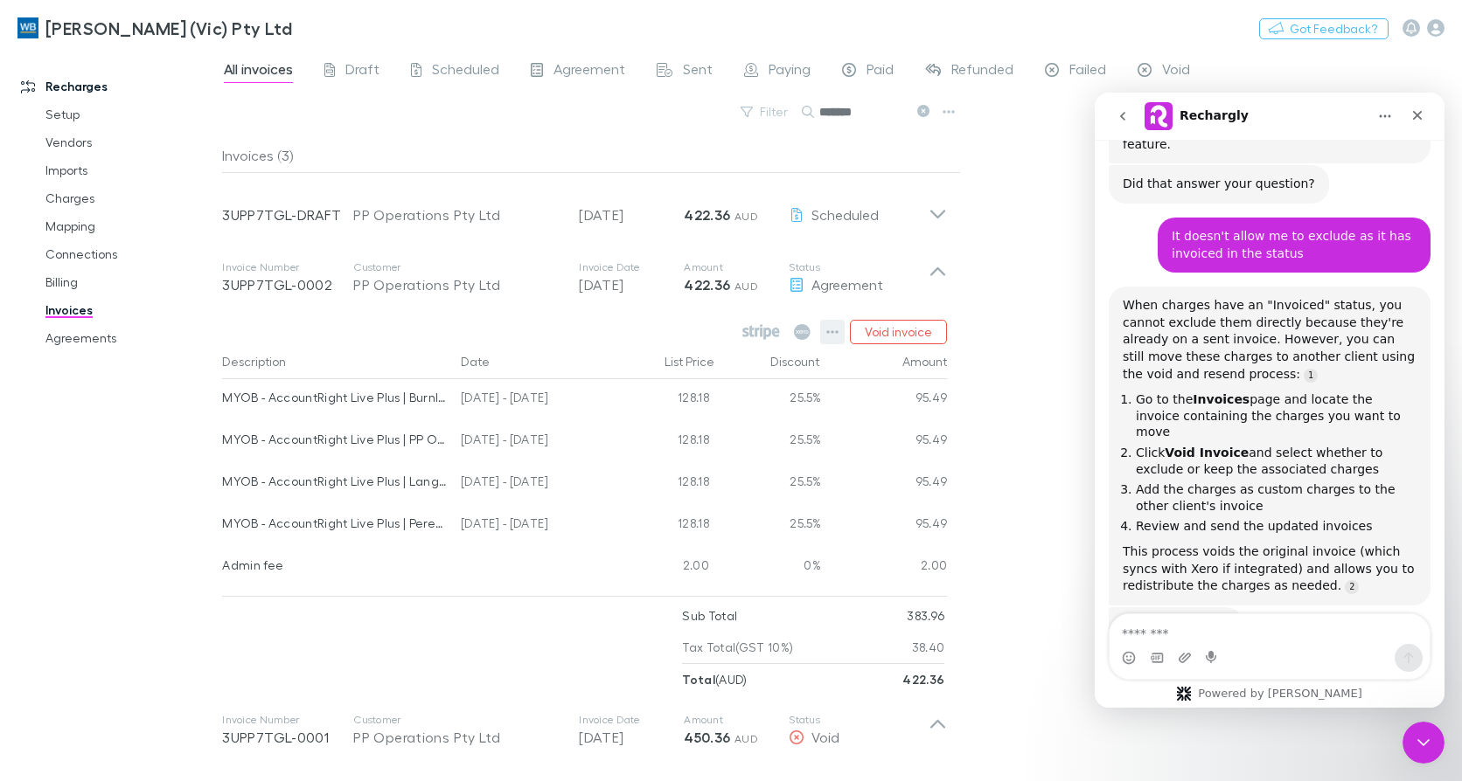
click at [830, 330] on icon "button" at bounding box center [832, 332] width 12 height 14
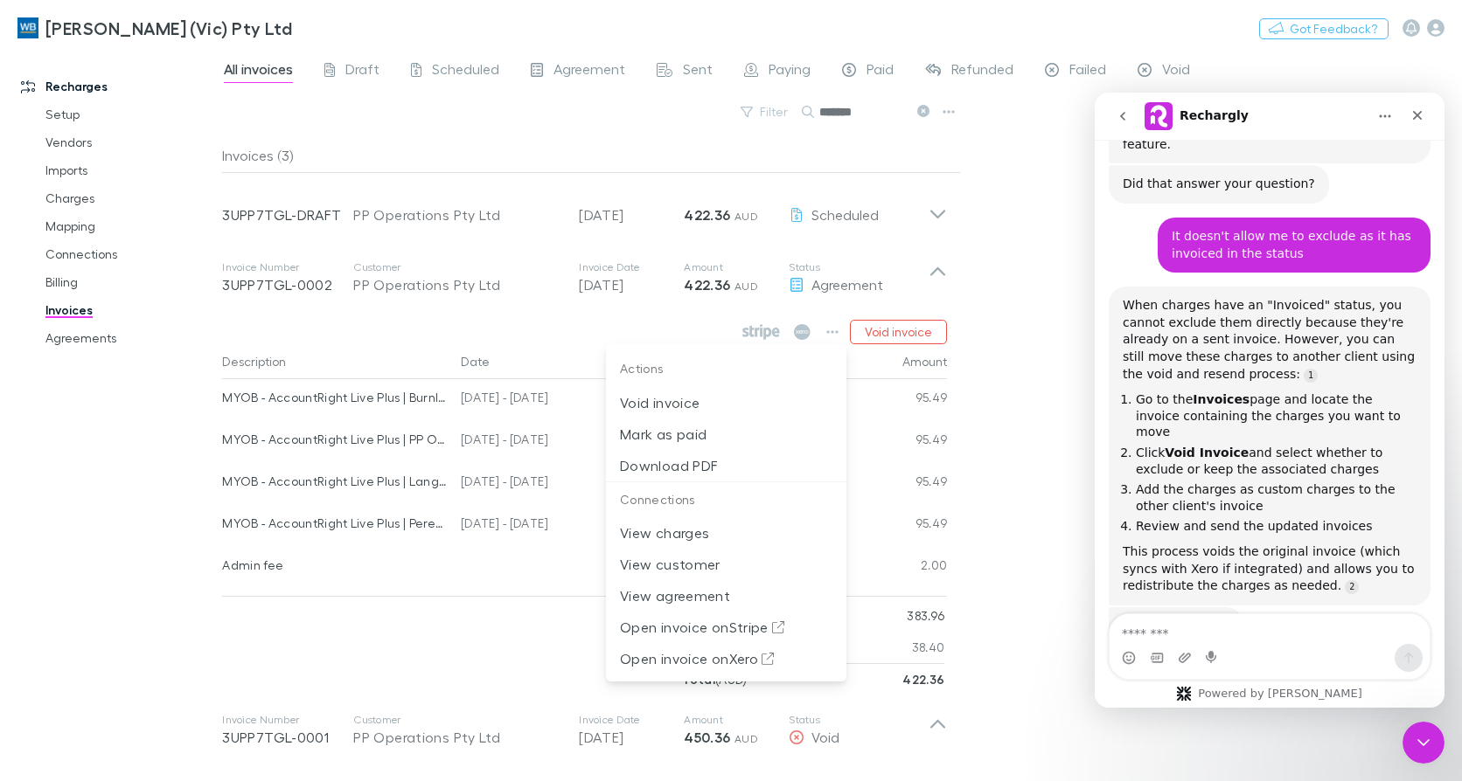
click at [87, 598] on div at bounding box center [731, 390] width 1462 height 781
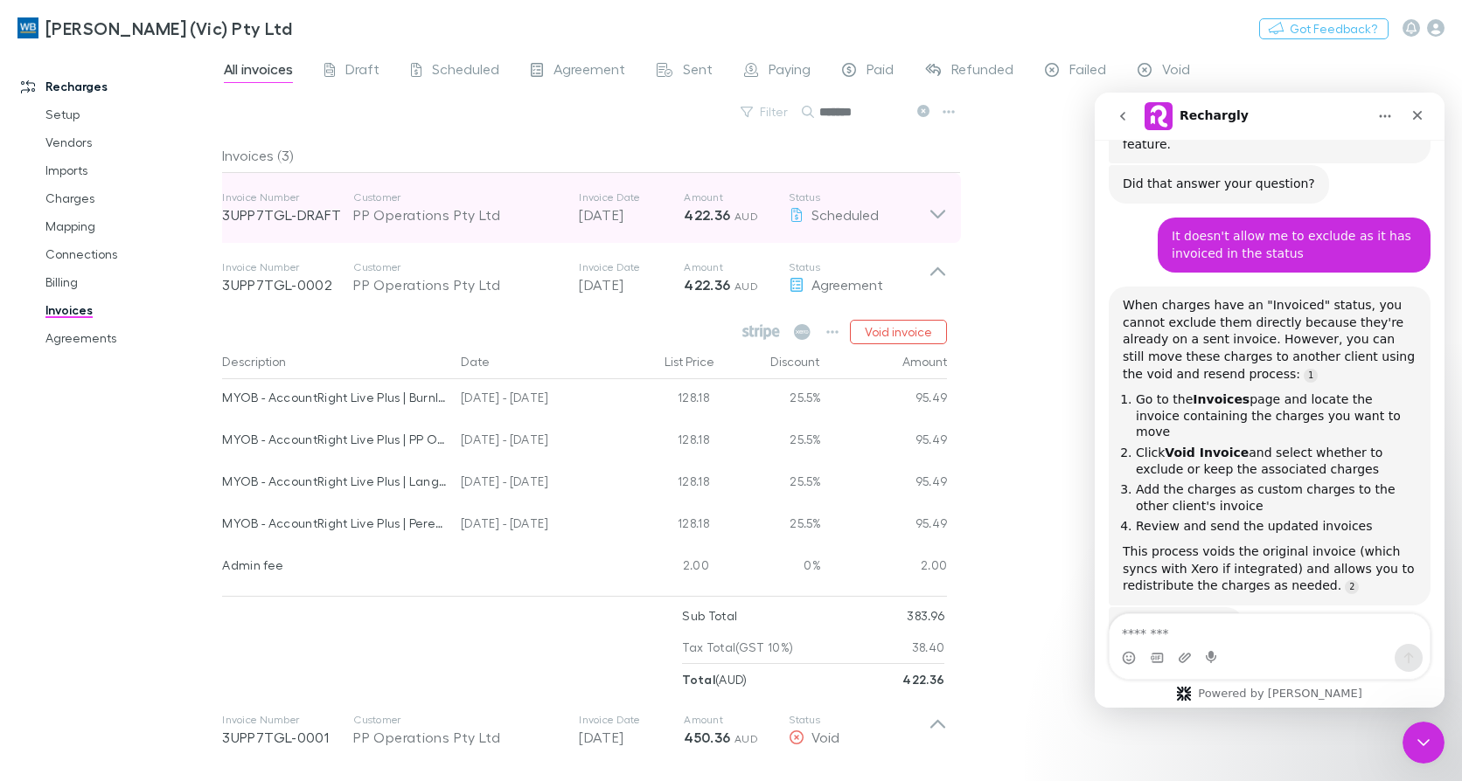
click at [940, 210] on icon at bounding box center [937, 208] width 18 height 35
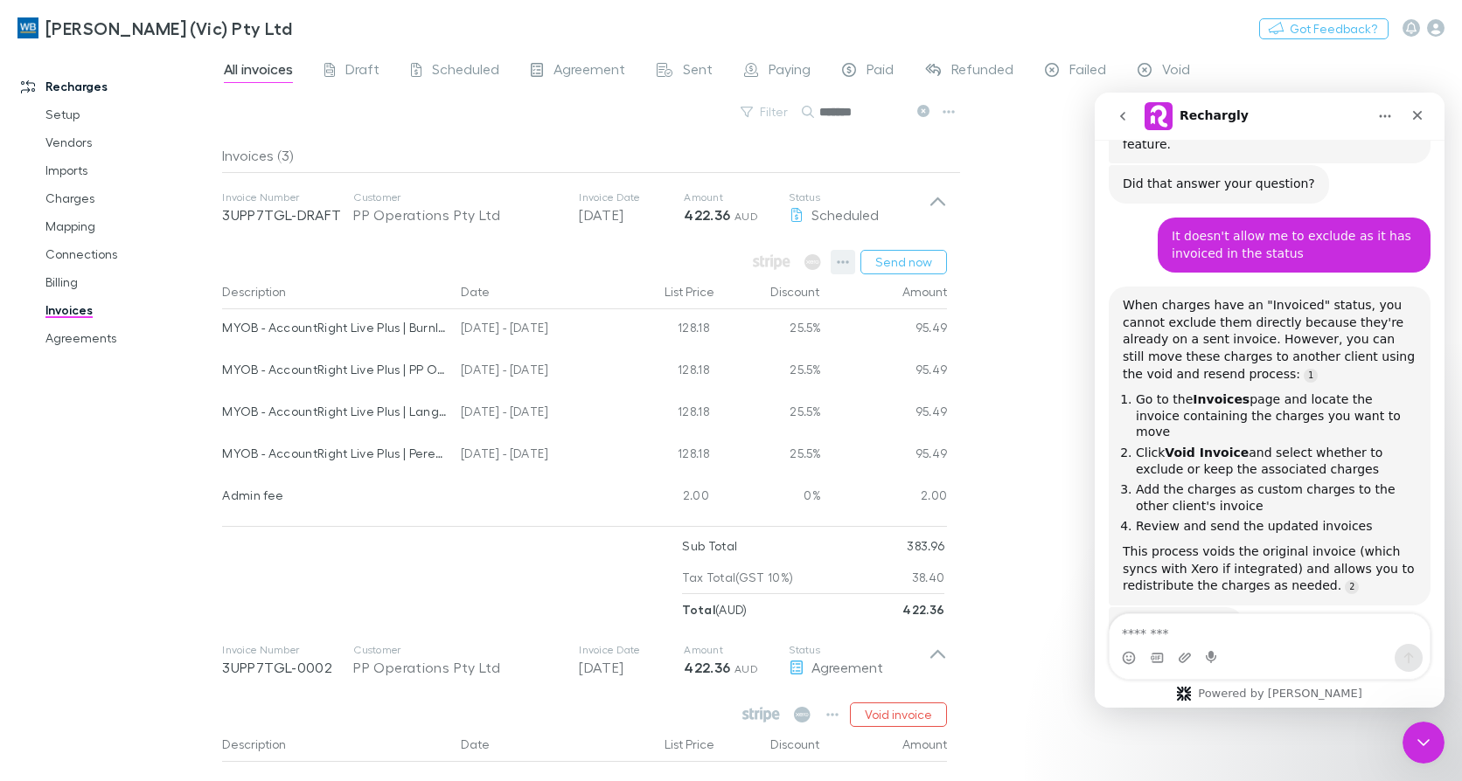
click at [850, 263] on icon "button" at bounding box center [843, 261] width 12 height 3
click at [693, 369] on p "Add charge" at bounding box center [736, 364] width 212 height 21
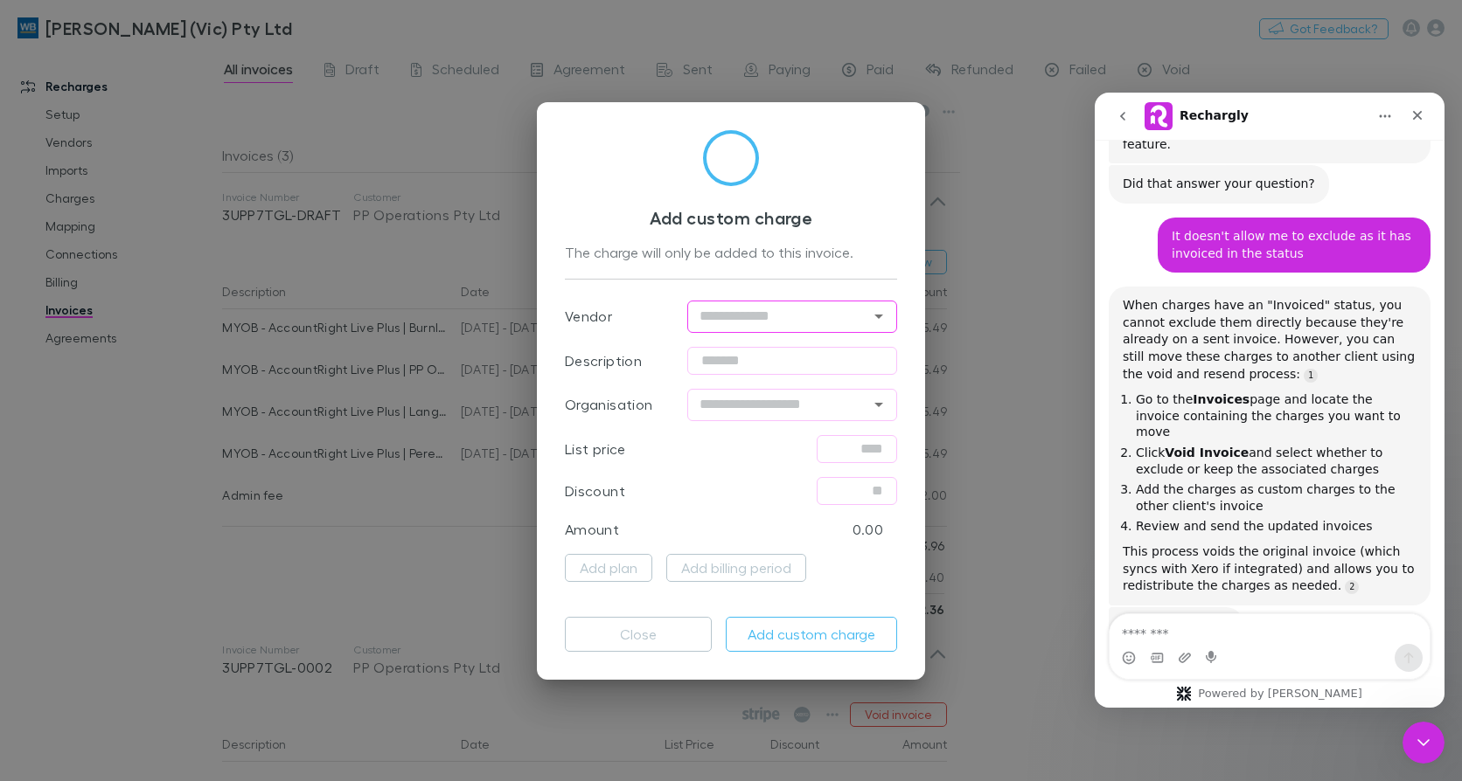
click at [868, 316] on icon "Open" at bounding box center [878, 316] width 21 height 21
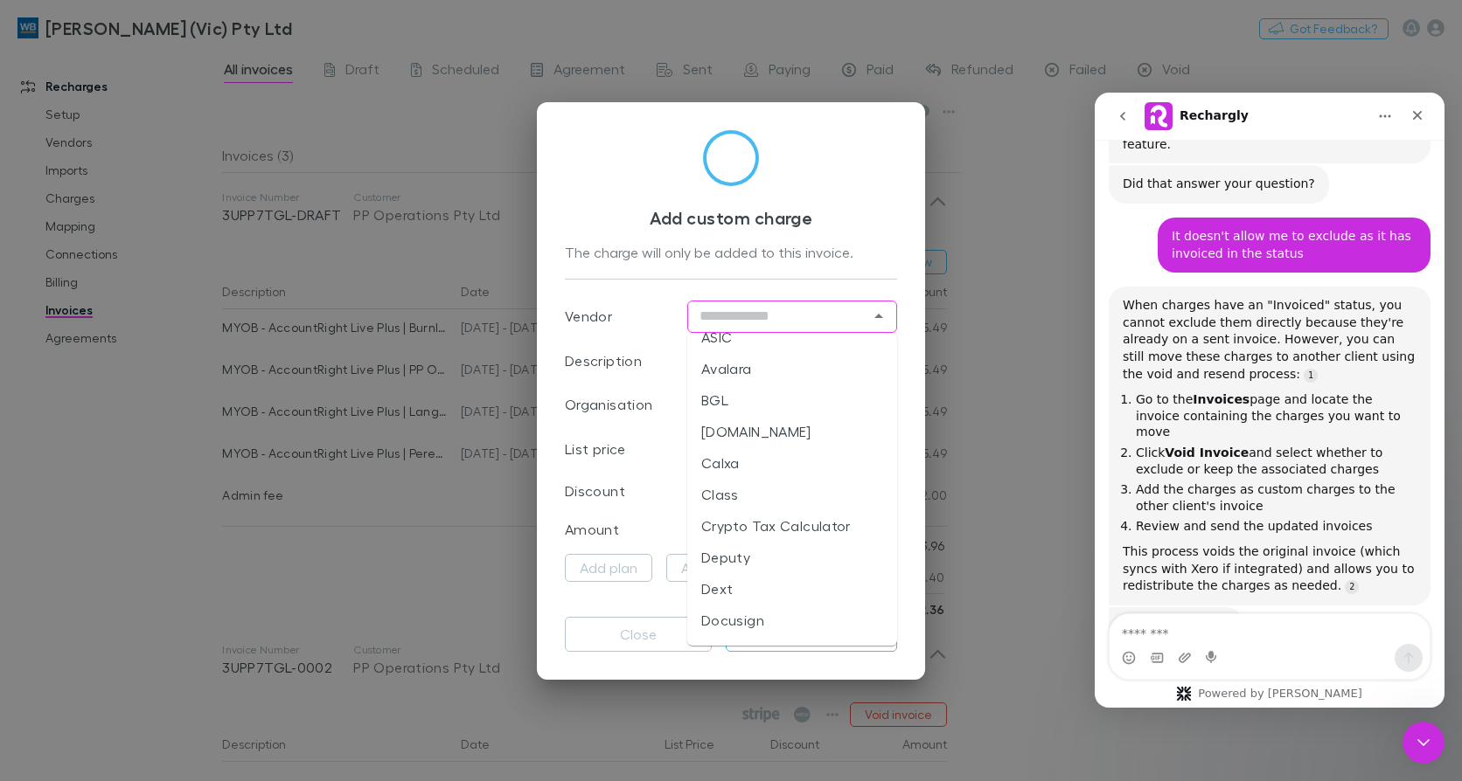
scroll to position [330, 0]
click at [128, 434] on div "Add custom charge The charge will only be added to this invoice. Vendor ​ Descr…" at bounding box center [731, 390] width 1462 height 781
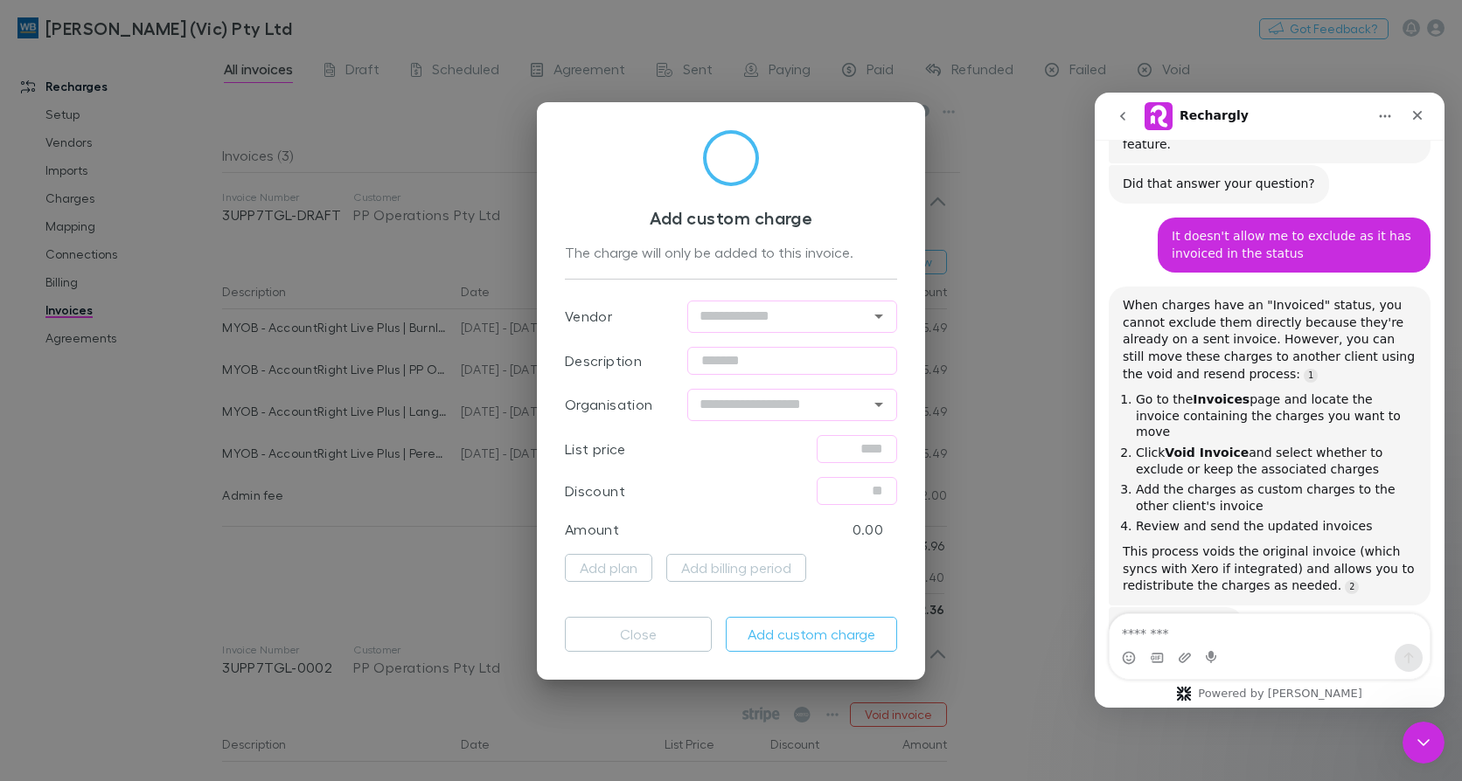
drag, startPoint x: 631, startPoint y: 639, endPoint x: 573, endPoint y: 616, distance: 62.8
click at [631, 637] on button "Close" at bounding box center [638, 634] width 147 height 35
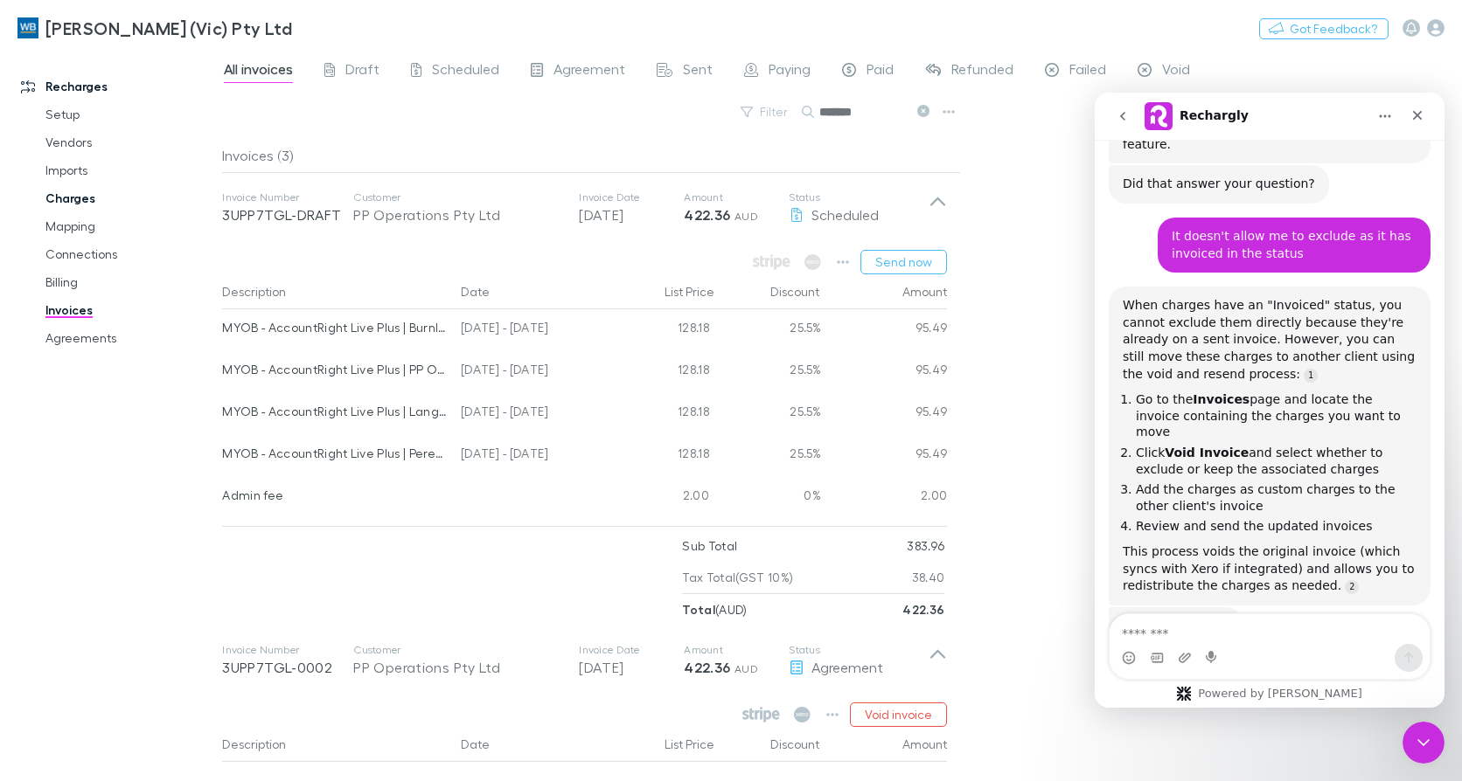
click at [75, 202] on link "Charges" at bounding box center [130, 198] width 204 height 28
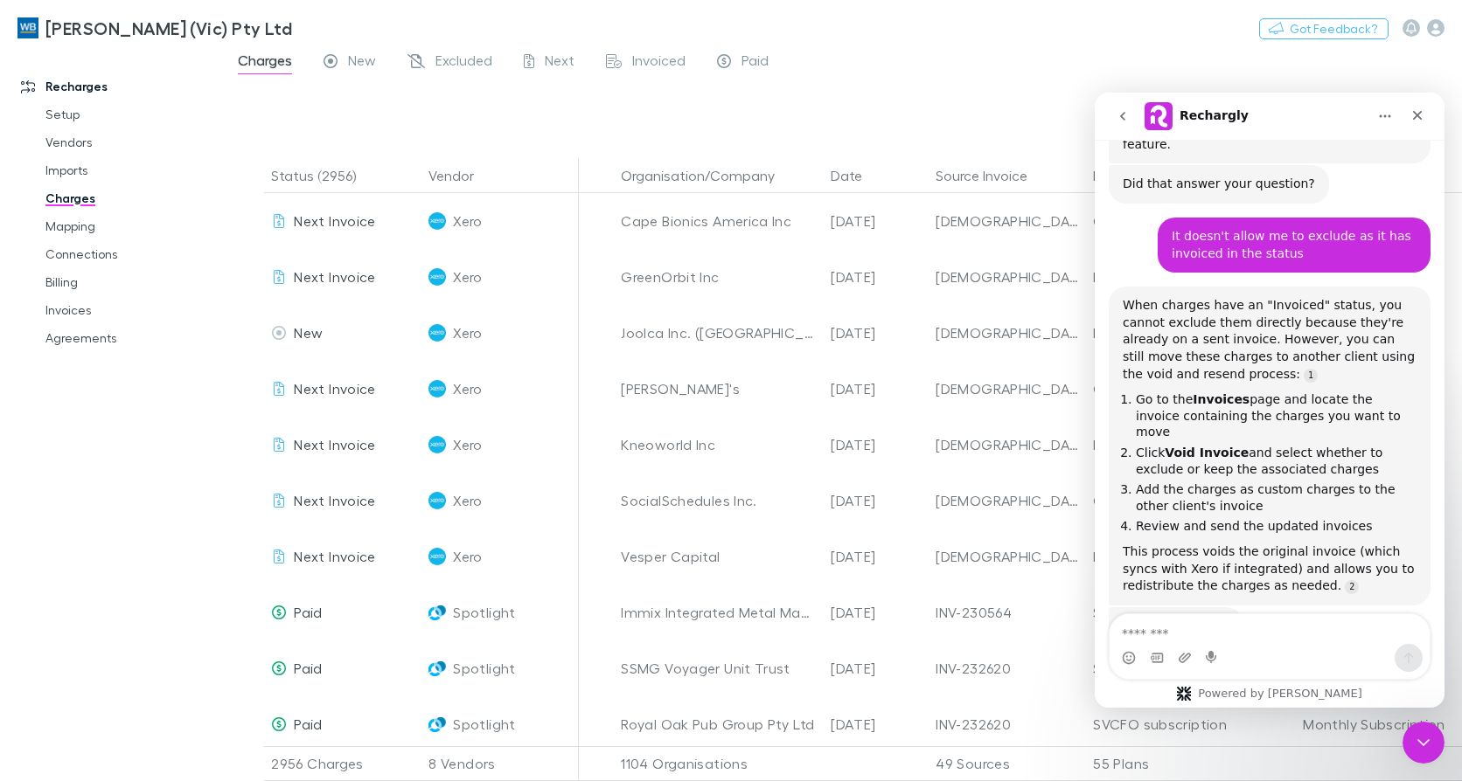
click at [1412, 115] on icon "Close" at bounding box center [1417, 115] width 14 height 14
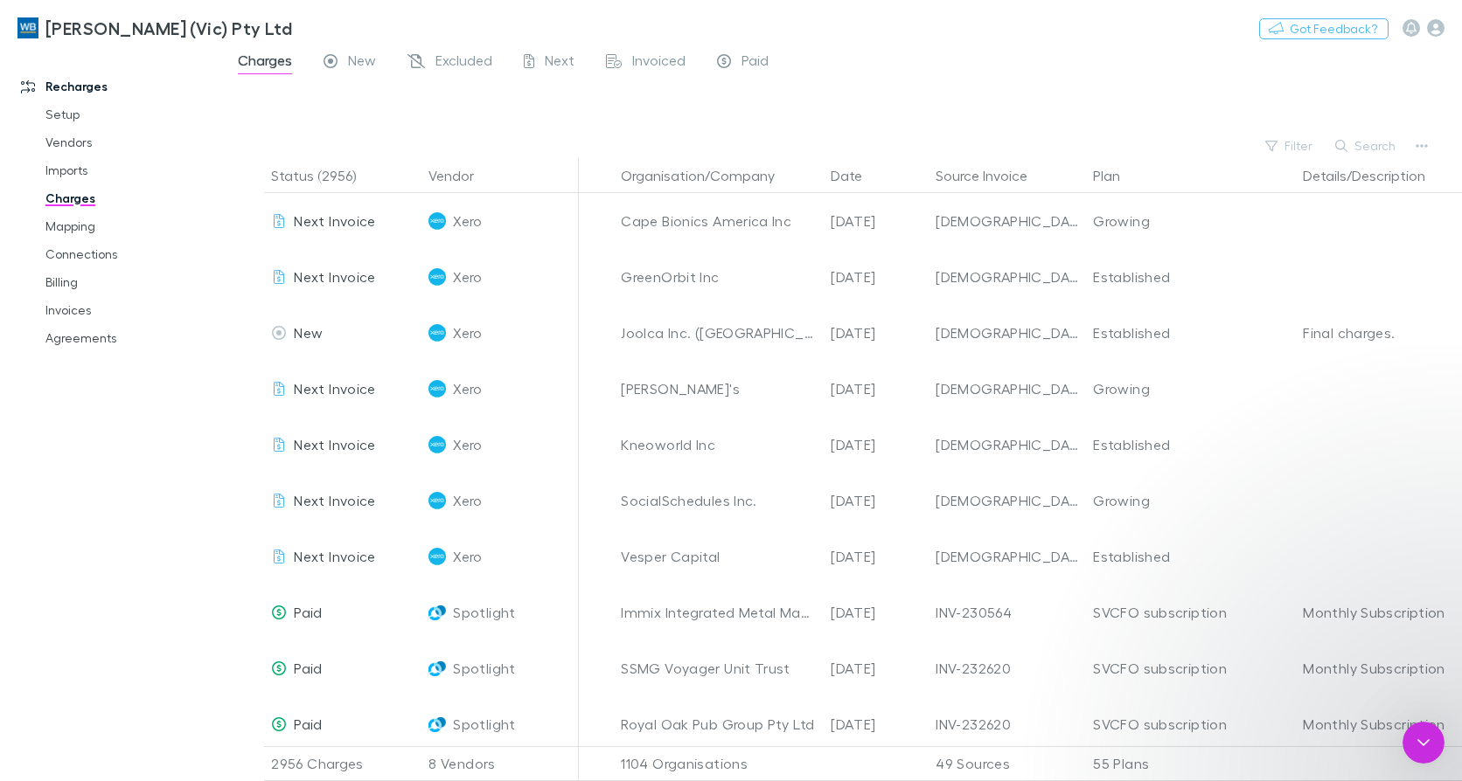
drag, startPoint x: 317, startPoint y: 22, endPoint x: 1364, endPoint y: 156, distance: 1054.9
click at [1413, 114] on div at bounding box center [857, 108] width 1208 height 52
click at [1360, 139] on button "Search" at bounding box center [1366, 145] width 80 height 21
click at [0, 0] on input "text" at bounding box center [0, 0] width 0 height 0
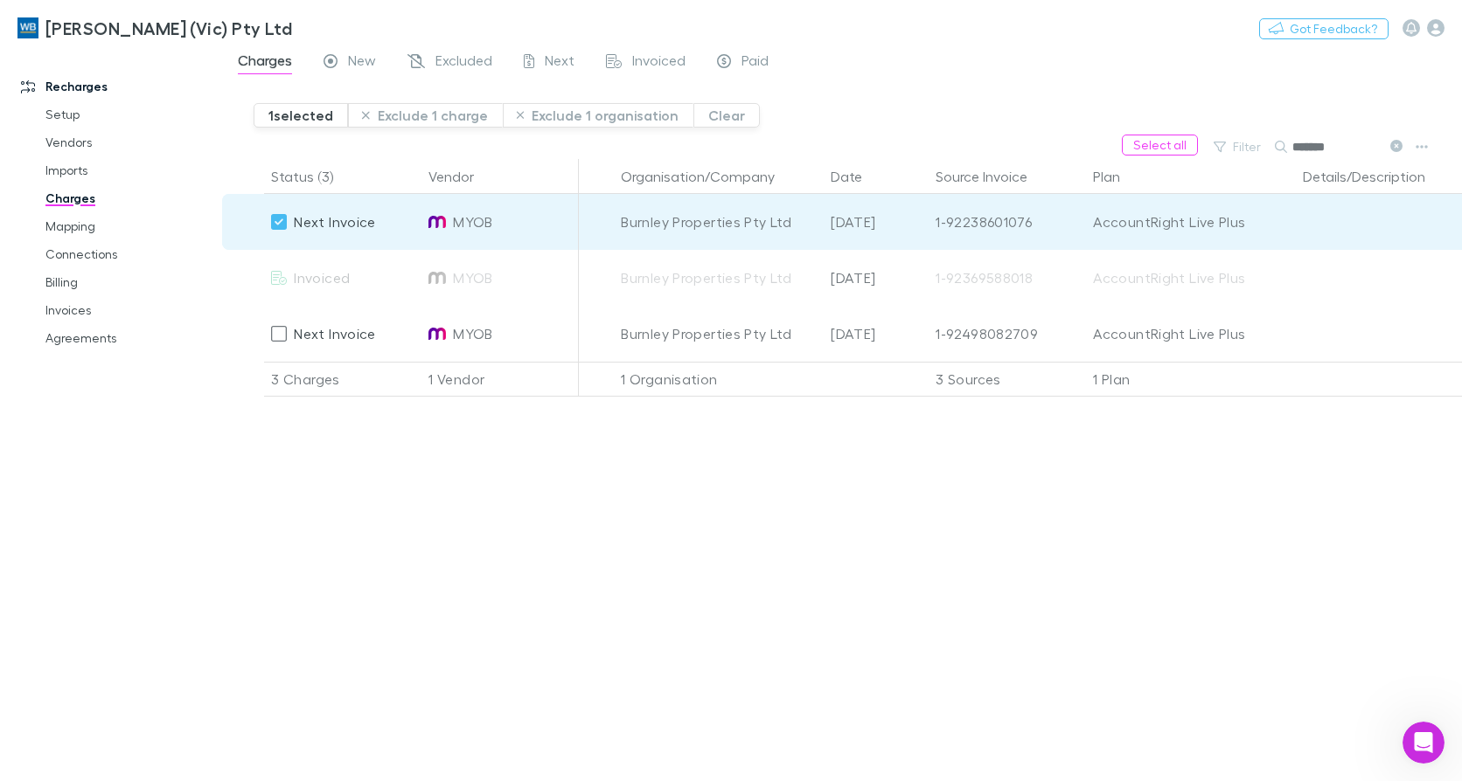
drag, startPoint x: 1344, startPoint y: 144, endPoint x: 1281, endPoint y: 144, distance: 63.8
click at [1281, 144] on div "*******" at bounding box center [1339, 146] width 131 height 21
drag, startPoint x: 1342, startPoint y: 140, endPoint x: 1255, endPoint y: 133, distance: 86.8
click at [1255, 133] on main "Charges New Excluded Next Invoiced Paid 2 selected Exclude 2 charges Exclude 2 …" at bounding box center [841, 415] width 1239 height 733
drag, startPoint x: 1355, startPoint y: 146, endPoint x: 1211, endPoint y: 139, distance: 144.4
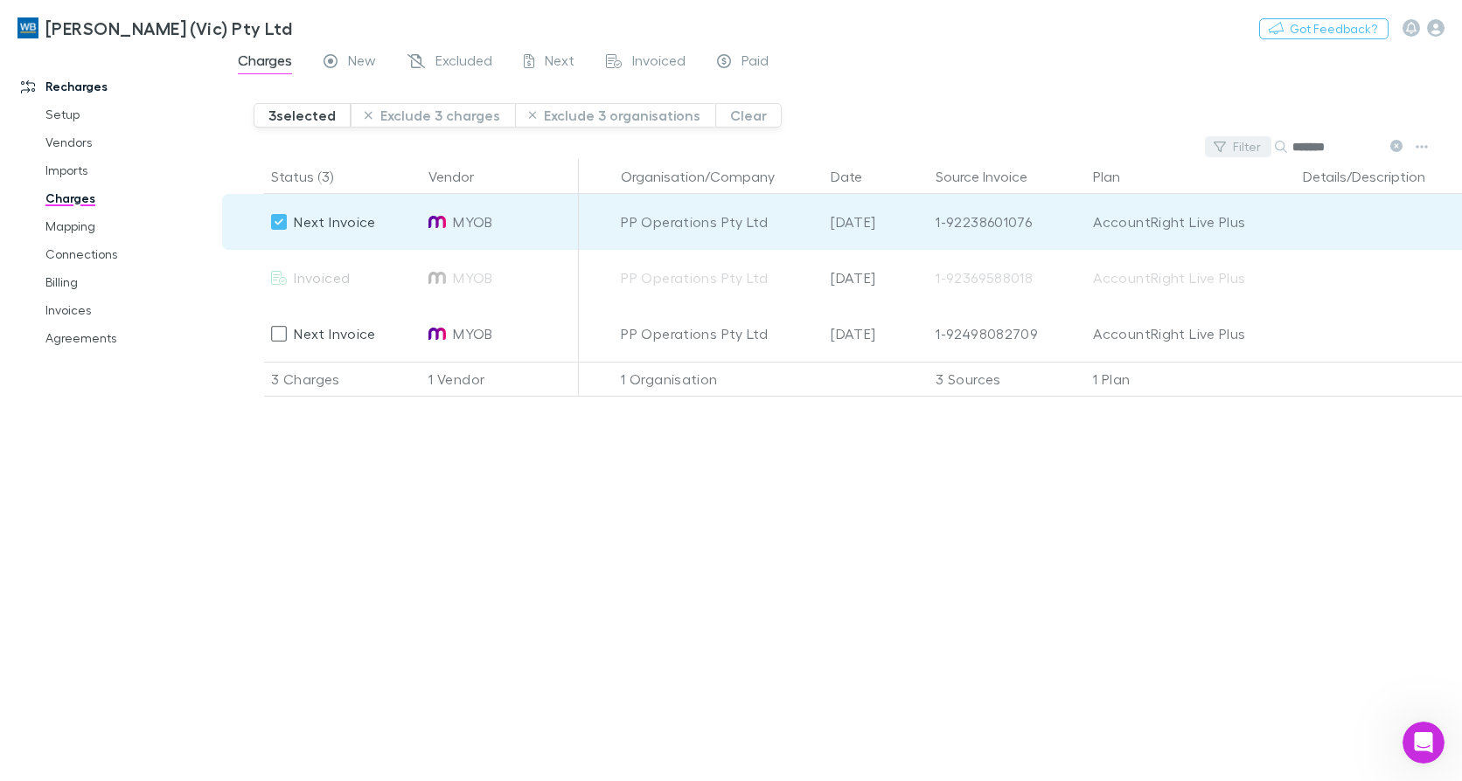
click at [1211, 139] on div "Filter Search *******" at bounding box center [841, 147] width 1239 height 24
drag, startPoint x: 1329, startPoint y: 147, endPoint x: 1288, endPoint y: 149, distance: 41.2
click at [1287, 147] on div "*****" at bounding box center [1339, 146] width 131 height 21
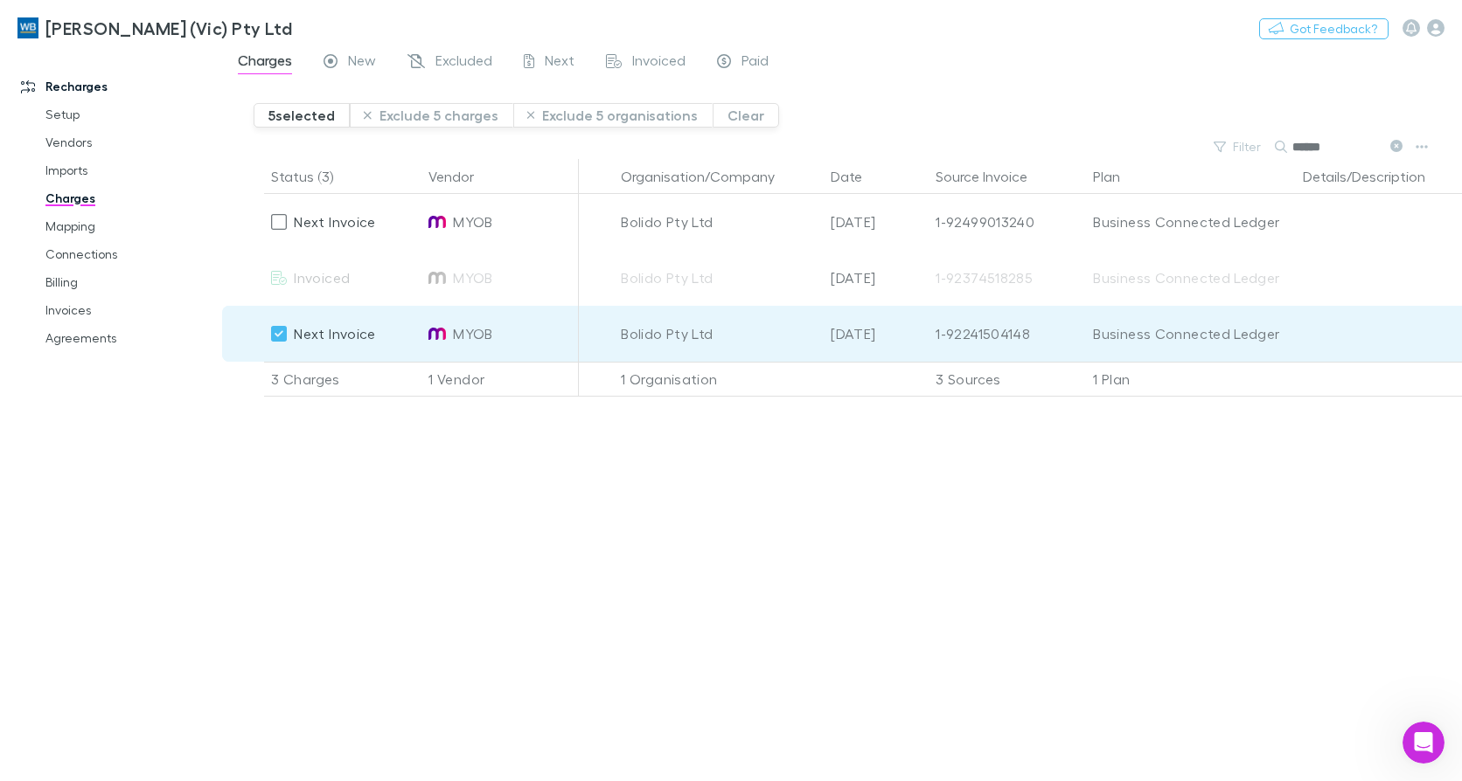
drag, startPoint x: 1352, startPoint y: 143, endPoint x: 1192, endPoint y: 142, distance: 160.0
click at [1192, 142] on div "Filter Search ******" at bounding box center [841, 147] width 1239 height 24
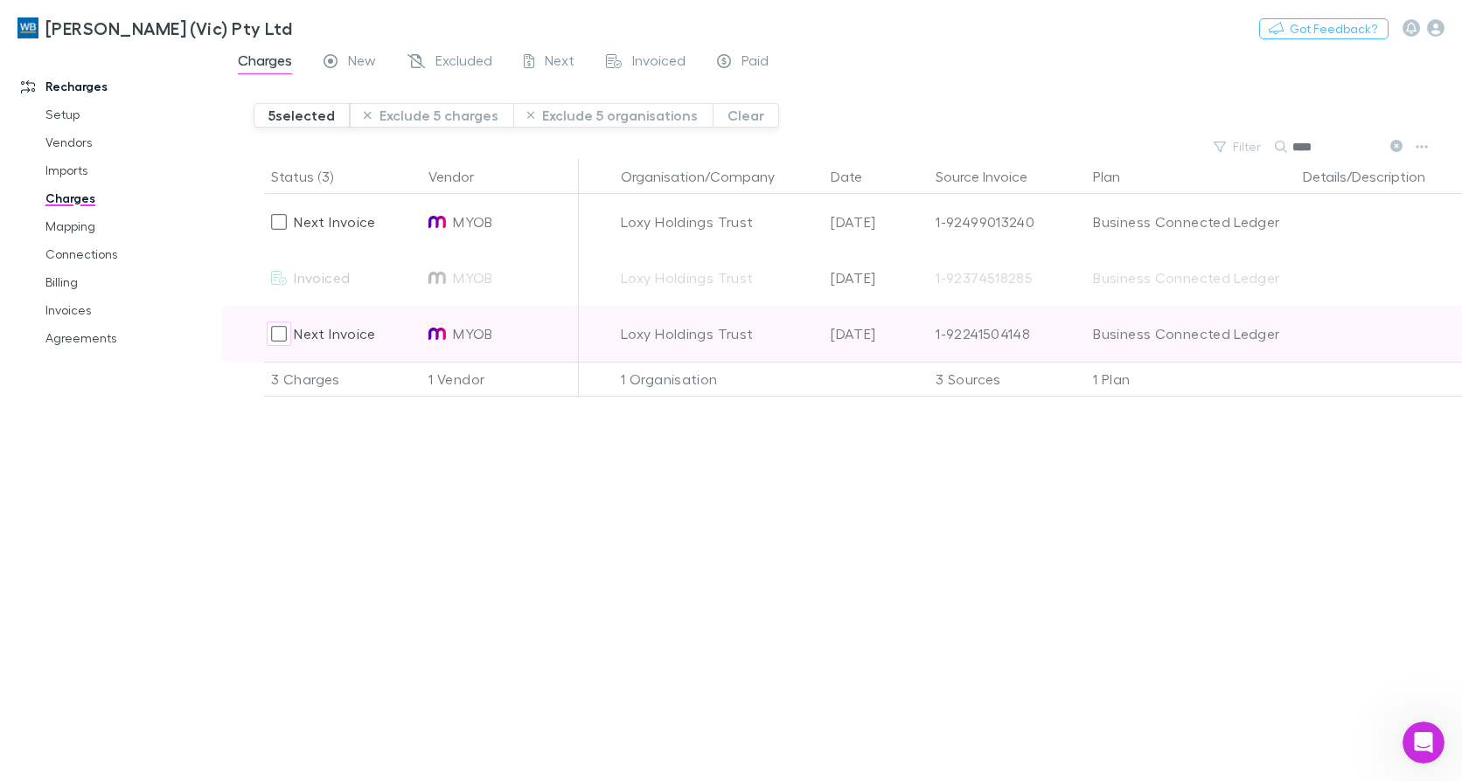
type input "****"
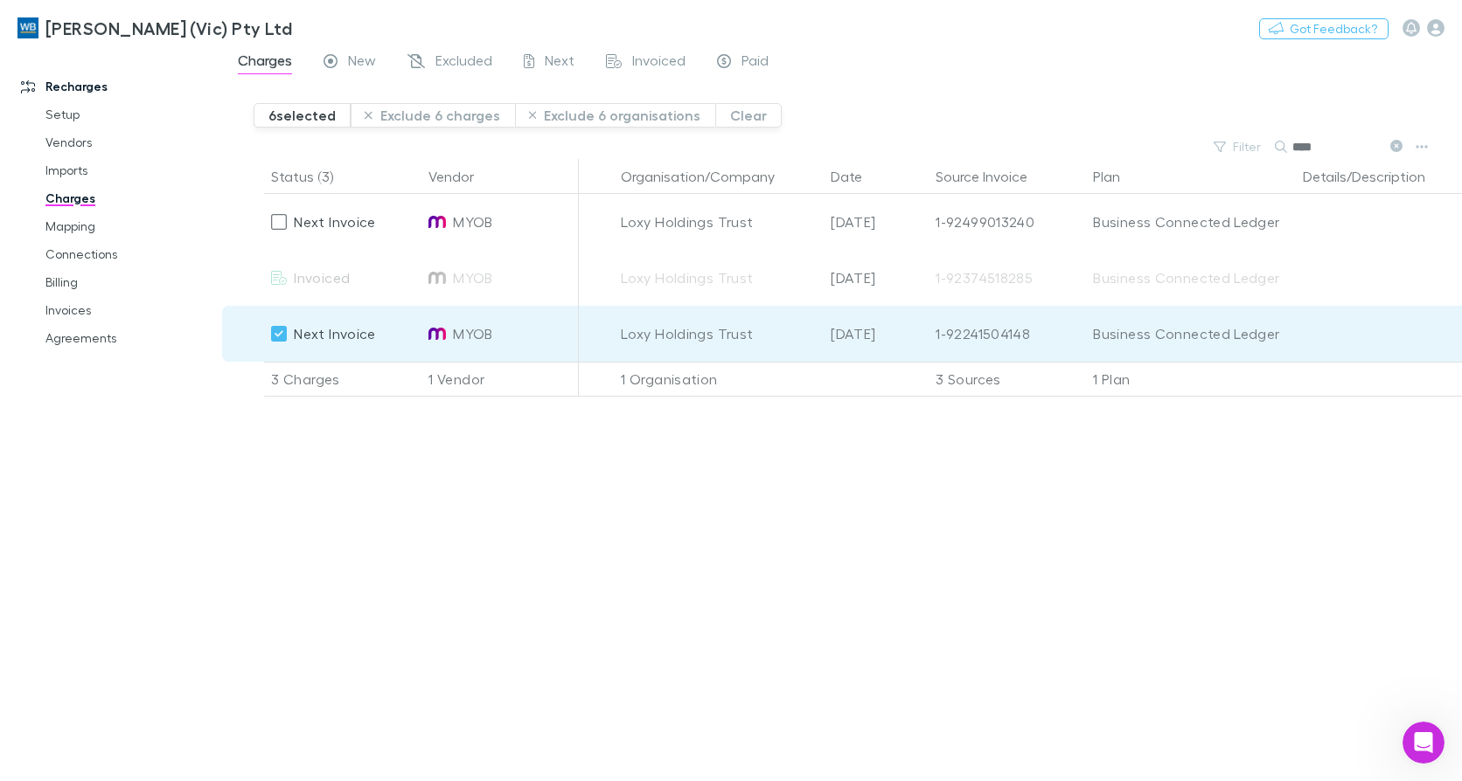
drag, startPoint x: 75, startPoint y: 333, endPoint x: 203, endPoint y: 376, distance: 134.6
click at [75, 333] on link "Agreements" at bounding box center [130, 338] width 204 height 28
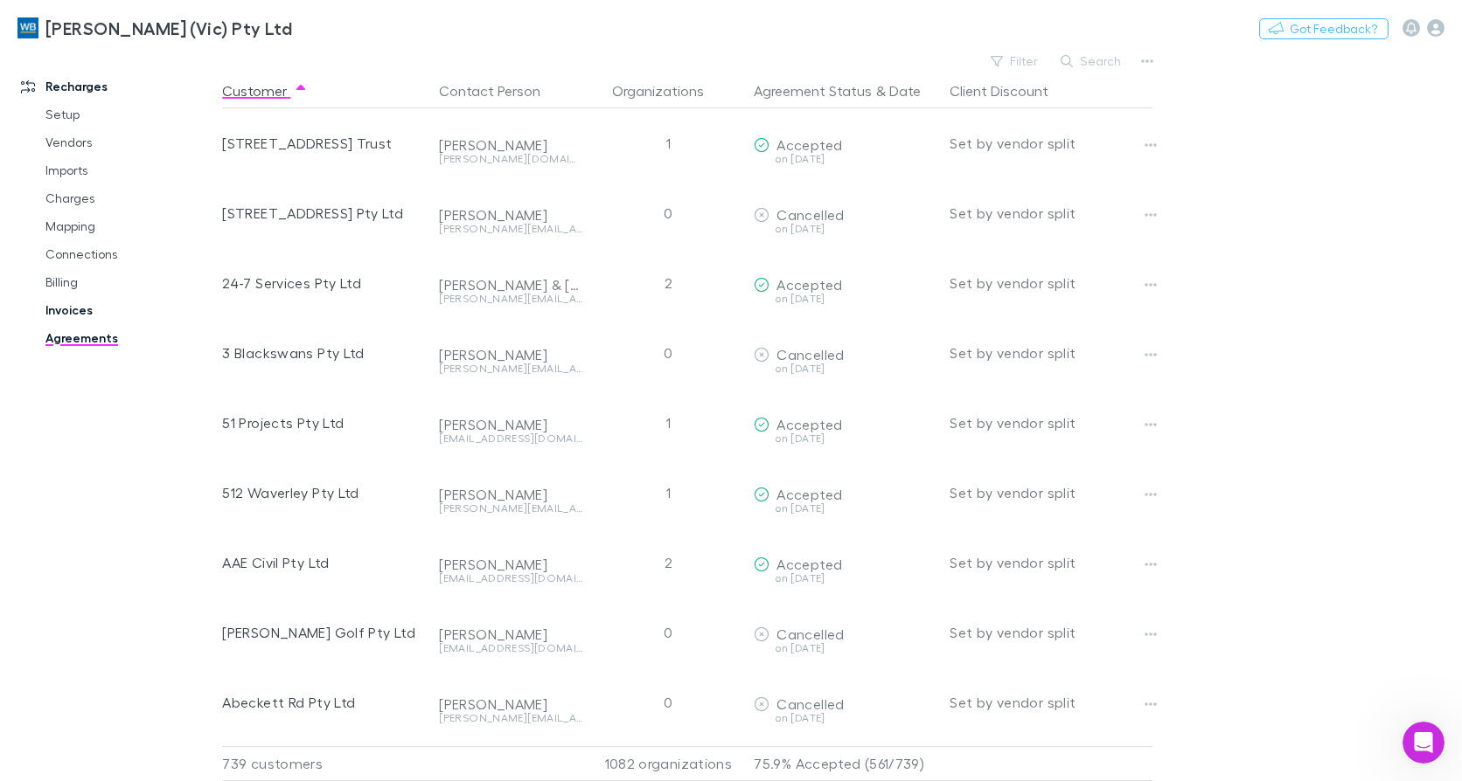
click at [73, 316] on link "Invoices" at bounding box center [130, 310] width 204 height 28
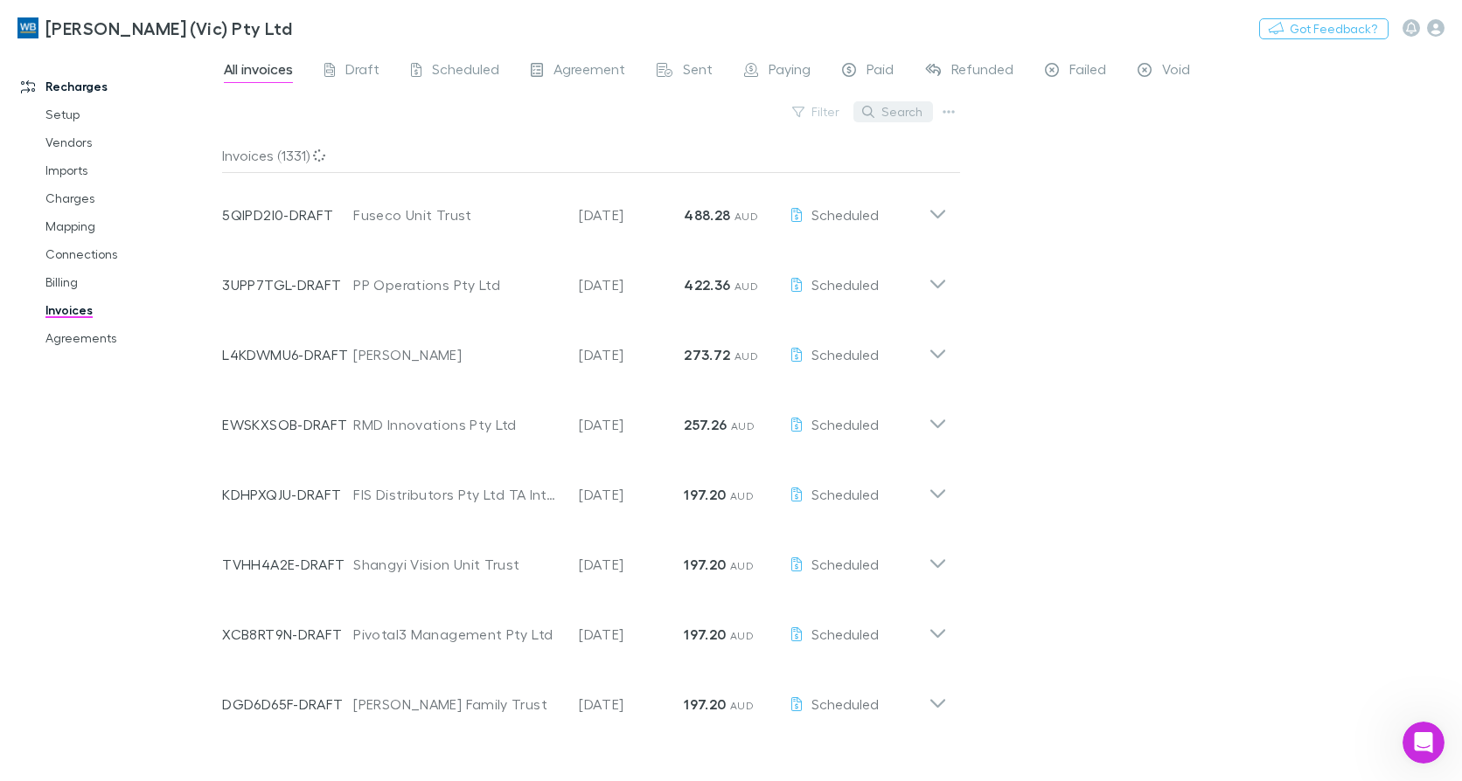
click at [898, 113] on button "Search" at bounding box center [893, 111] width 80 height 21
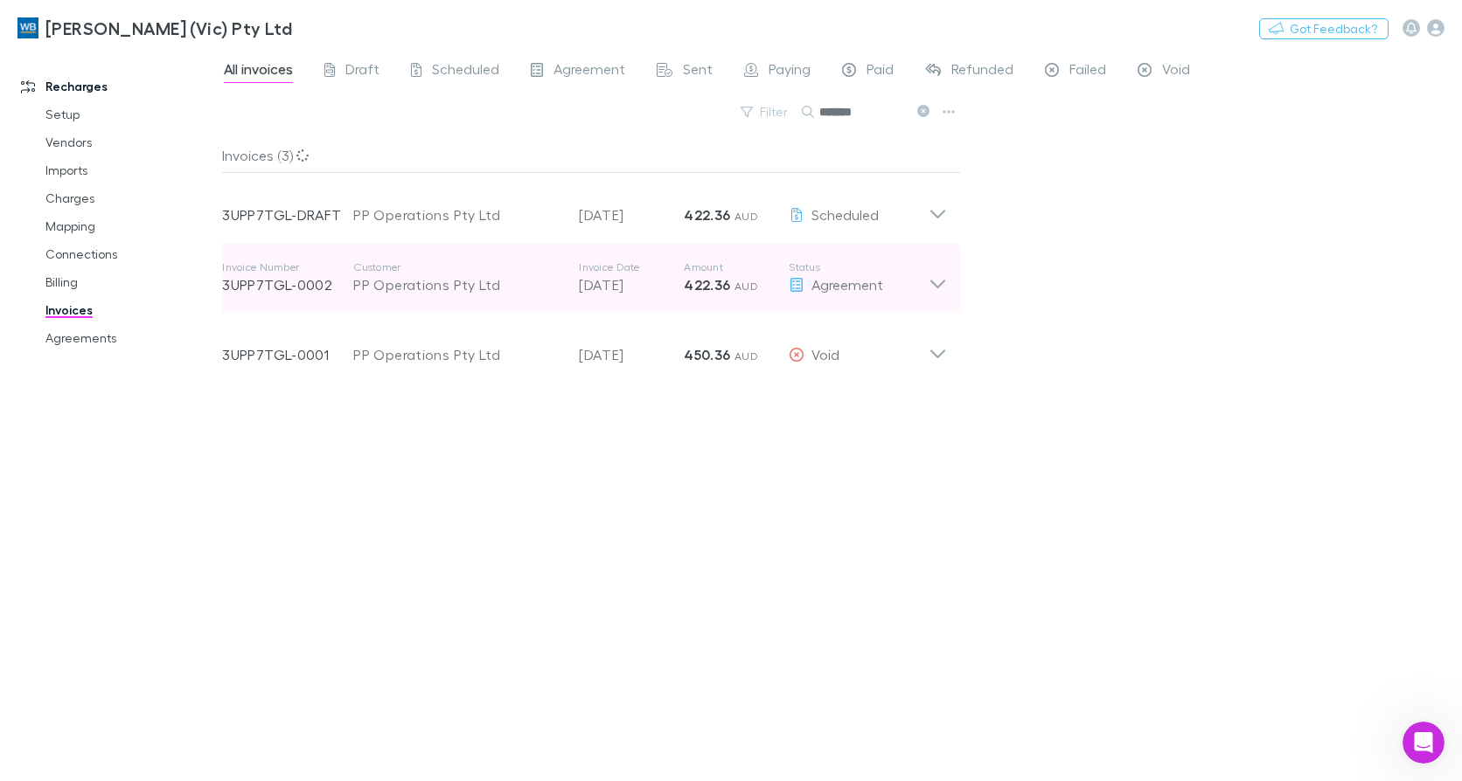
click at [932, 281] on icon at bounding box center [937, 284] width 15 height 9
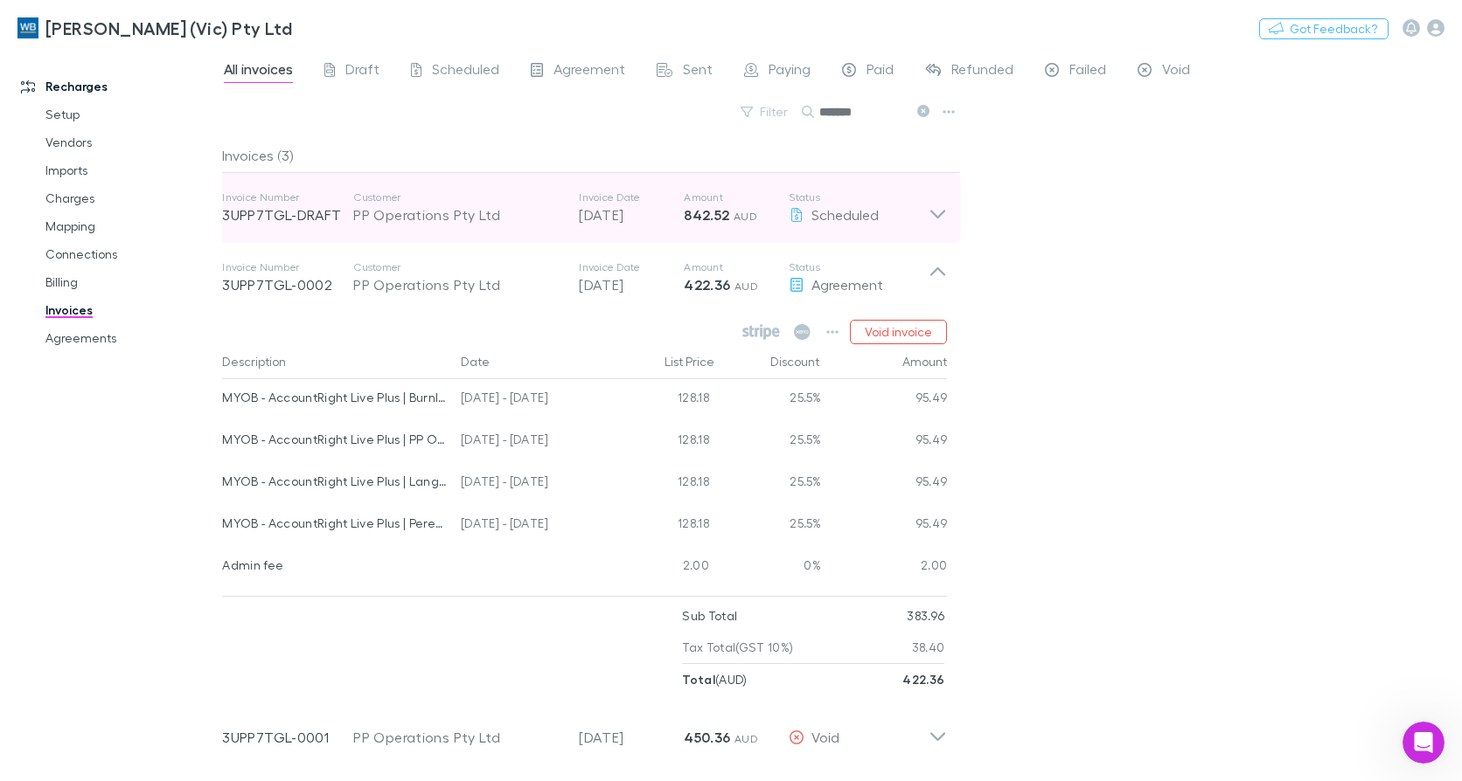
click at [946, 212] on icon at bounding box center [937, 208] width 18 height 35
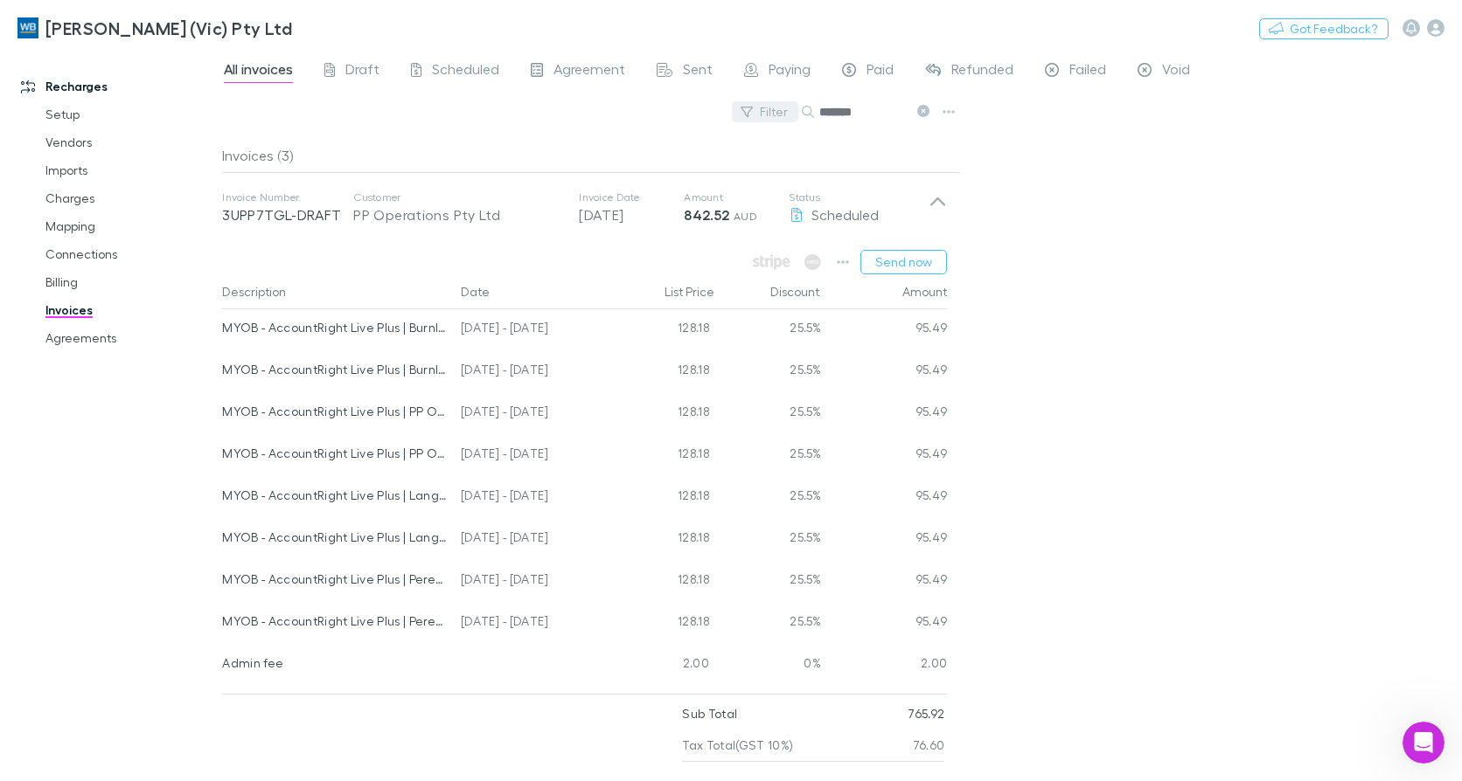
drag, startPoint x: 883, startPoint y: 115, endPoint x: 754, endPoint y: 109, distance: 128.6
click at [754, 109] on div "Filter Search *******" at bounding box center [591, 119] width 739 height 38
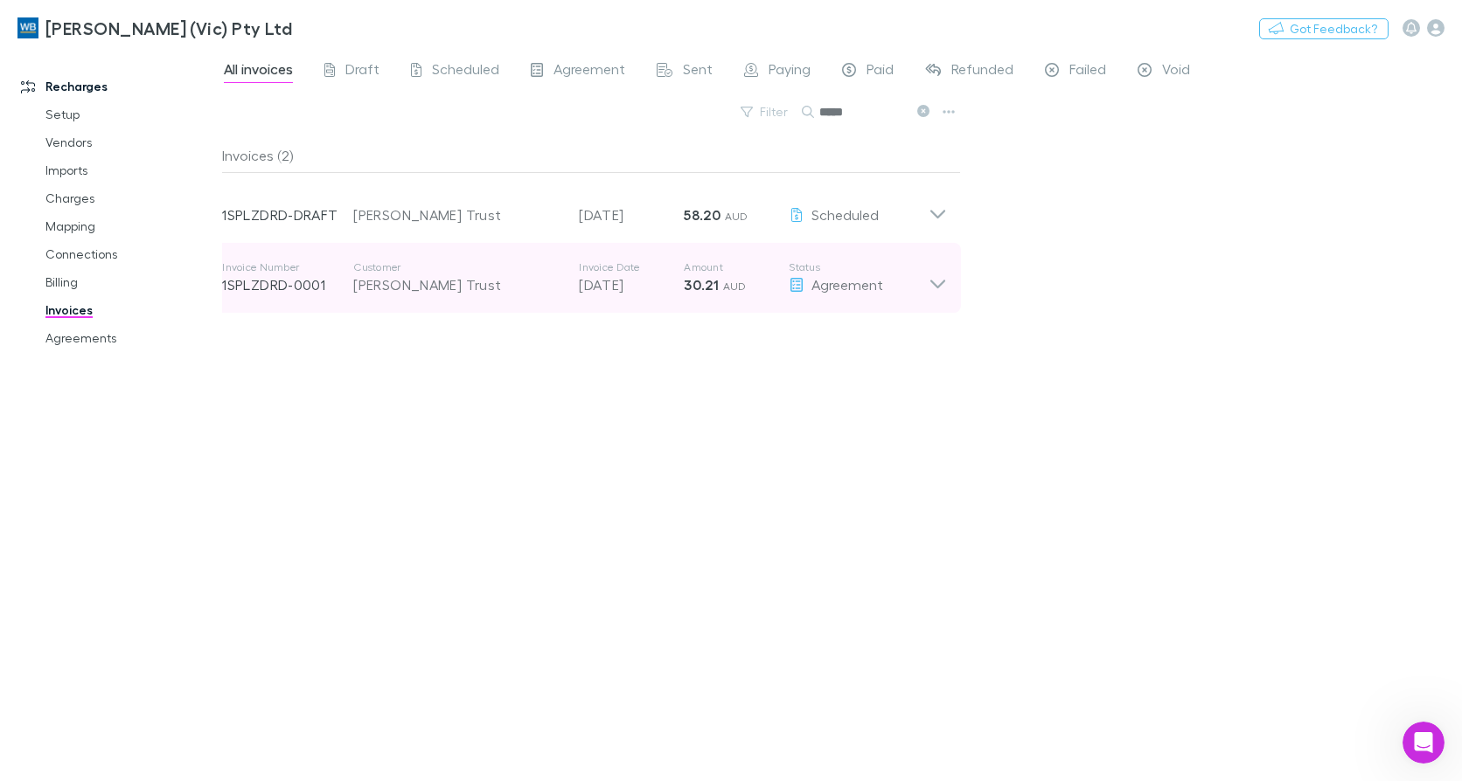
type input "*****"
click at [935, 291] on icon at bounding box center [937, 277] width 18 height 35
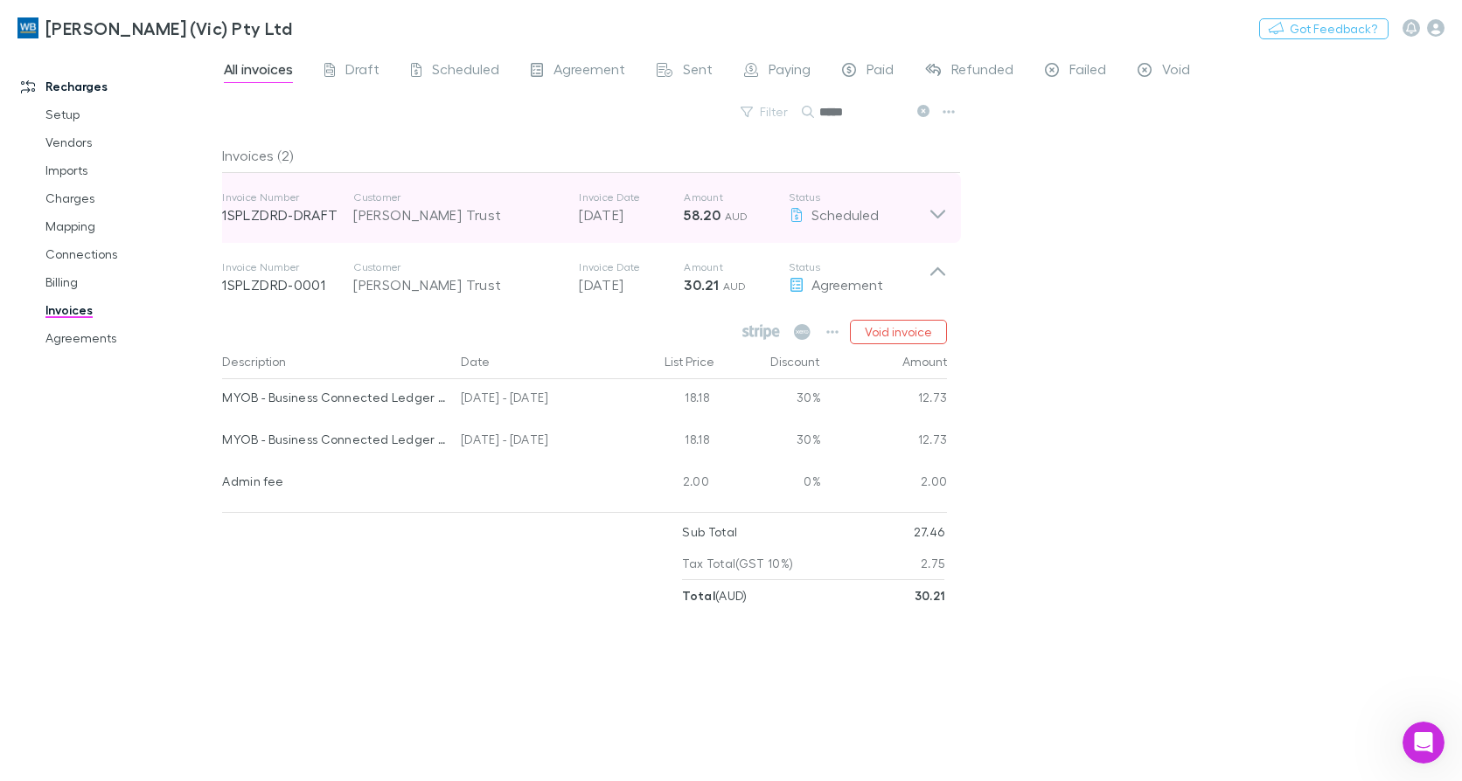
click at [947, 209] on icon at bounding box center [937, 208] width 18 height 35
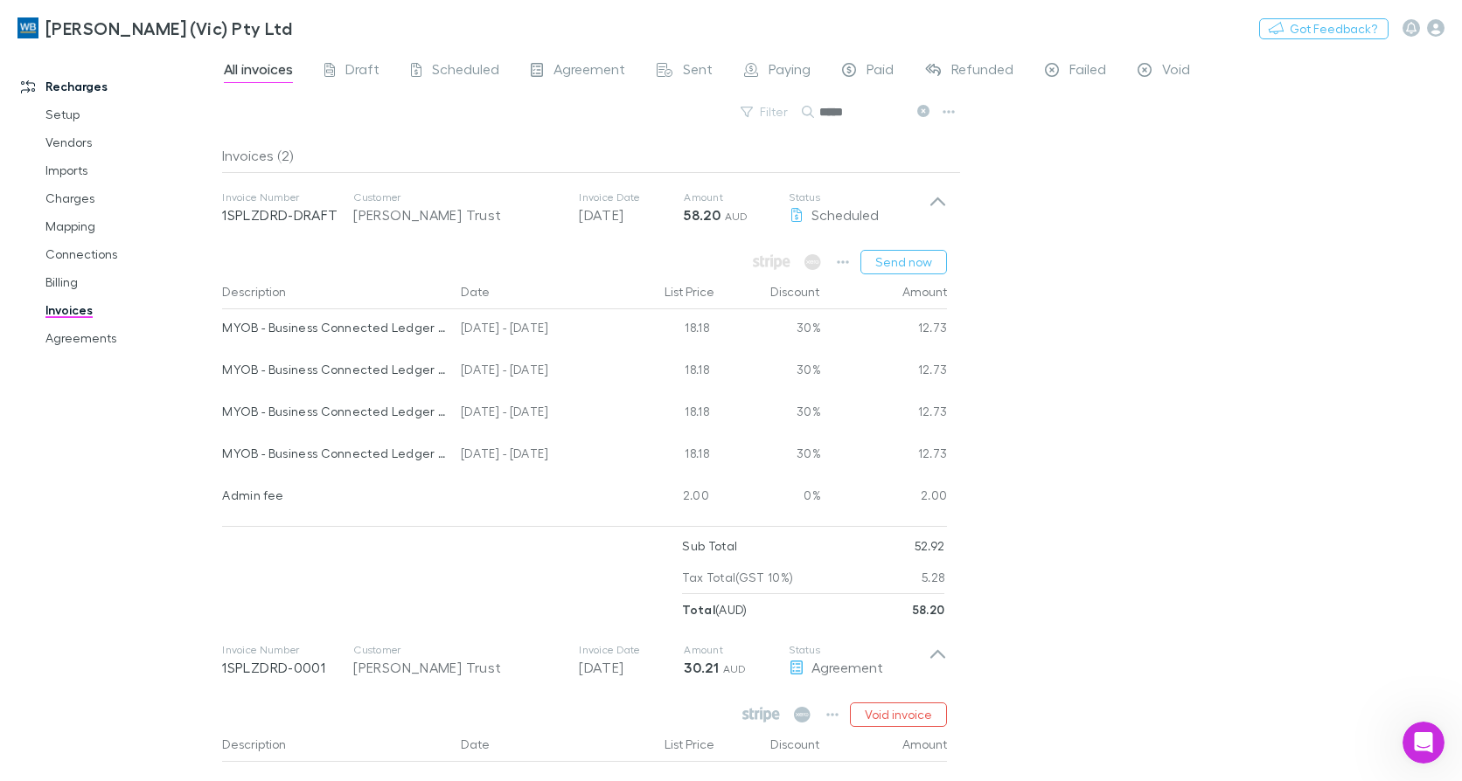
click at [1198, 349] on div "All invoices Draft Scheduled Agreement Sent Paying Paid Refunded Failed Void Fi…" at bounding box center [841, 415] width 1239 height 733
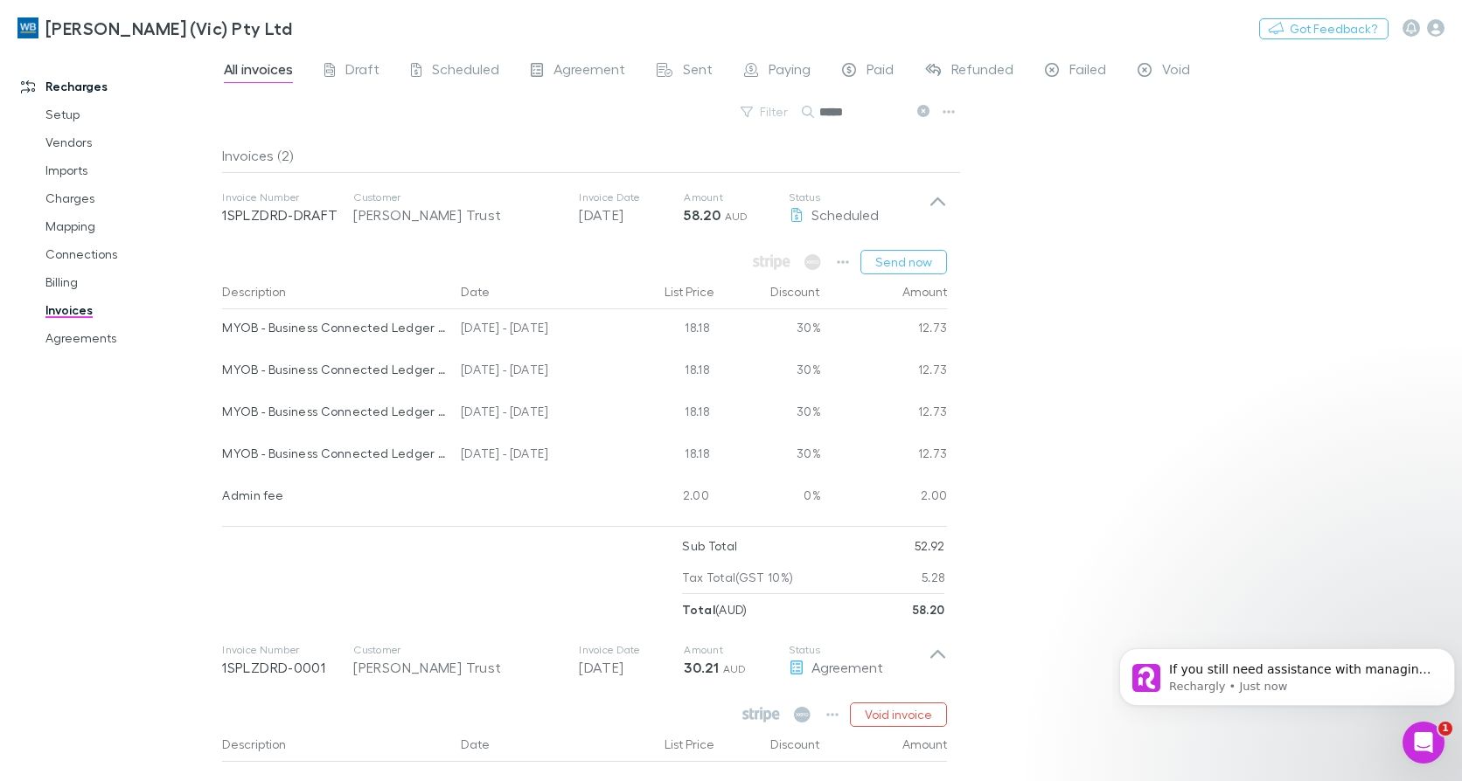
scroll to position [1497, 0]
click at [1337, 689] on p "Rechargly • 1m ago" at bounding box center [1301, 687] width 264 height 16
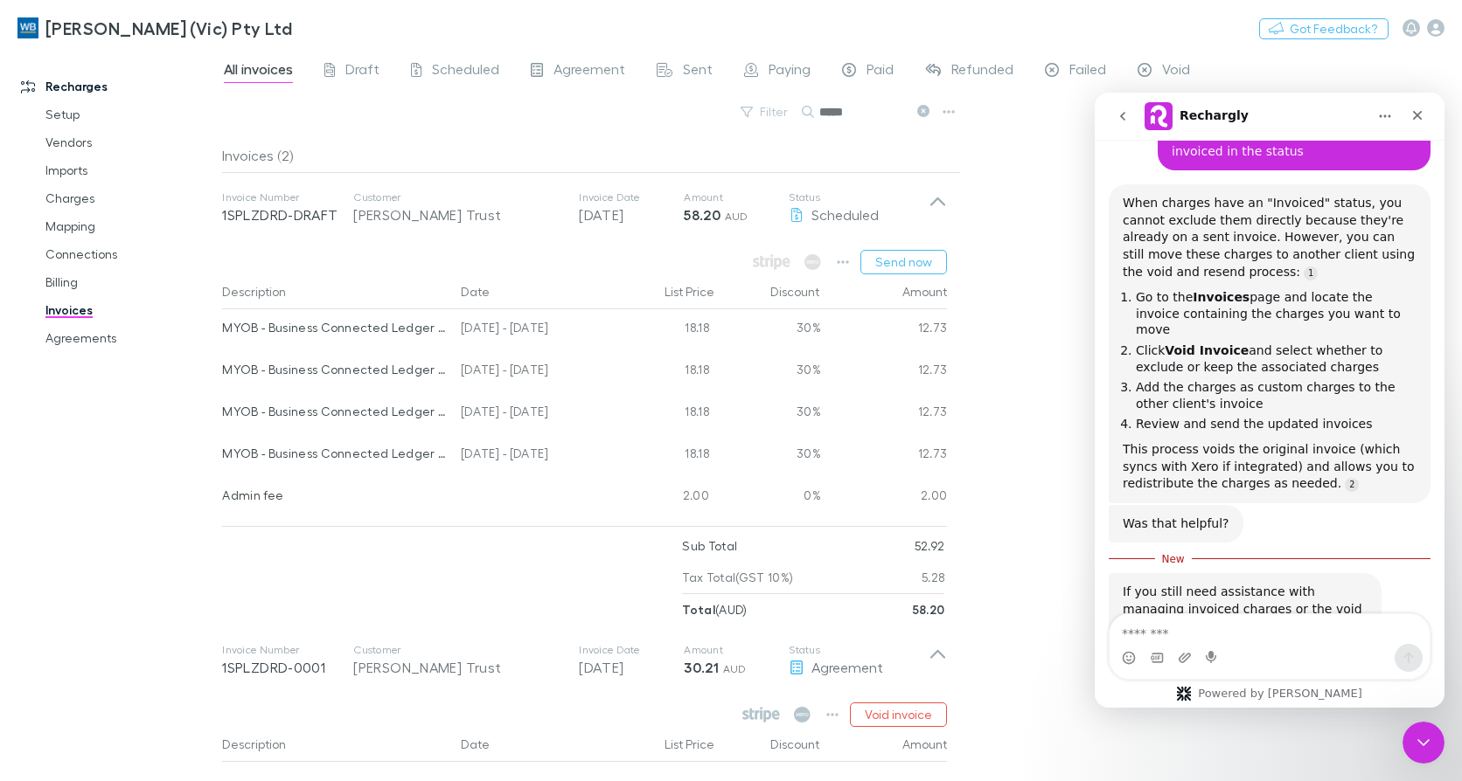
scroll to position [1526, 0]
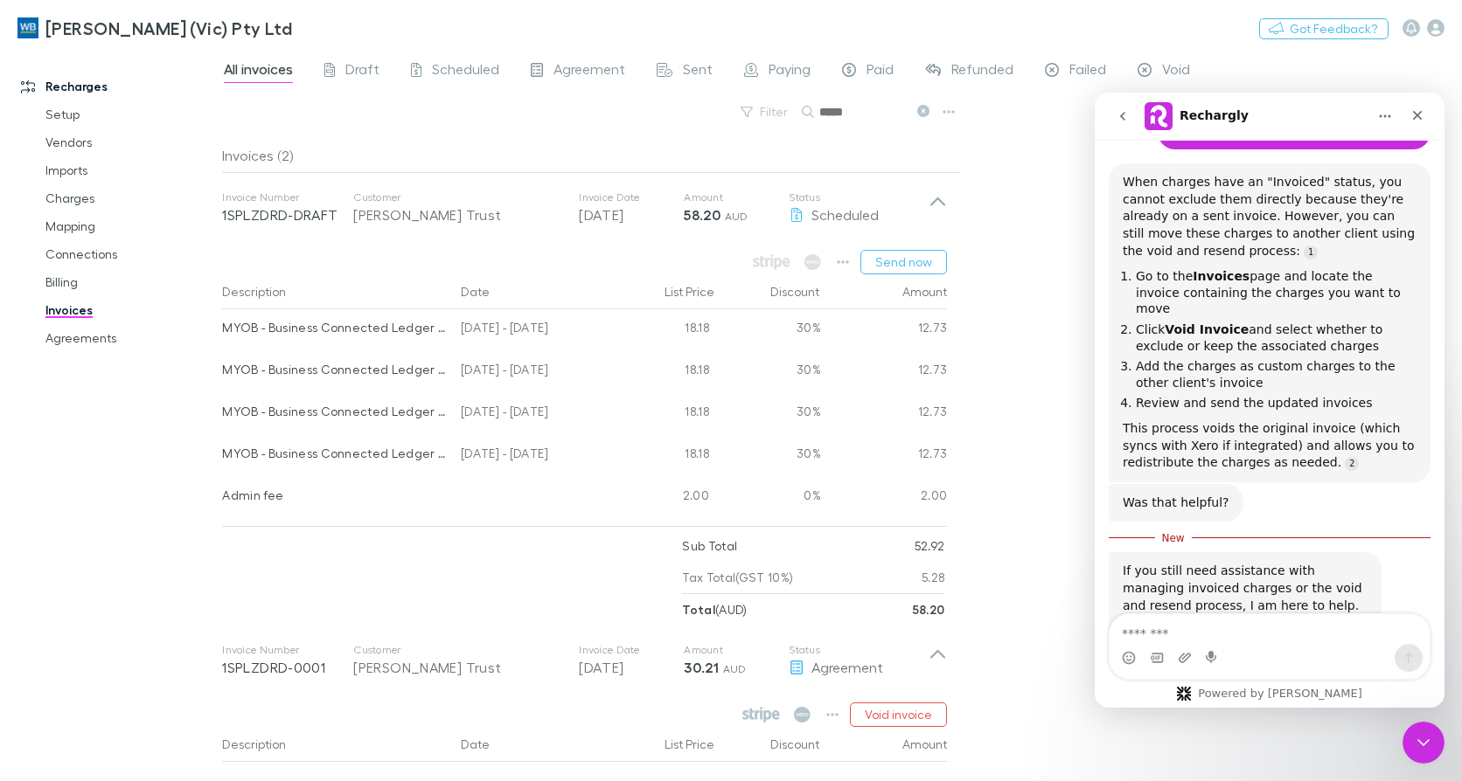
click at [1174, 623] on textarea "Message…" at bounding box center [1269, 629] width 320 height 30
type textarea "**********"
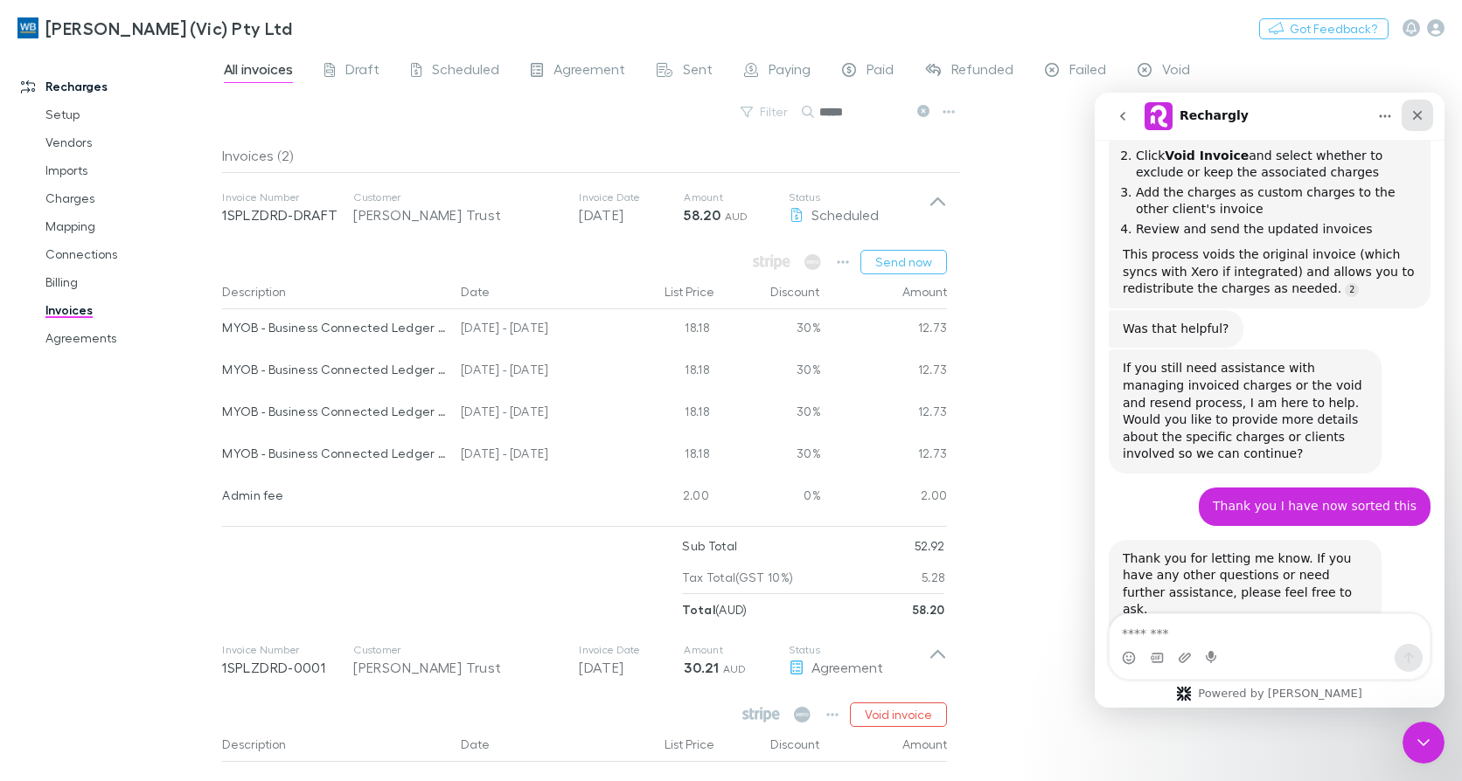
scroll to position [1781, 0]
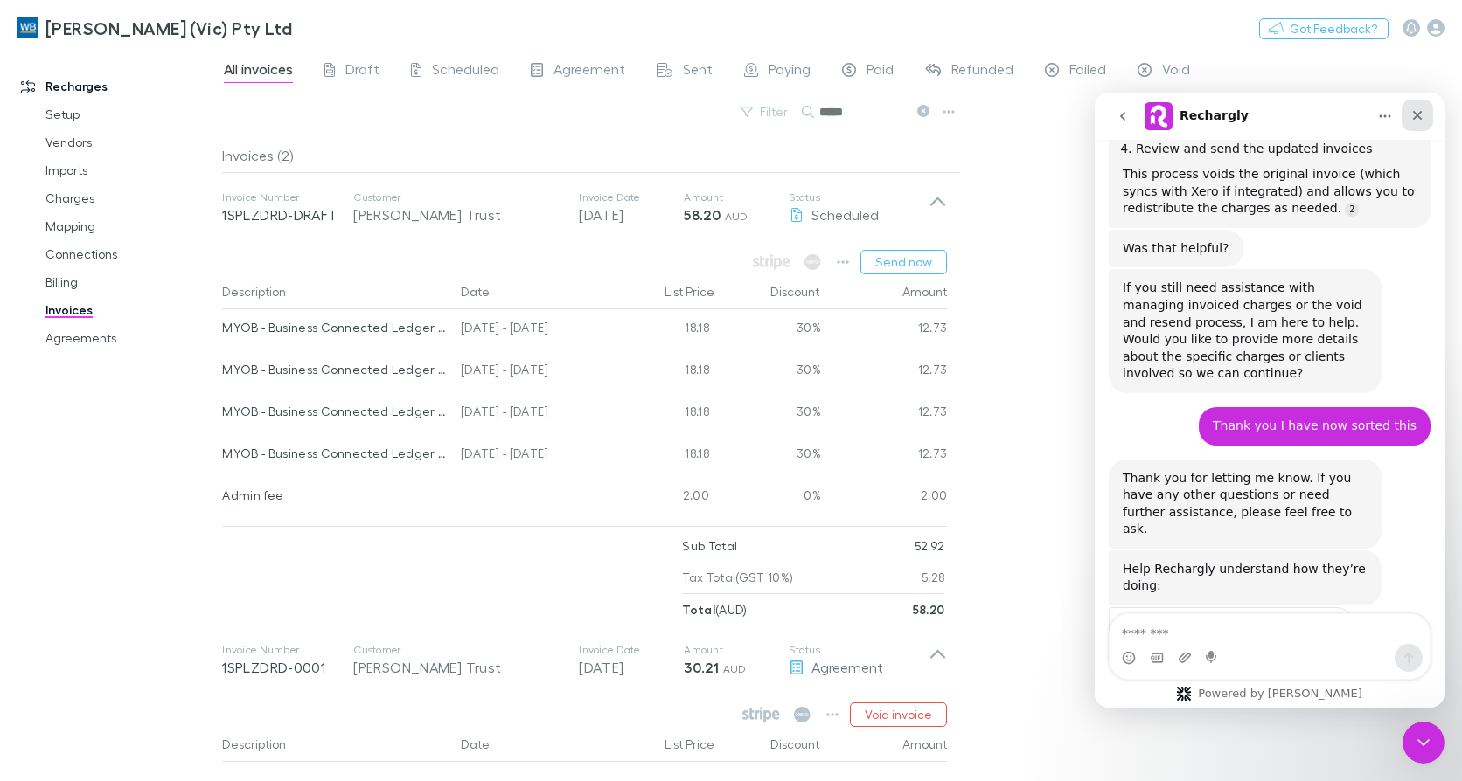
click at [1421, 114] on icon "Close" at bounding box center [1417, 115] width 14 height 14
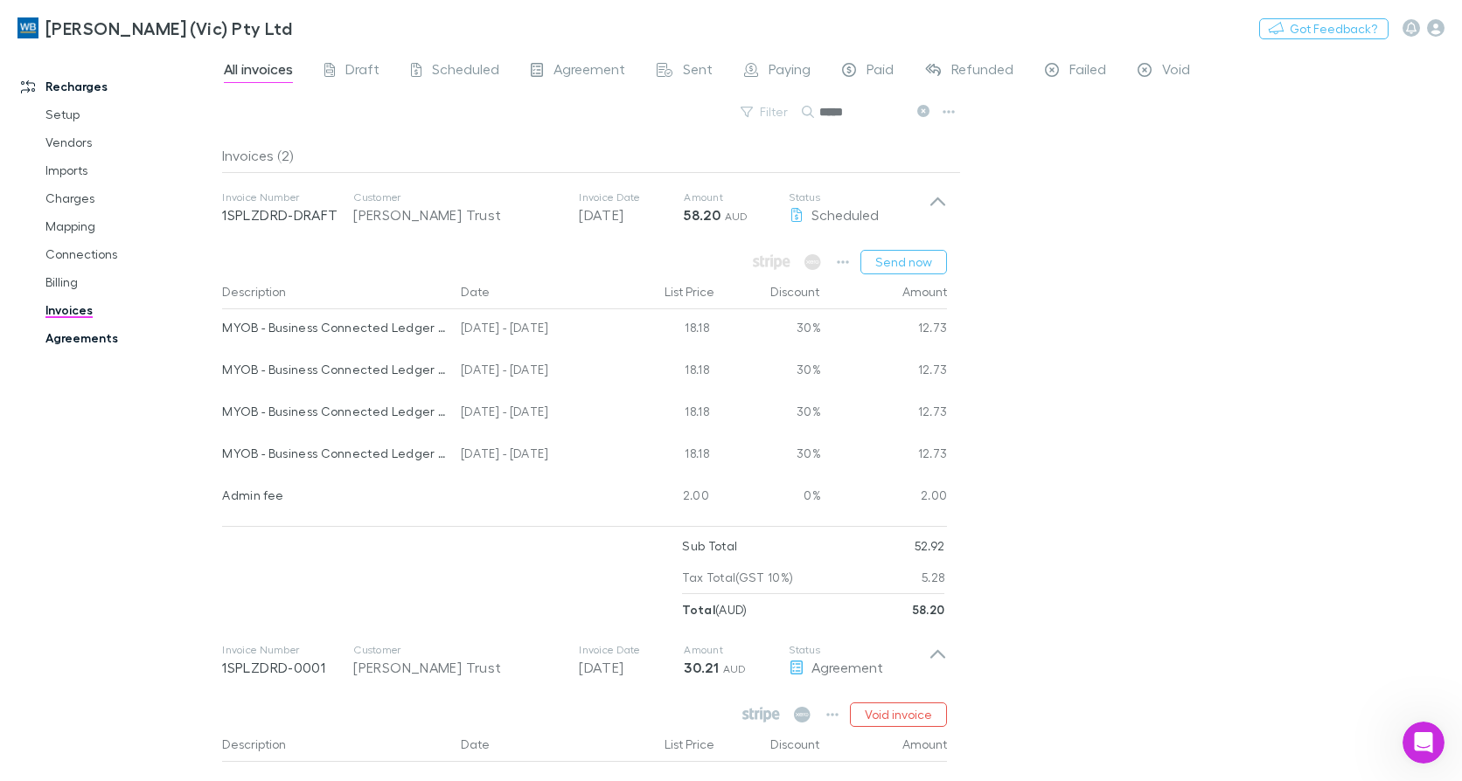
click at [86, 334] on link "Agreements" at bounding box center [130, 338] width 204 height 28
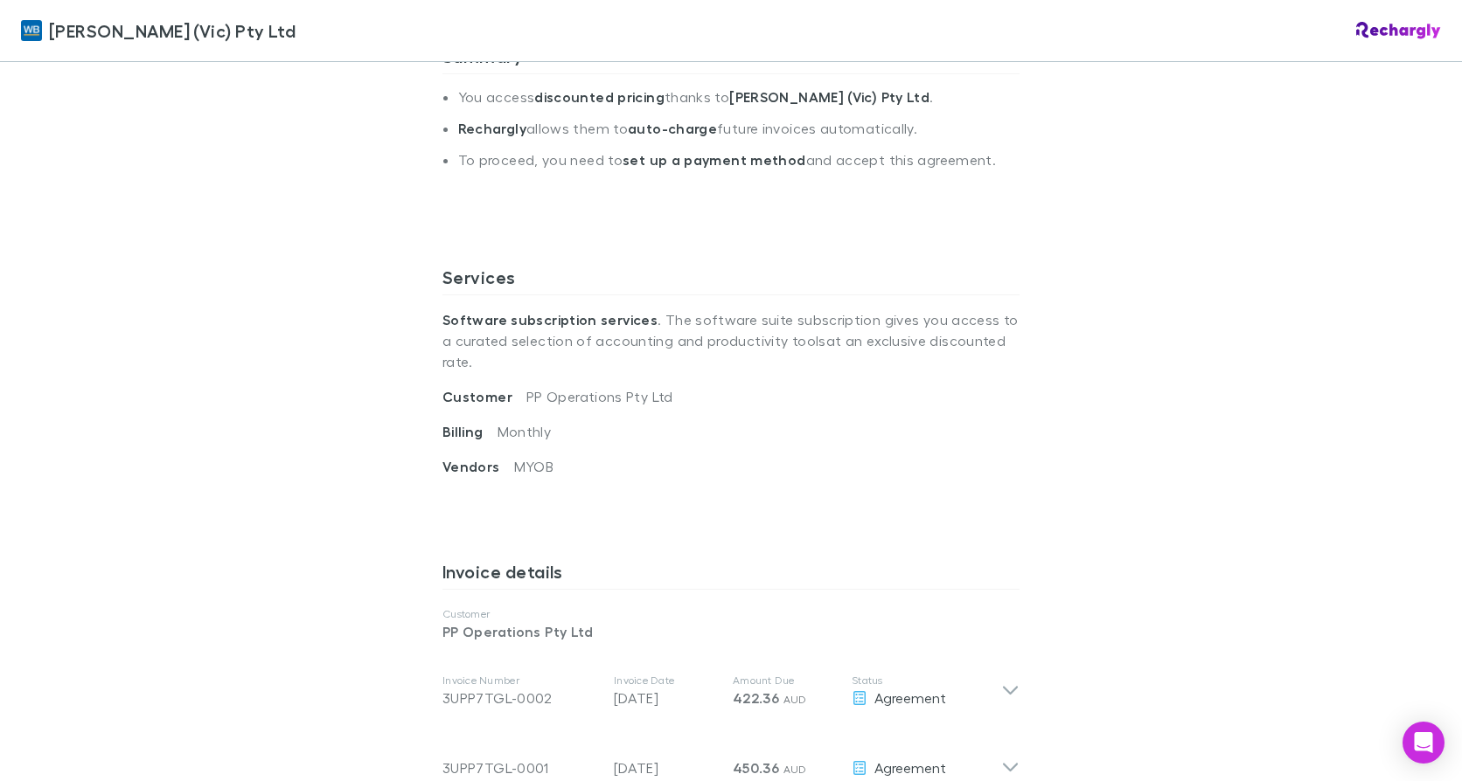
scroll to position [612, 0]
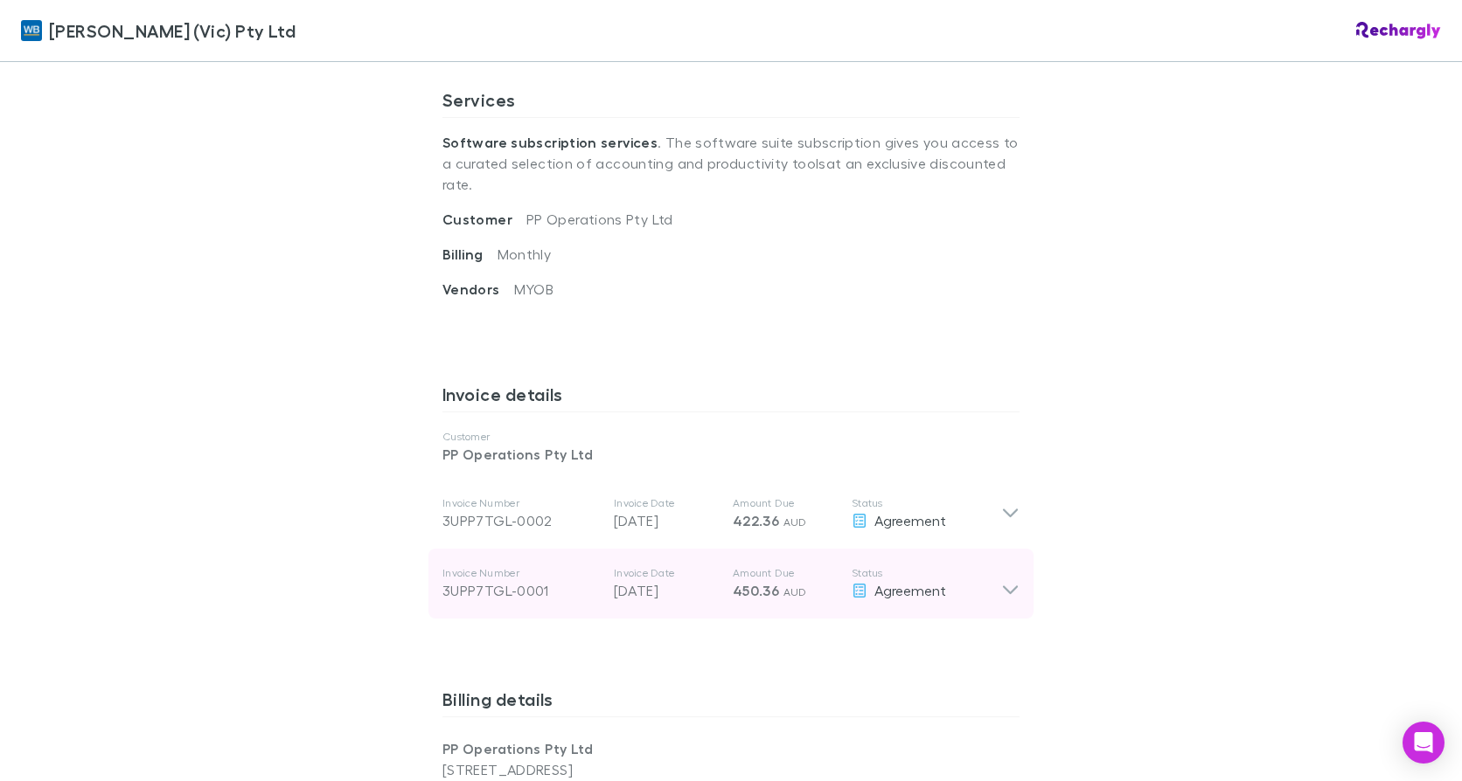
click at [1003, 587] on icon at bounding box center [1010, 591] width 15 height 9
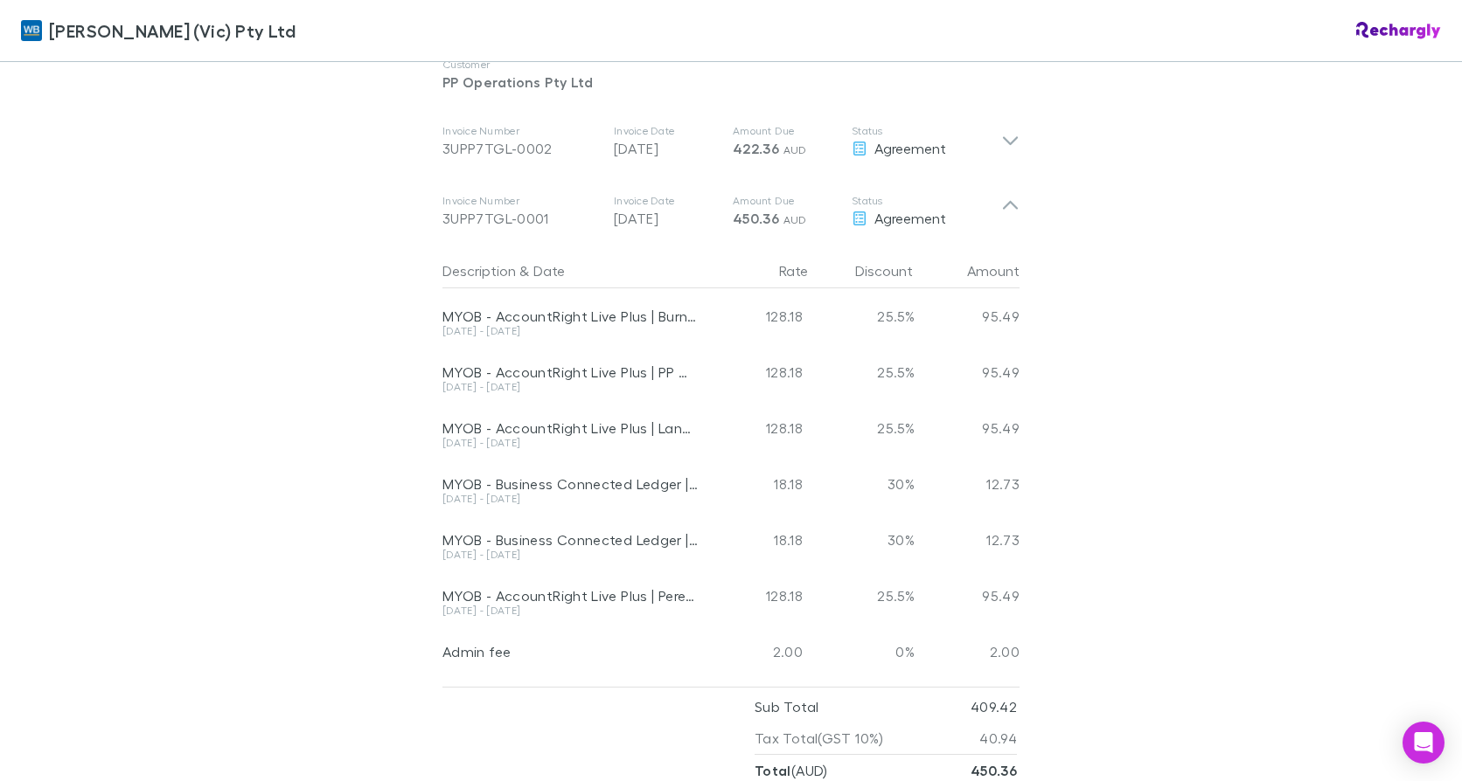
scroll to position [787, 0]
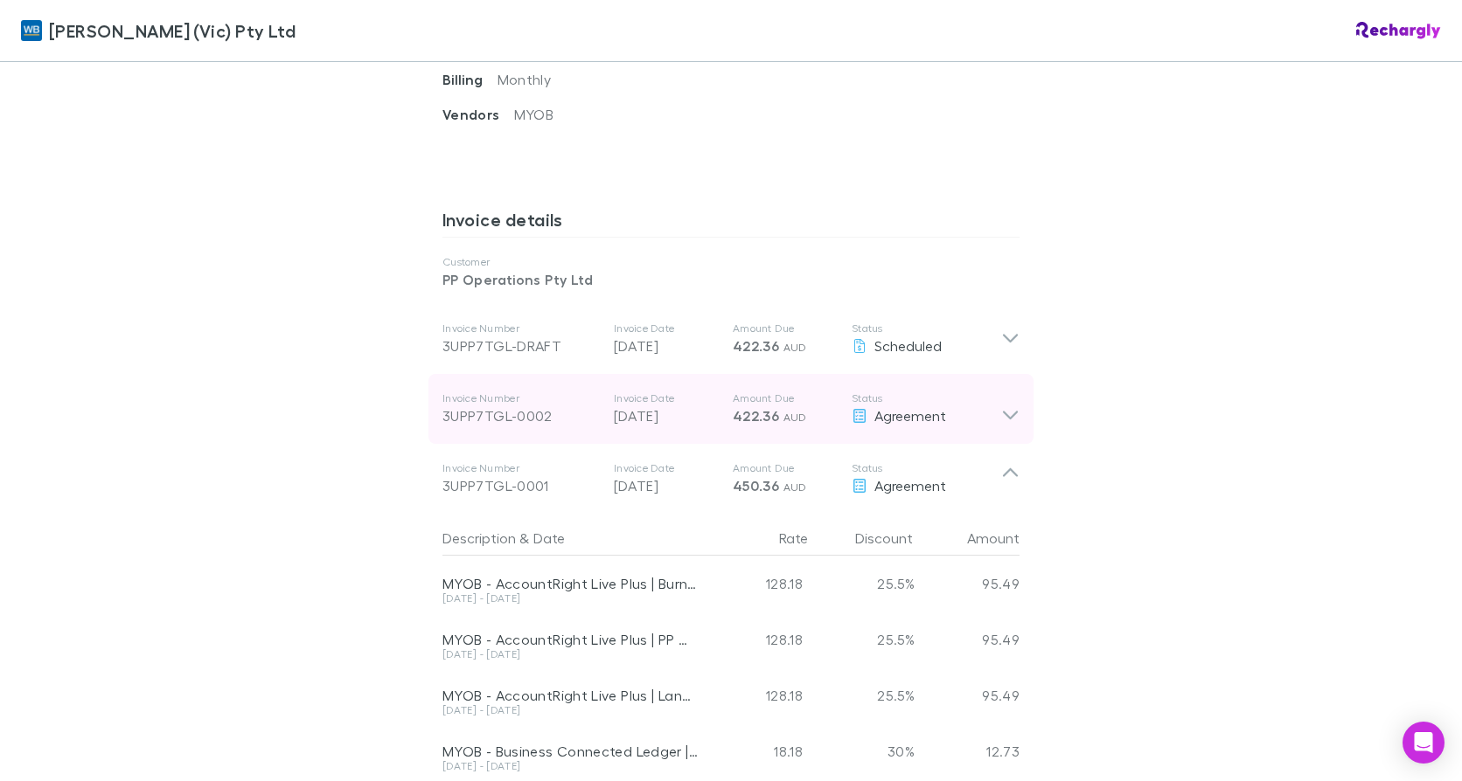
click at [1002, 329] on icon at bounding box center [1010, 339] width 18 height 21
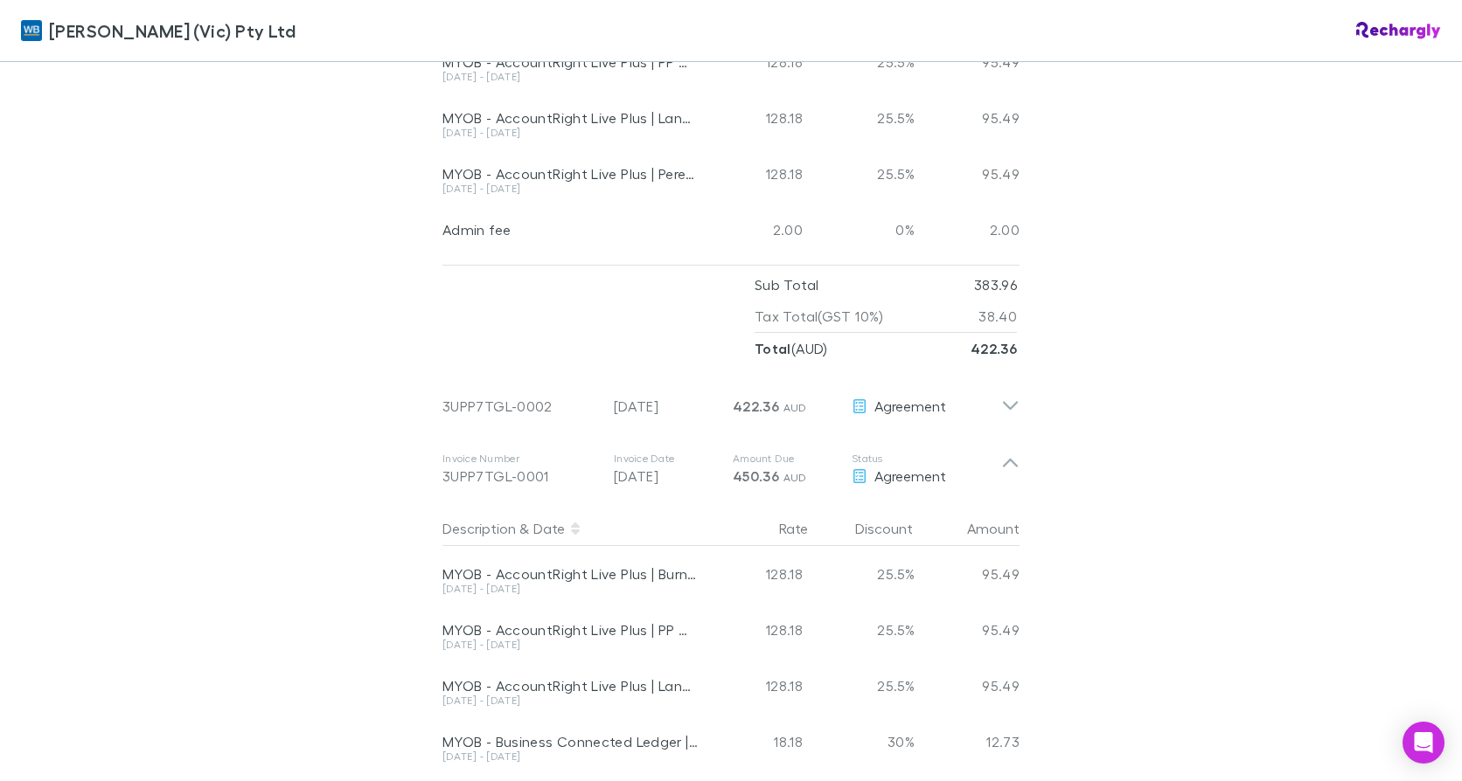
scroll to position [1399, 0]
